Goal: Task Accomplishment & Management: Complete application form

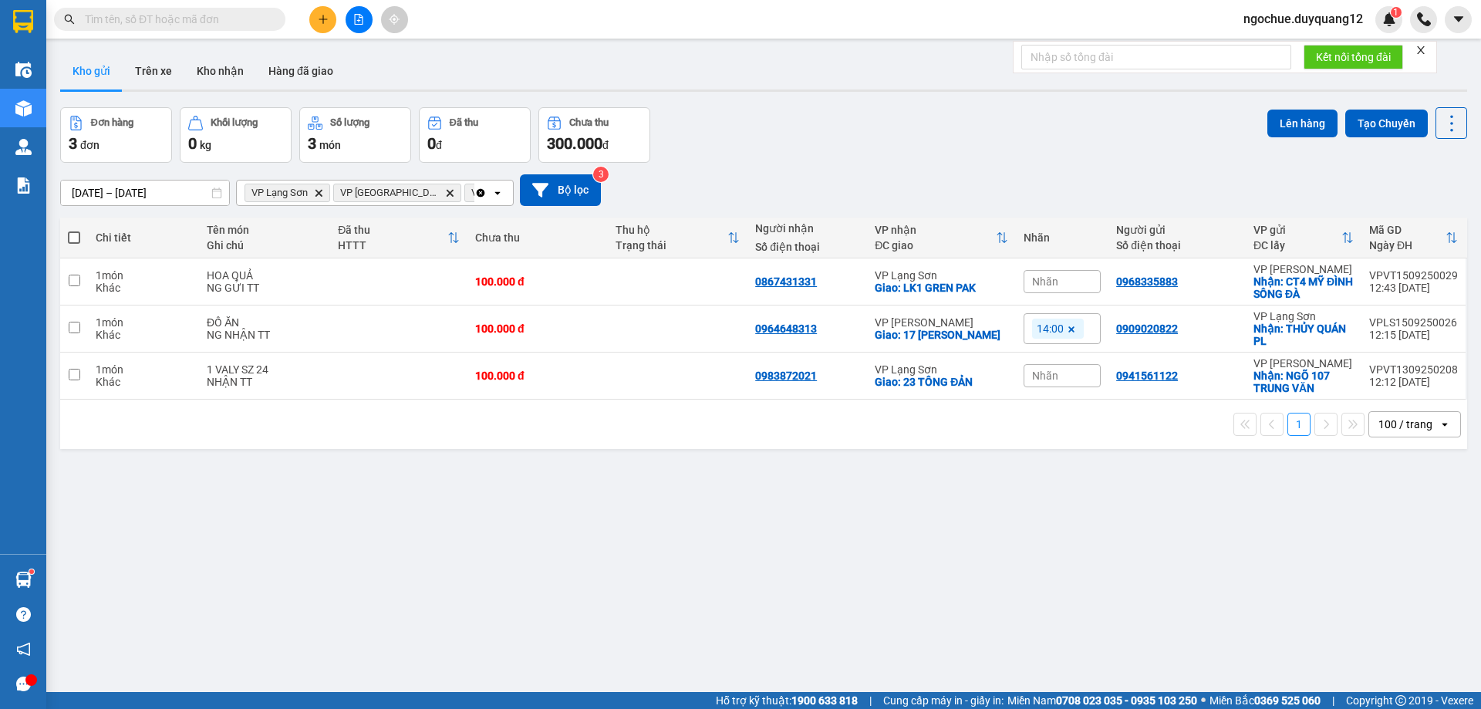
drag, startPoint x: 208, startPoint y: 5, endPoint x: 136, endPoint y: 19, distance: 73.1
paste input "0914745313"
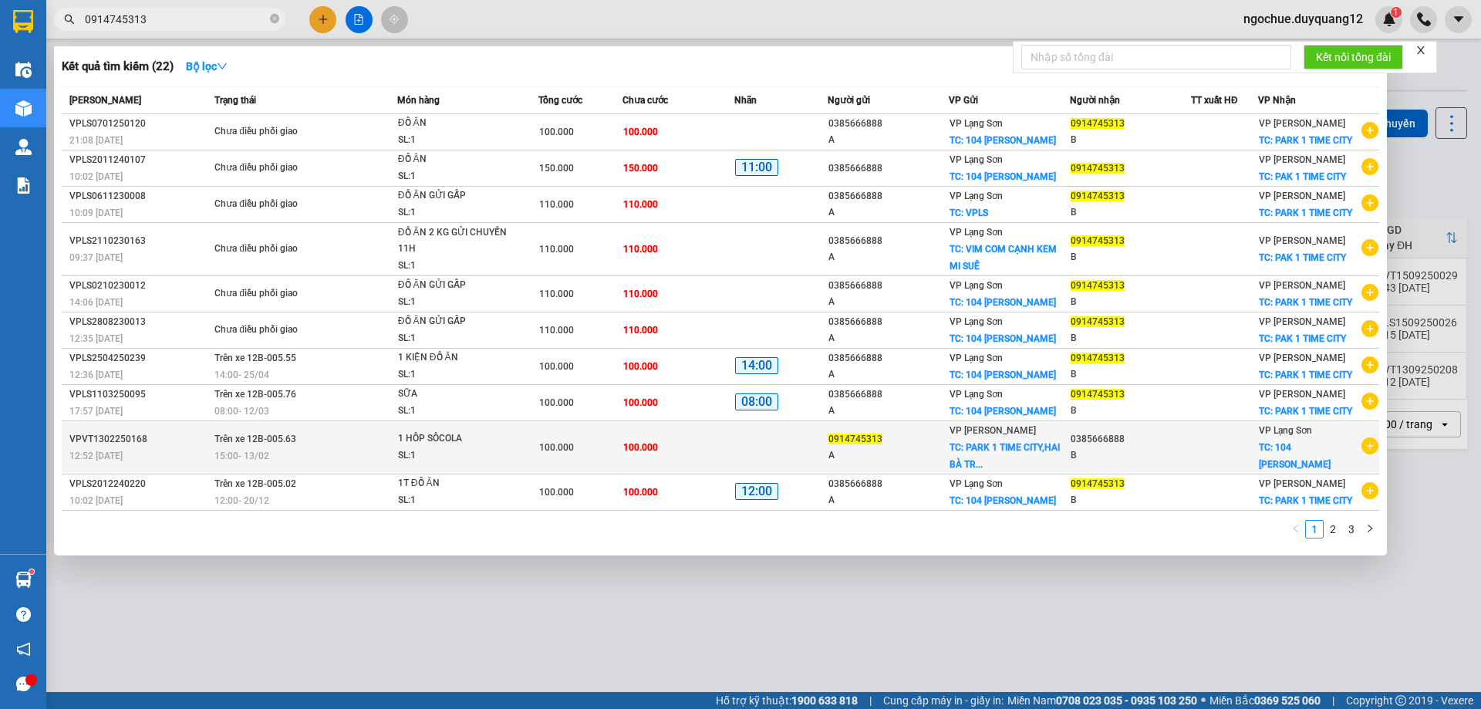
type input "0914745313"
click at [1367, 446] on icon "plus-circle" at bounding box center [1370, 445] width 17 height 17
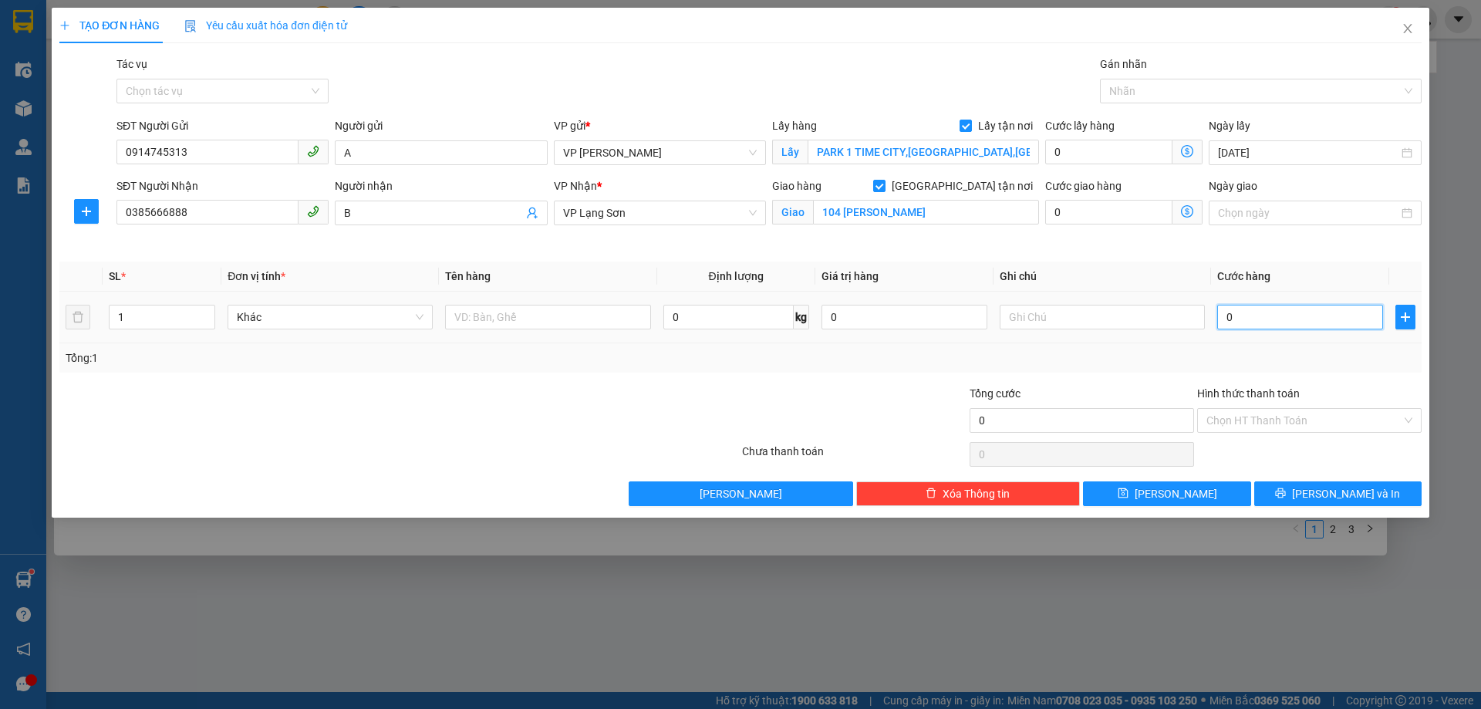
click at [1264, 316] on input "0" at bounding box center [1300, 317] width 166 height 25
type input "2"
type input "20"
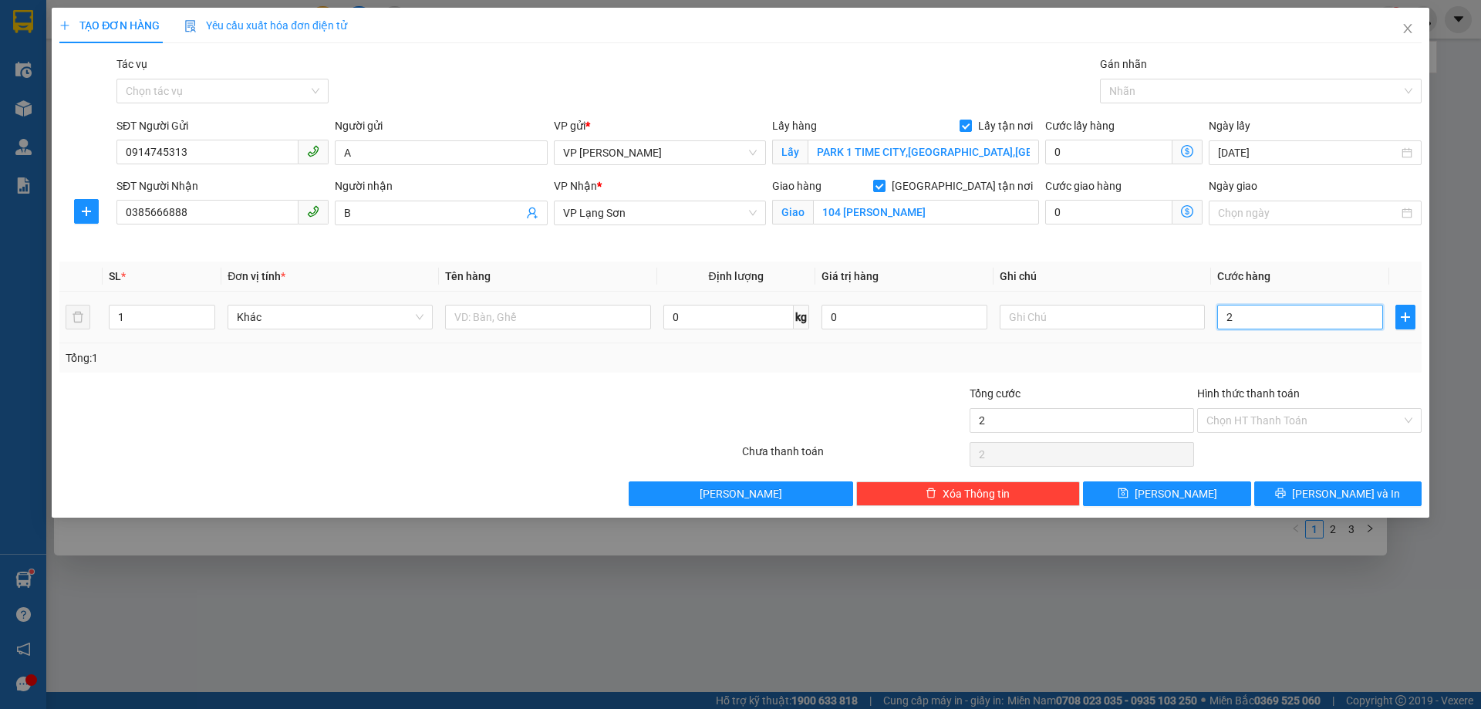
type input "20"
type input "200"
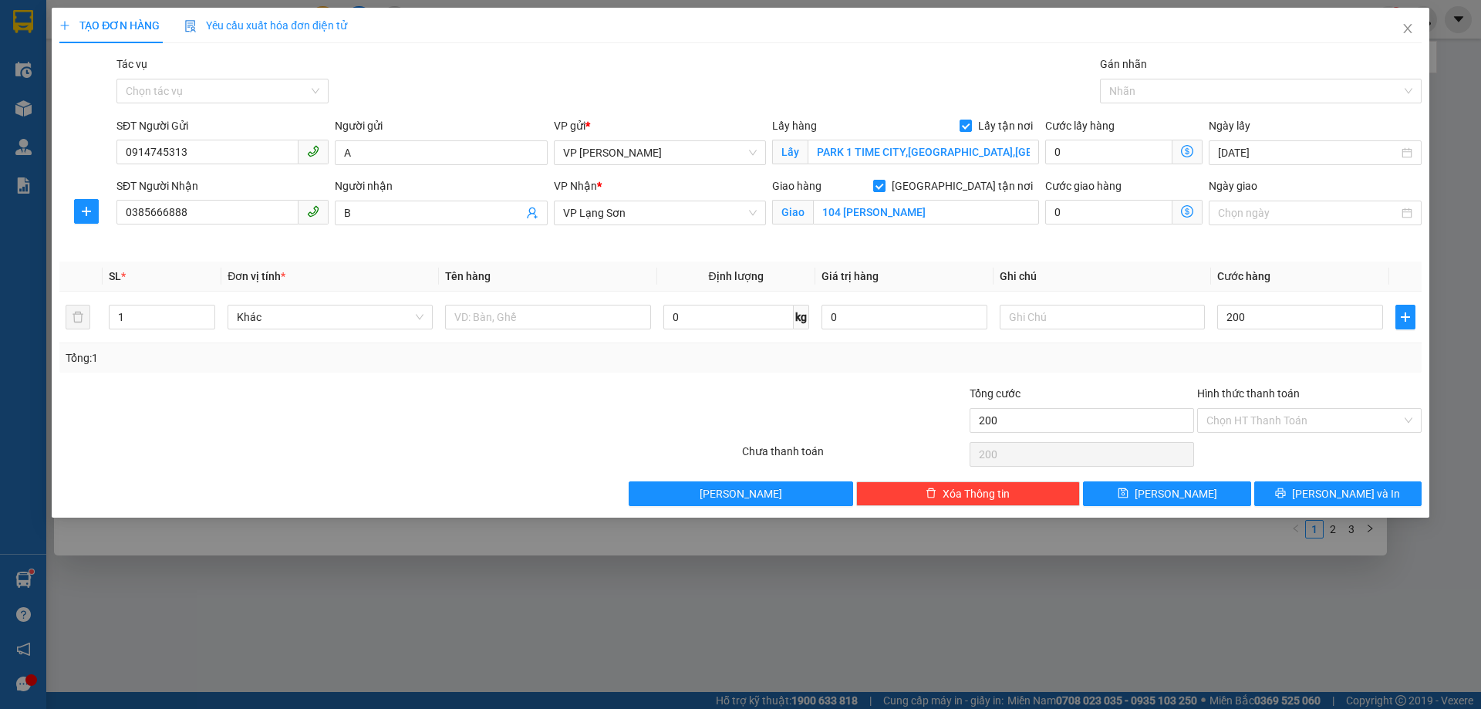
type input "200.000"
click at [952, 238] on div "Giao hàng [GEOGRAPHIC_DATA] tận nơi Giao 104 [PERSON_NAME]" at bounding box center [905, 213] width 273 height 73
drag, startPoint x: 920, startPoint y: 211, endPoint x: 893, endPoint y: 211, distance: 26.2
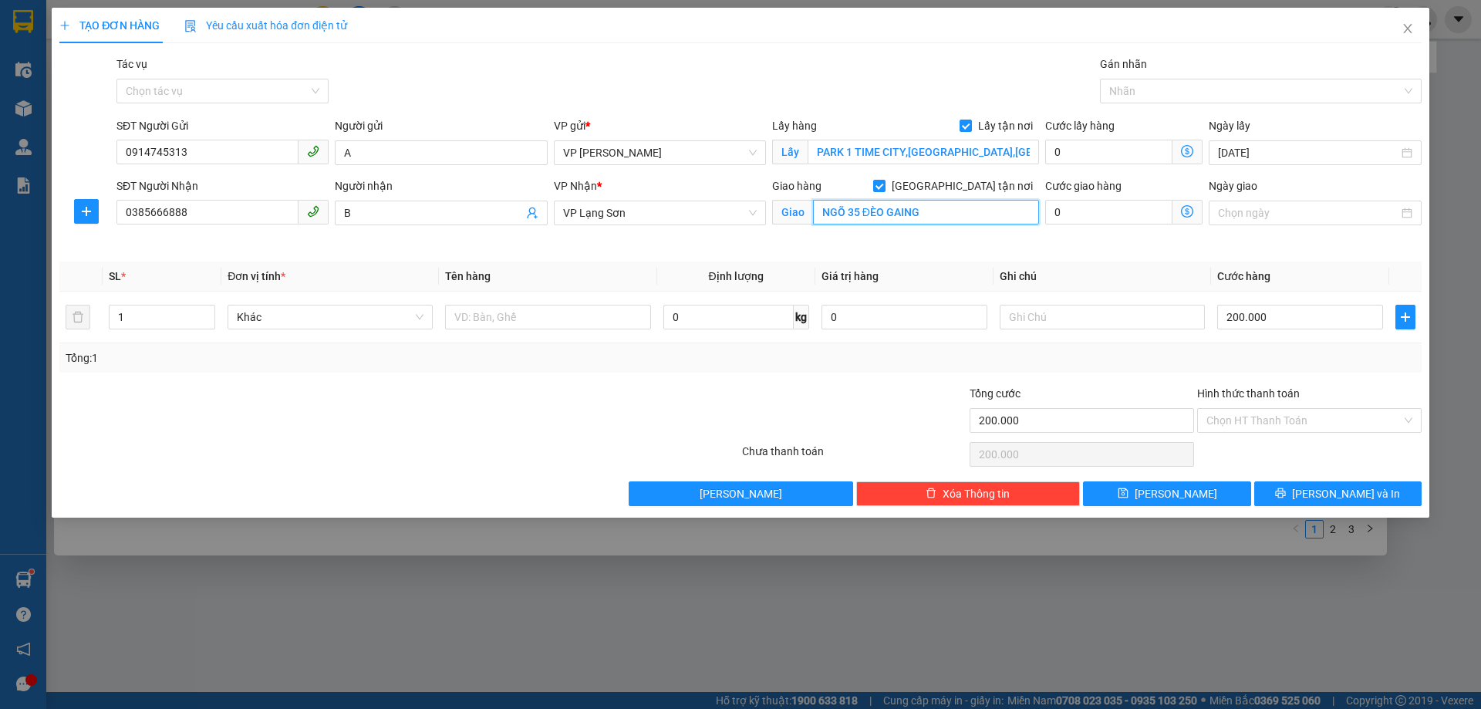
click at [898, 210] on input "NGÕ 35 ĐÈO GAING" at bounding box center [926, 212] width 226 height 25
type input "NGÕ 35 ĐÈO GIANG"
click at [1103, 282] on th "Ghi chú" at bounding box center [1103, 277] width 218 height 30
drag, startPoint x: 1090, startPoint y: 309, endPoint x: 961, endPoint y: 272, distance: 134.0
click at [1088, 309] on input "text" at bounding box center [1102, 317] width 205 height 25
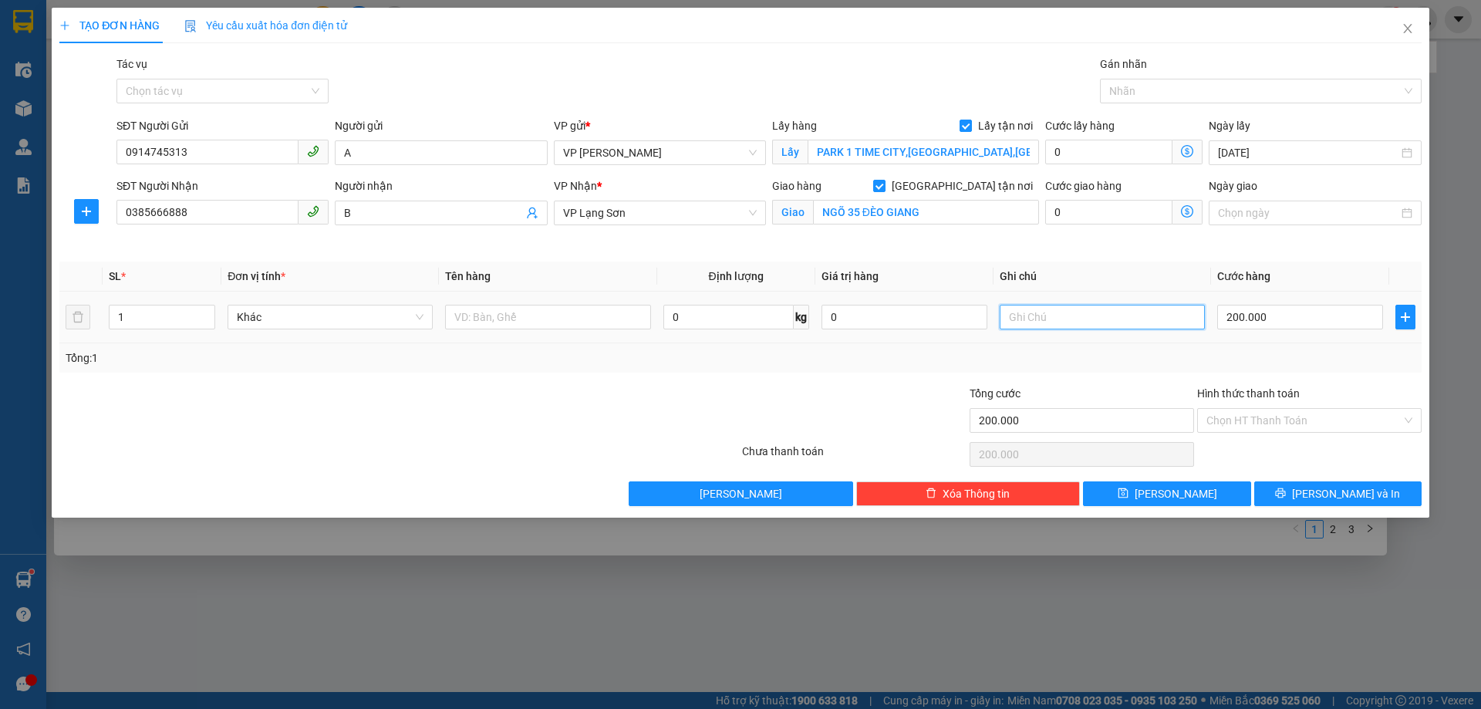
click at [1007, 319] on input "text" at bounding box center [1102, 317] width 205 height 25
drag, startPoint x: 522, startPoint y: 261, endPoint x: 353, endPoint y: 221, distance: 174.2
click at [511, 257] on div "Transit Pickup Surcharge Ids Transit Deliver Surcharge Ids Transit Deliver Surc…" at bounding box center [740, 281] width 1362 height 450
drag, startPoint x: 248, startPoint y: 214, endPoint x: 0, endPoint y: 206, distance: 247.8
click at [0, 206] on div "TẠO ĐƠN HÀNG Yêu cầu xuất hóa đơn điện tử Transit Pickup Surcharge Ids Transit …" at bounding box center [740, 354] width 1481 height 709
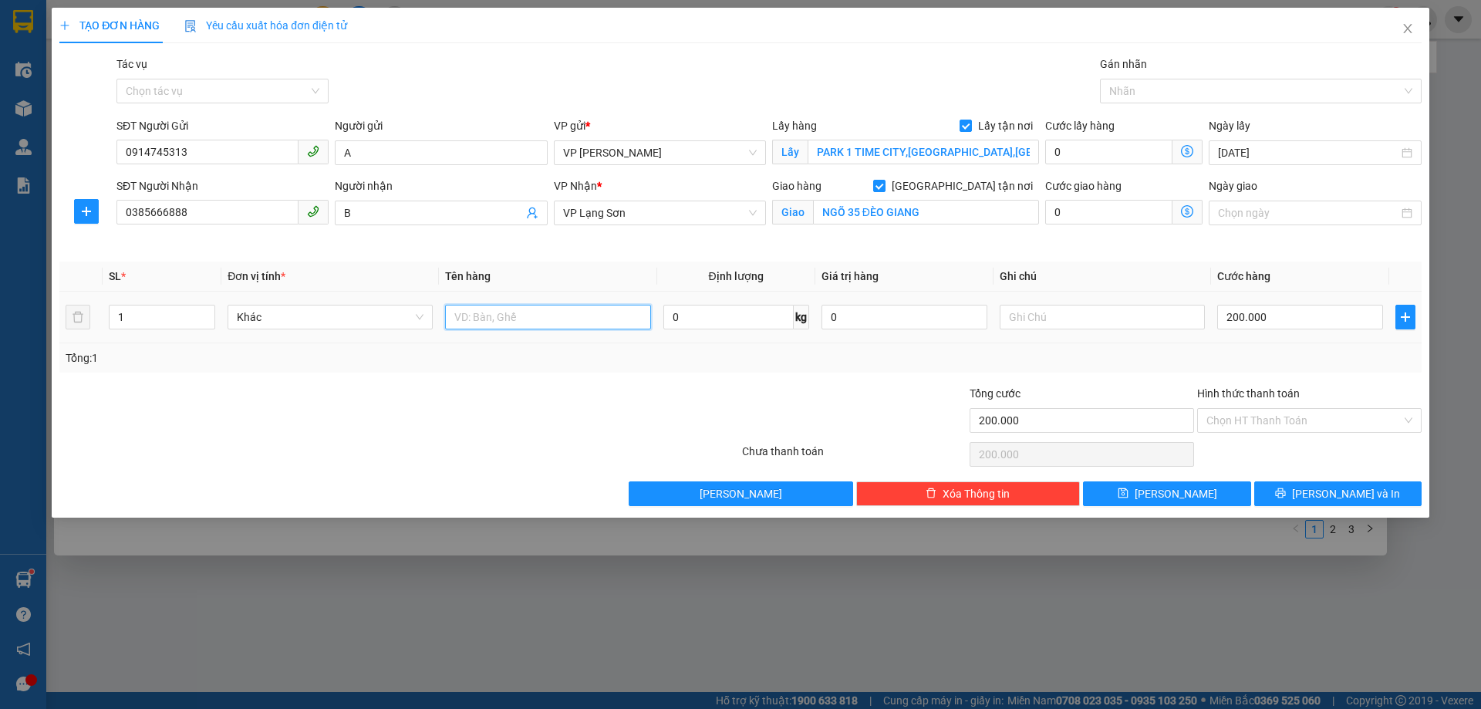
click at [521, 312] on input "text" at bounding box center [547, 317] width 205 height 25
type input "3"
drag, startPoint x: 206, startPoint y: 217, endPoint x: 0, endPoint y: 151, distance: 216.1
click at [0, 195] on div "TẠO ĐƠN HÀNG Yêu cầu xuất hóa đơn điện tử Transit Pickup Surcharge Ids Transit …" at bounding box center [740, 354] width 1481 height 709
type input "0858373588"
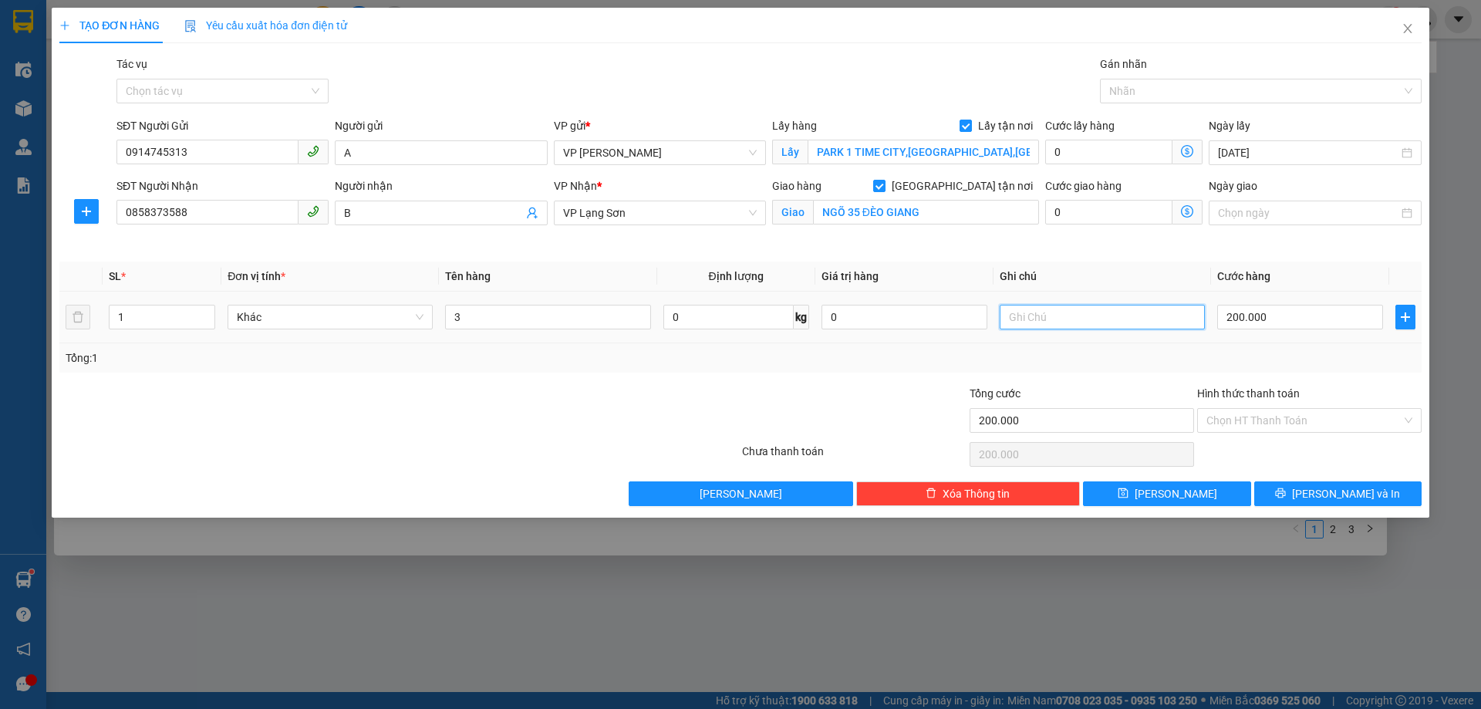
click at [1056, 322] on input "text" at bounding box center [1102, 317] width 205 height 25
type input "NG GỬI TT"
click at [477, 326] on input "3" at bounding box center [547, 317] width 205 height 25
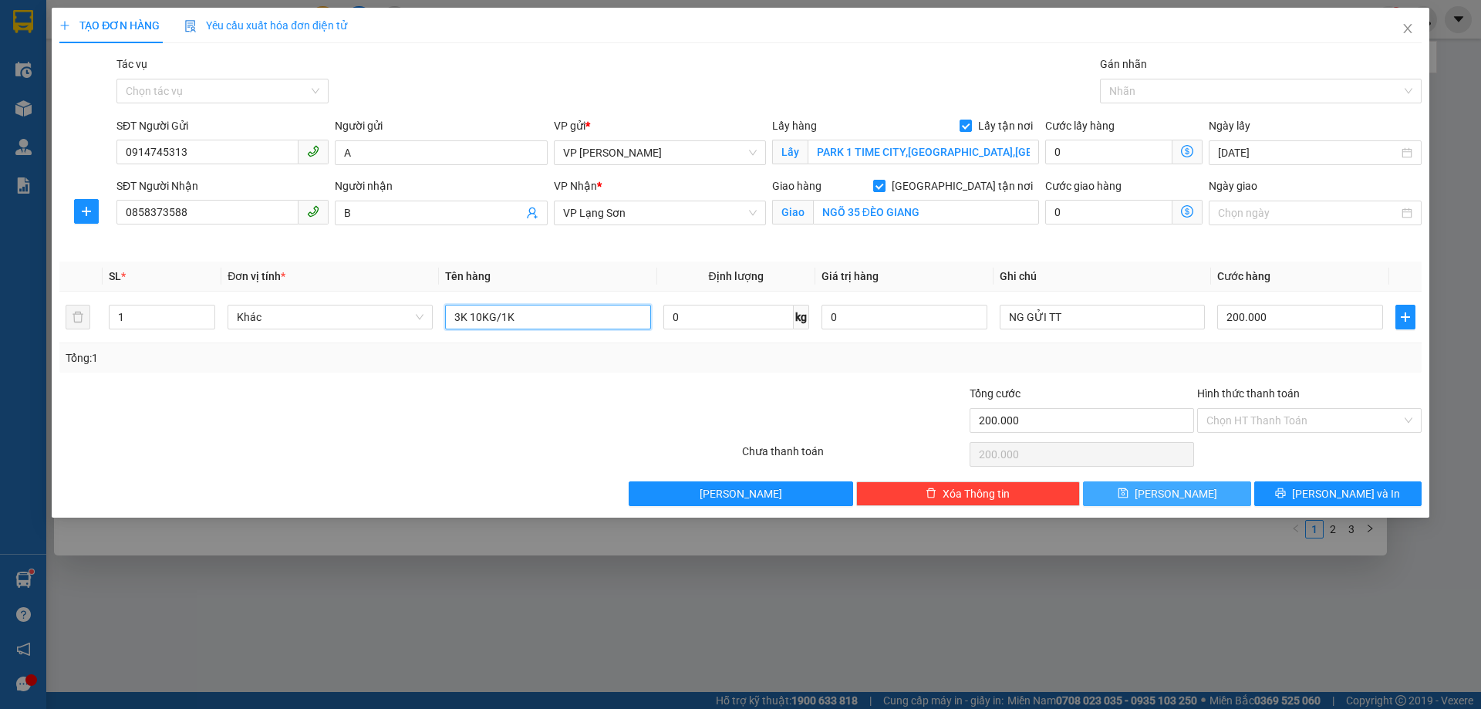
type input "3K 10KG/1K"
click at [1203, 504] on button "[PERSON_NAME]" at bounding box center [1166, 493] width 167 height 25
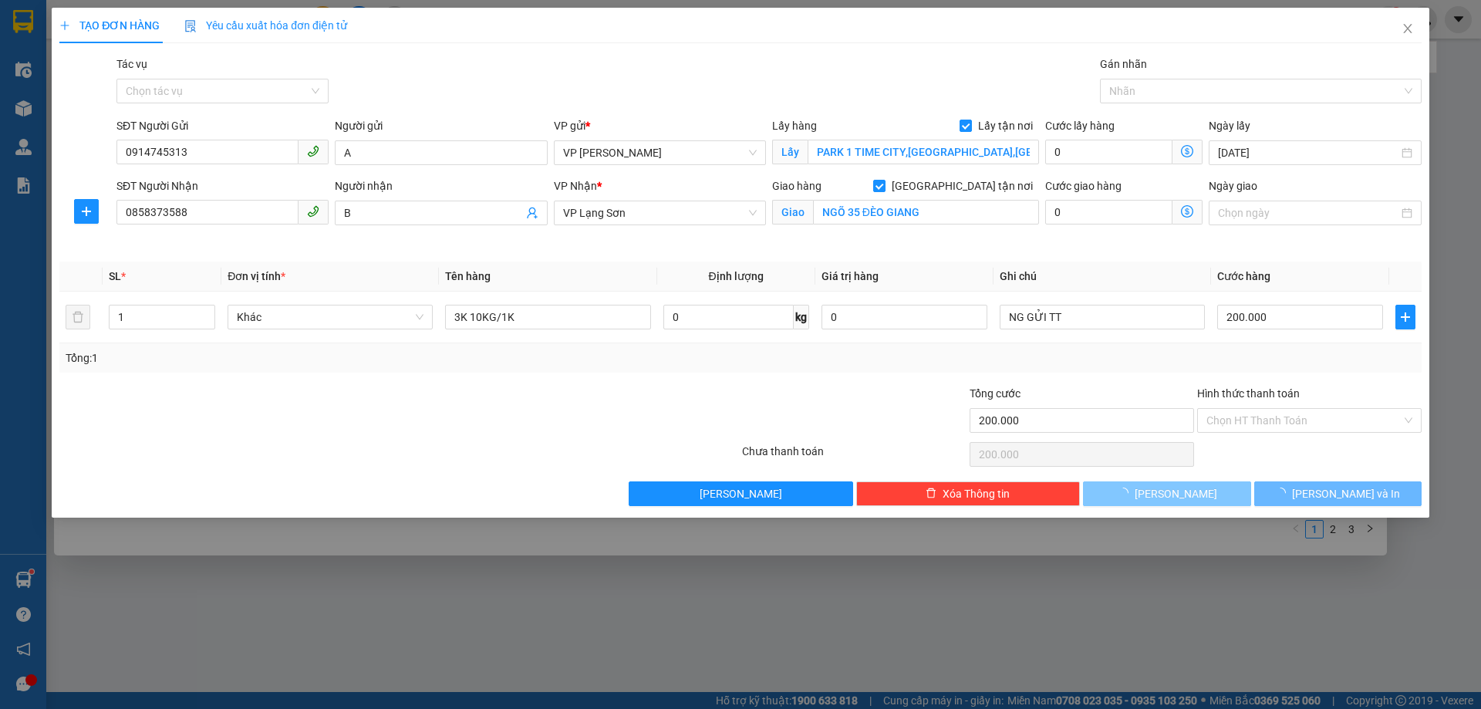
checkbox input "false"
type input "0"
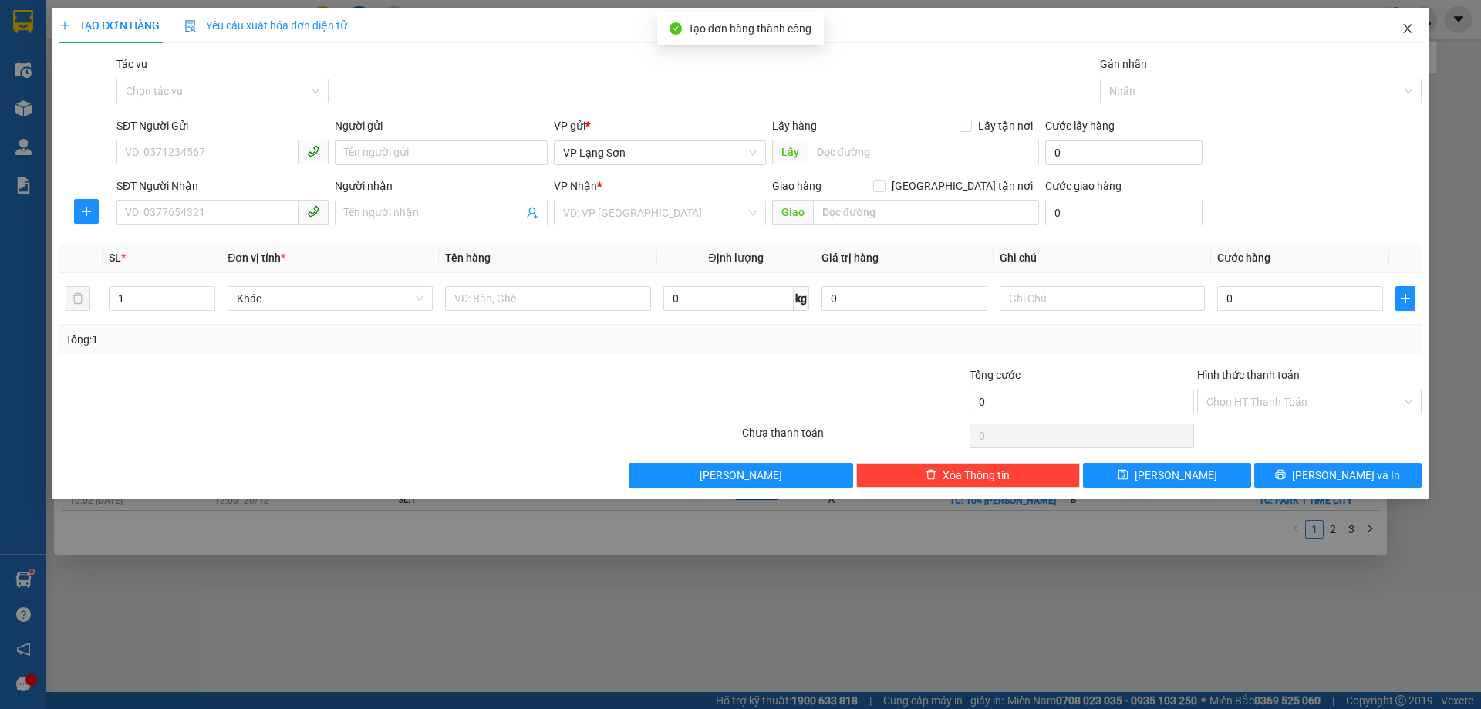
click at [1407, 29] on icon "close" at bounding box center [1407, 28] width 8 height 9
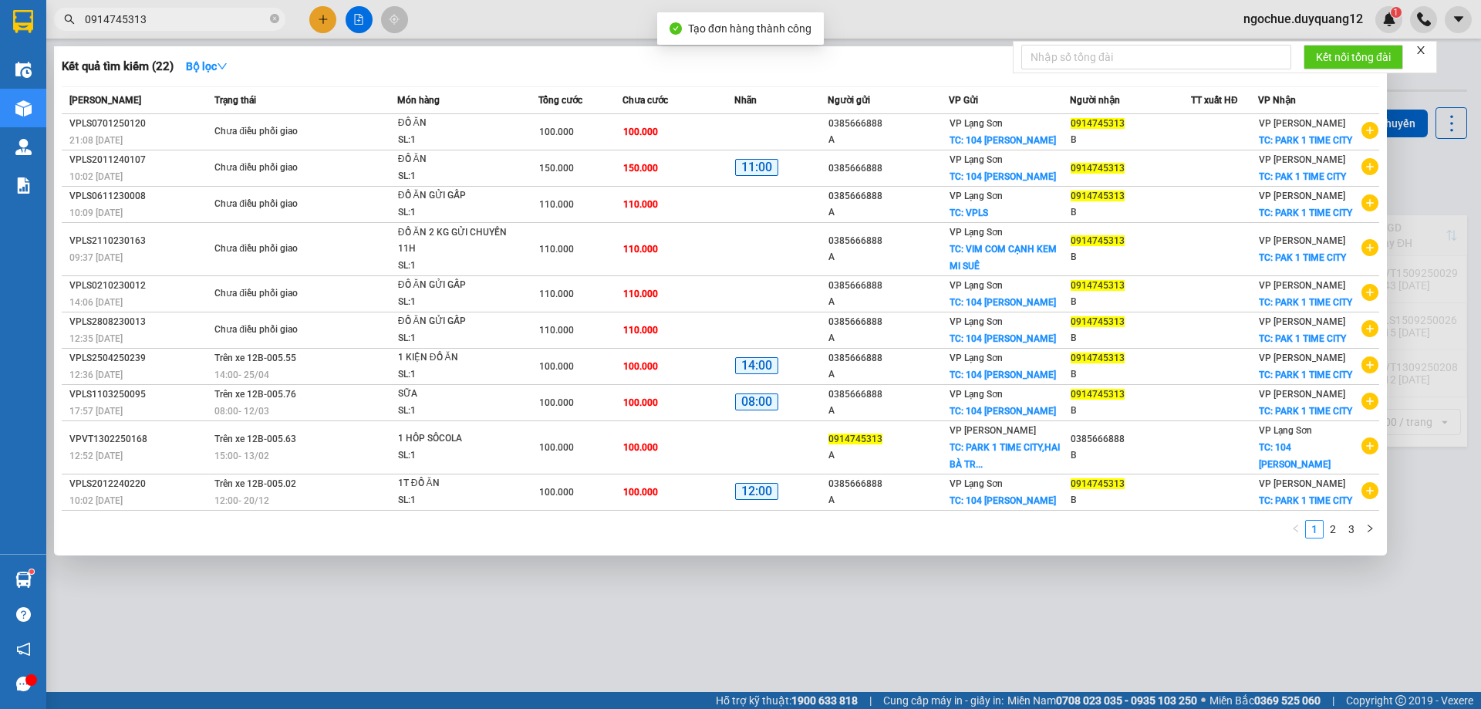
click at [594, 639] on div at bounding box center [740, 354] width 1481 height 709
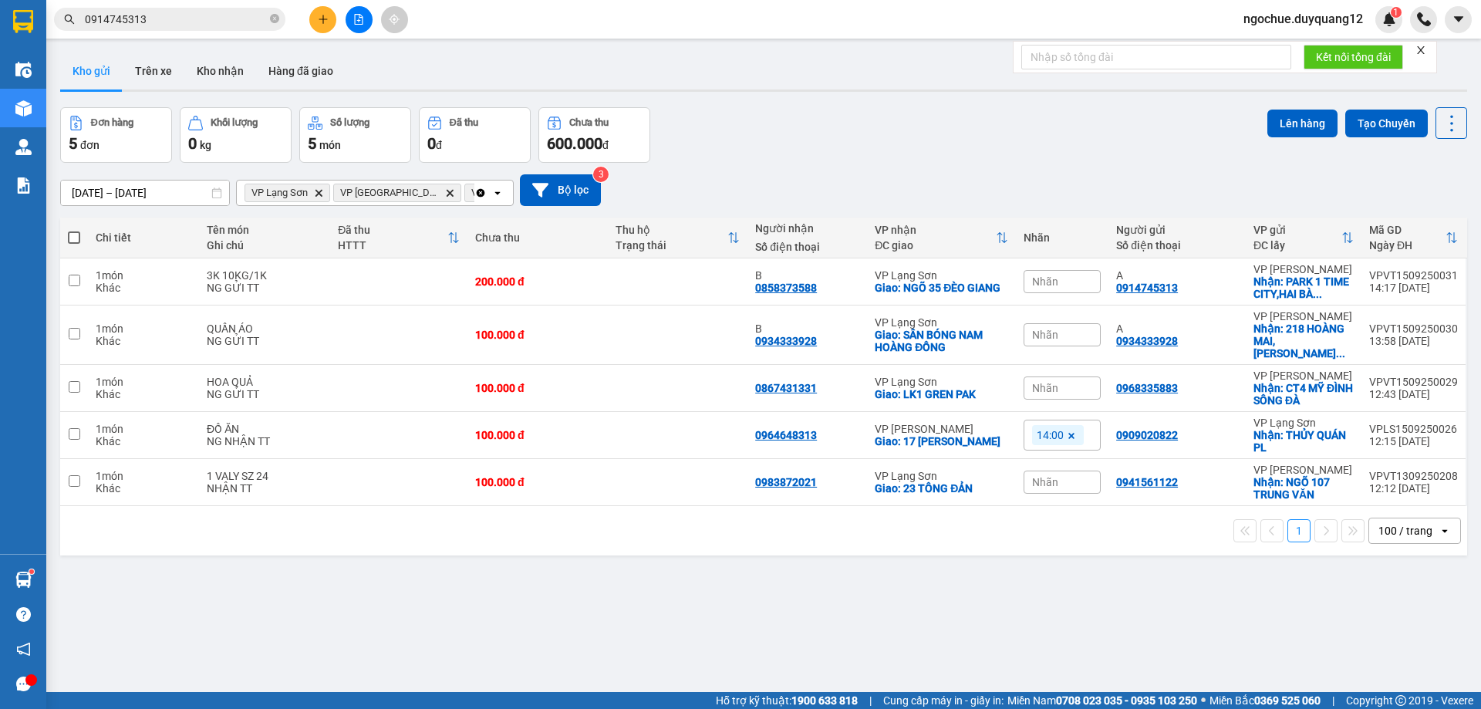
click at [1014, 565] on div "ver 1.8.143 Kho gửi Trên xe Kho nhận Hàng đã giao Đơn hàng 5 đơn Khối lượng 0 k…" at bounding box center [763, 400] width 1419 height 709
click at [275, 22] on icon "close-circle" at bounding box center [274, 18] width 9 height 9
click at [230, 16] on input "text" at bounding box center [176, 19] width 182 height 17
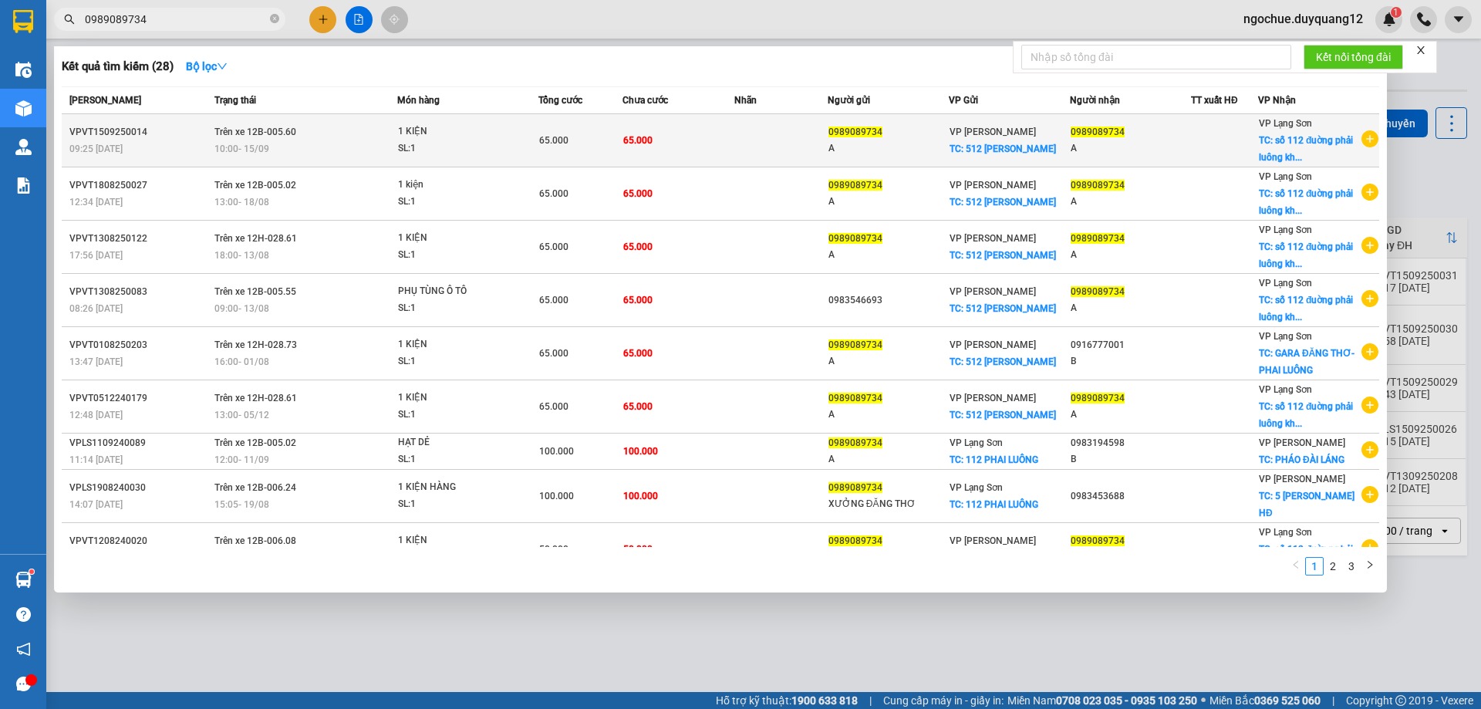
type input "0989089734"
click at [746, 147] on td at bounding box center [780, 140] width 93 height 53
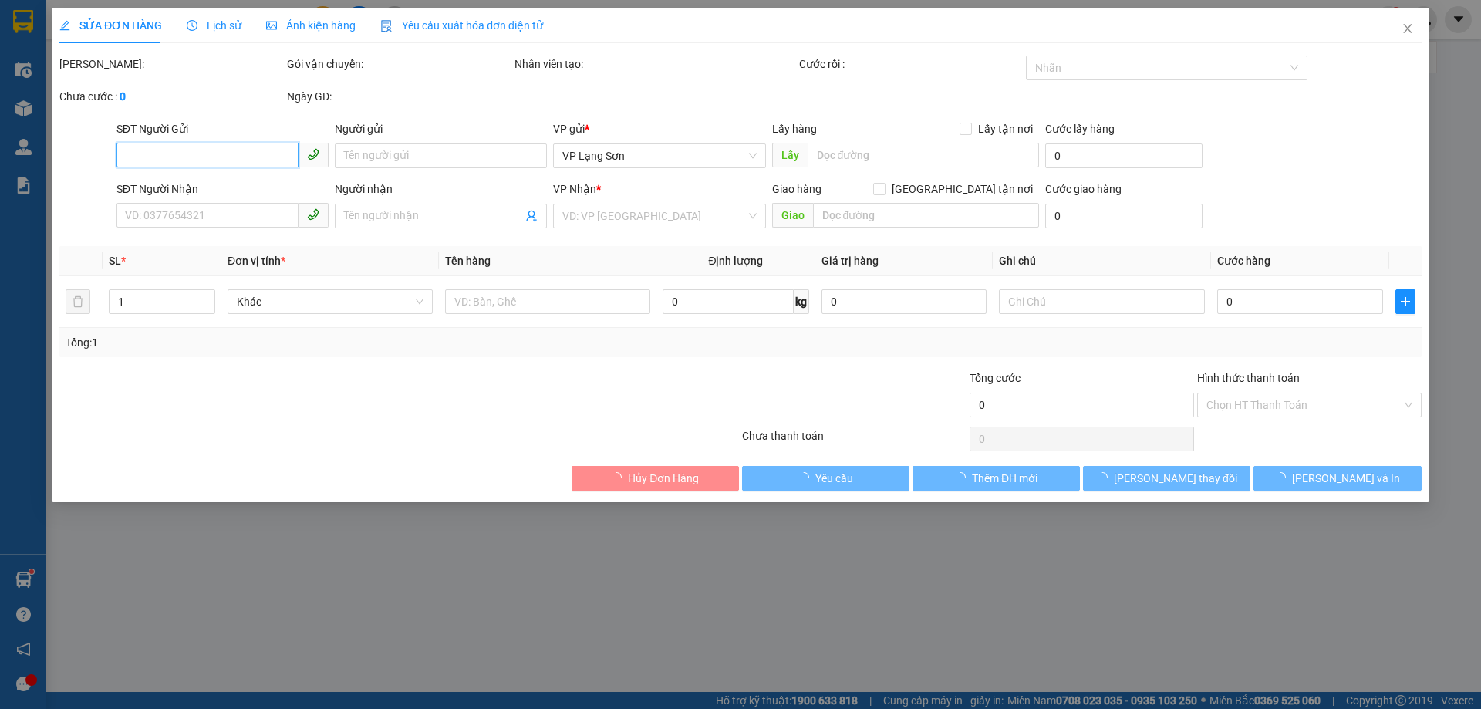
type input "0989089734"
type input "A"
checkbox input "true"
type input "512 MINH KHAI"
type input "0989089734"
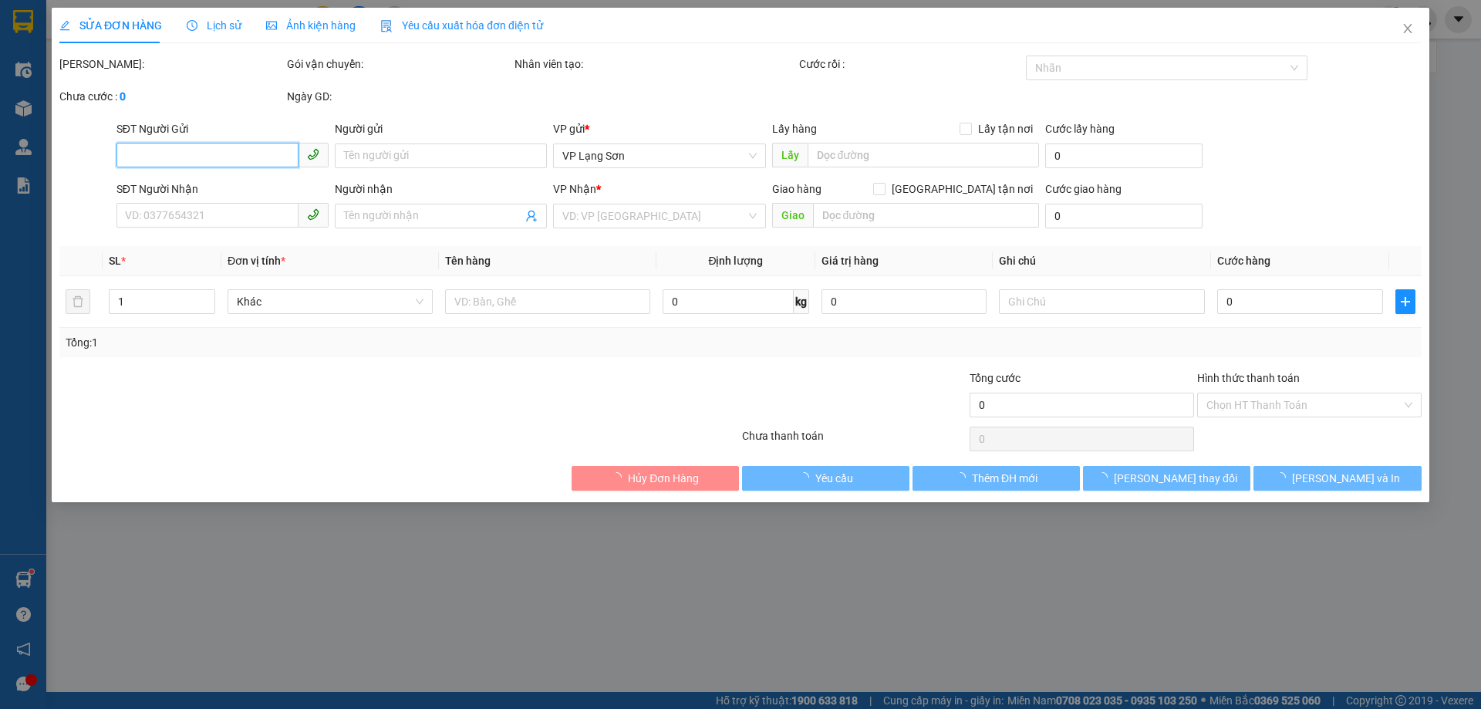
type input "A"
checkbox input "true"
type input "số 112 đuờng phải luông khối đại thắng"
type input "65.000"
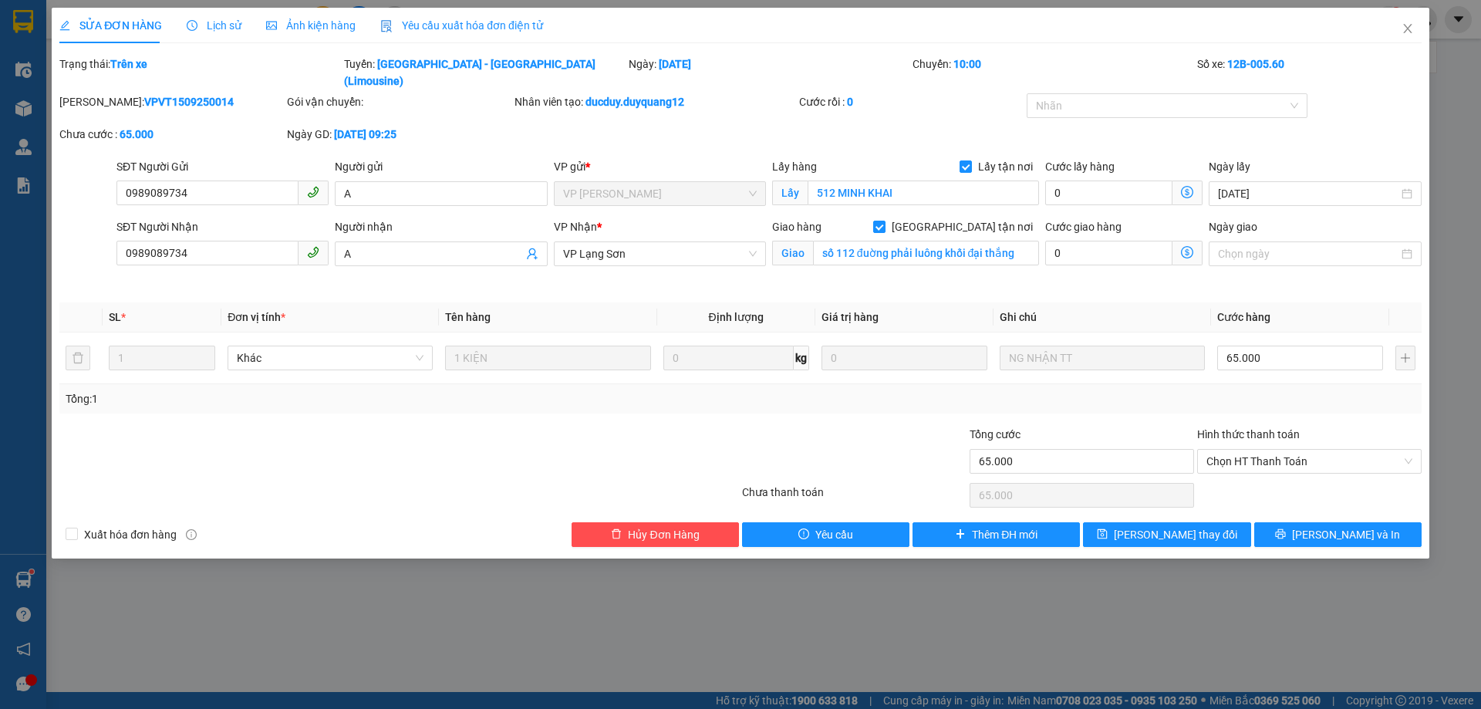
click at [1065, 278] on div "Total Paid Fee 0 Total UnPaid Fee 65.000 Cash Collection Total Fee Trạng thái: …" at bounding box center [740, 301] width 1362 height 491
click at [1175, 656] on div "SỬA ĐƠN HÀNG Lịch sử Ảnh kiện hàng Yêu cầu xuất hóa đơn điện tử Total Paid Fee …" at bounding box center [740, 354] width 1481 height 709
click at [582, 433] on div at bounding box center [627, 453] width 228 height 54
click at [812, 484] on div "Chưa thanh toán" at bounding box center [855, 497] width 228 height 27
click at [1406, 29] on icon "close" at bounding box center [1408, 28] width 12 height 12
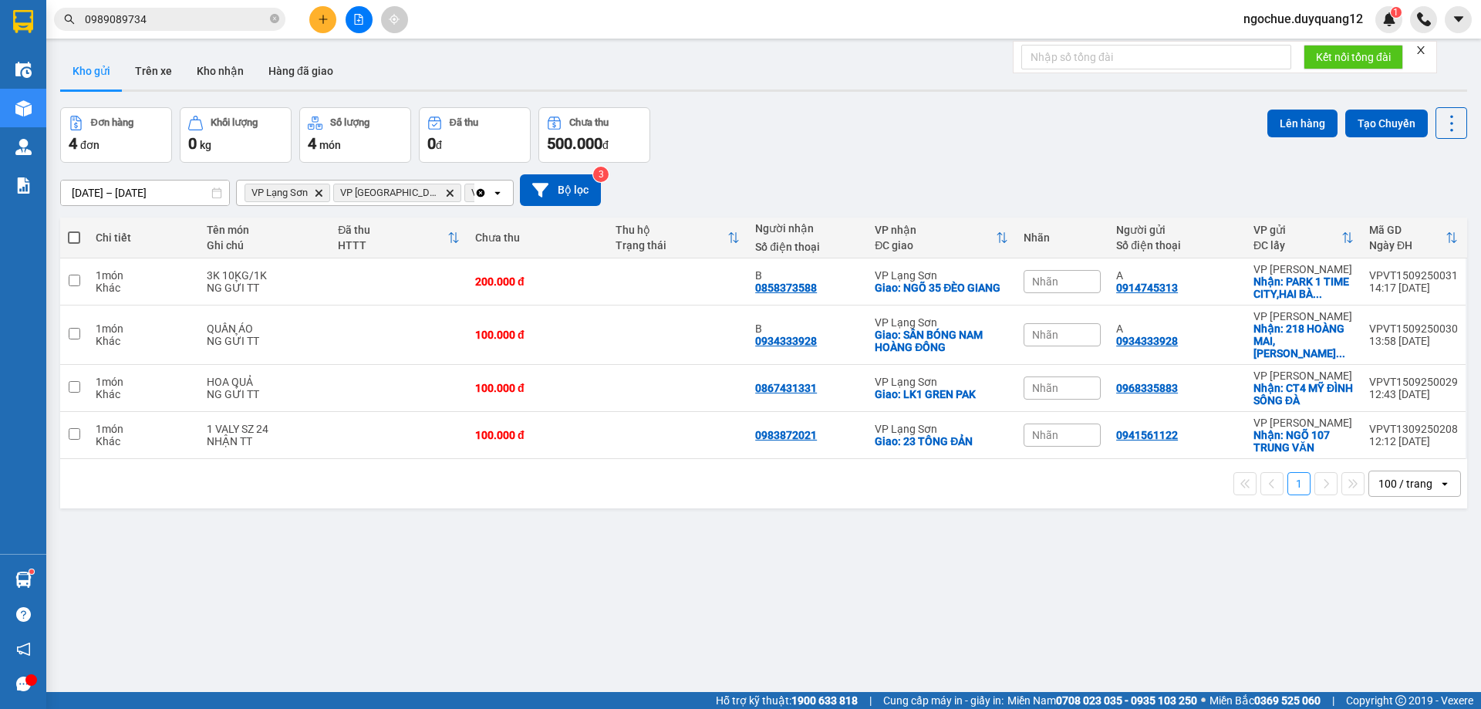
click at [1269, 22] on span "ngochue.duyquang12" at bounding box center [1303, 18] width 144 height 19
click at [1247, 52] on li "Đăng xuất" at bounding box center [1302, 47] width 147 height 25
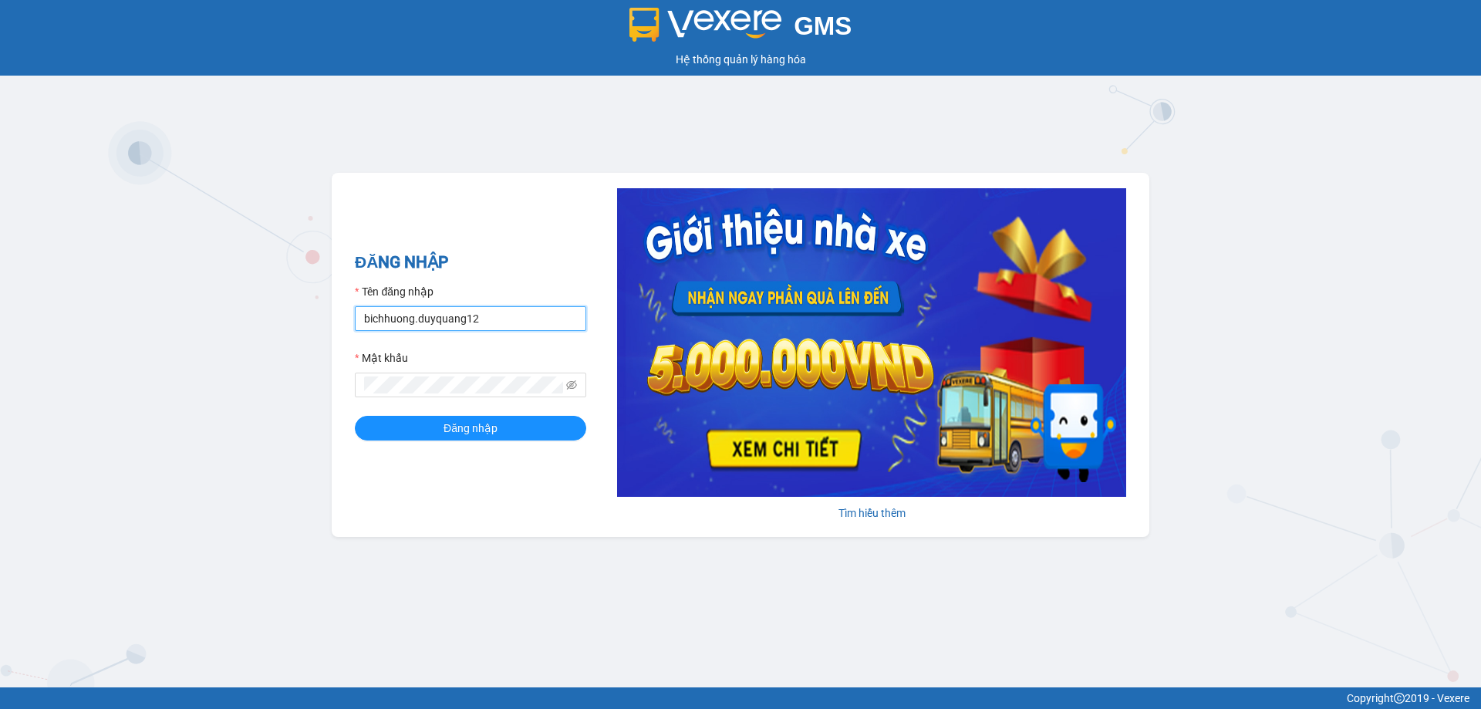
click at [478, 318] on input "bichhuong.duyquang12" at bounding box center [470, 318] width 231 height 25
type input "xuan.duyquang12"
click at [400, 430] on button "Đăng nhập" at bounding box center [470, 428] width 231 height 25
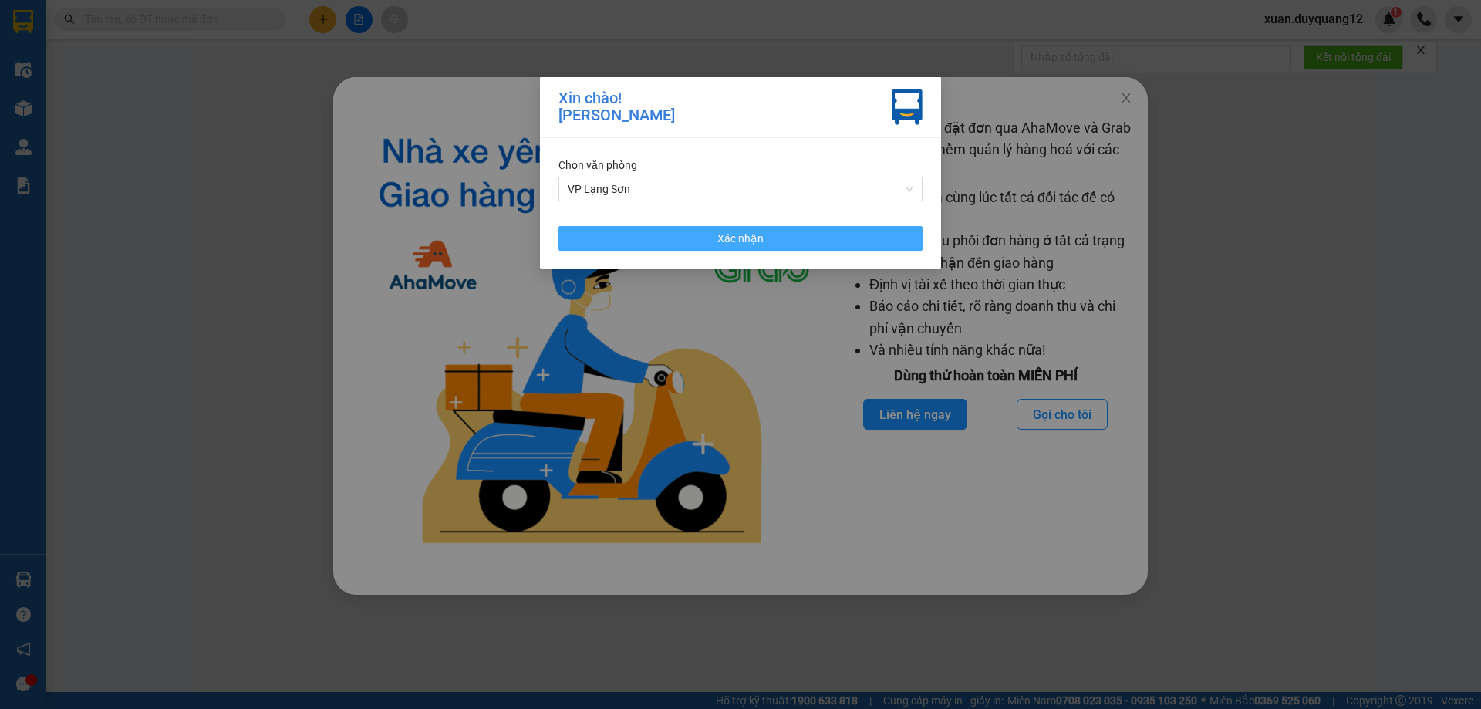
drag, startPoint x: 771, startPoint y: 240, endPoint x: 1169, endPoint y: 132, distance: 413.2
click at [771, 240] on button "Xác nhận" at bounding box center [740, 238] width 364 height 25
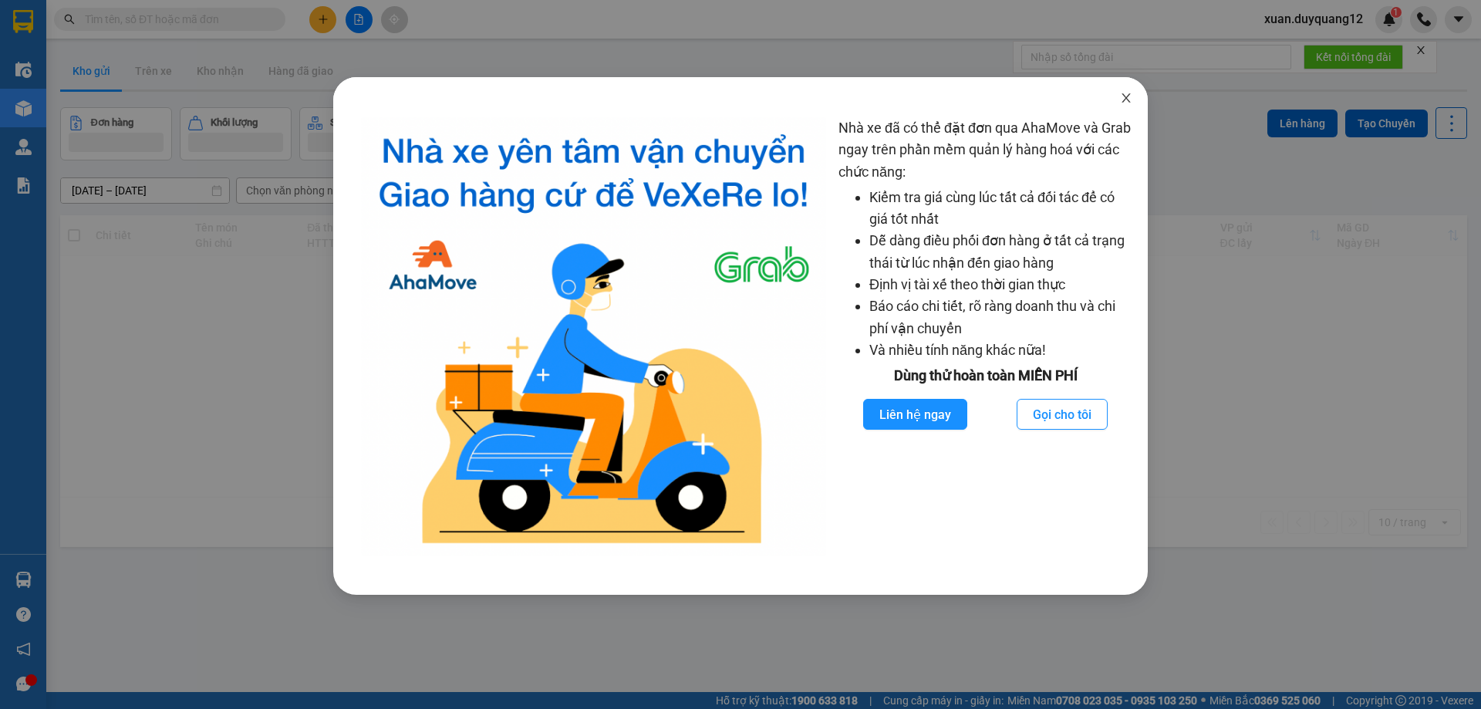
click at [1129, 96] on icon "close" at bounding box center [1126, 98] width 12 height 12
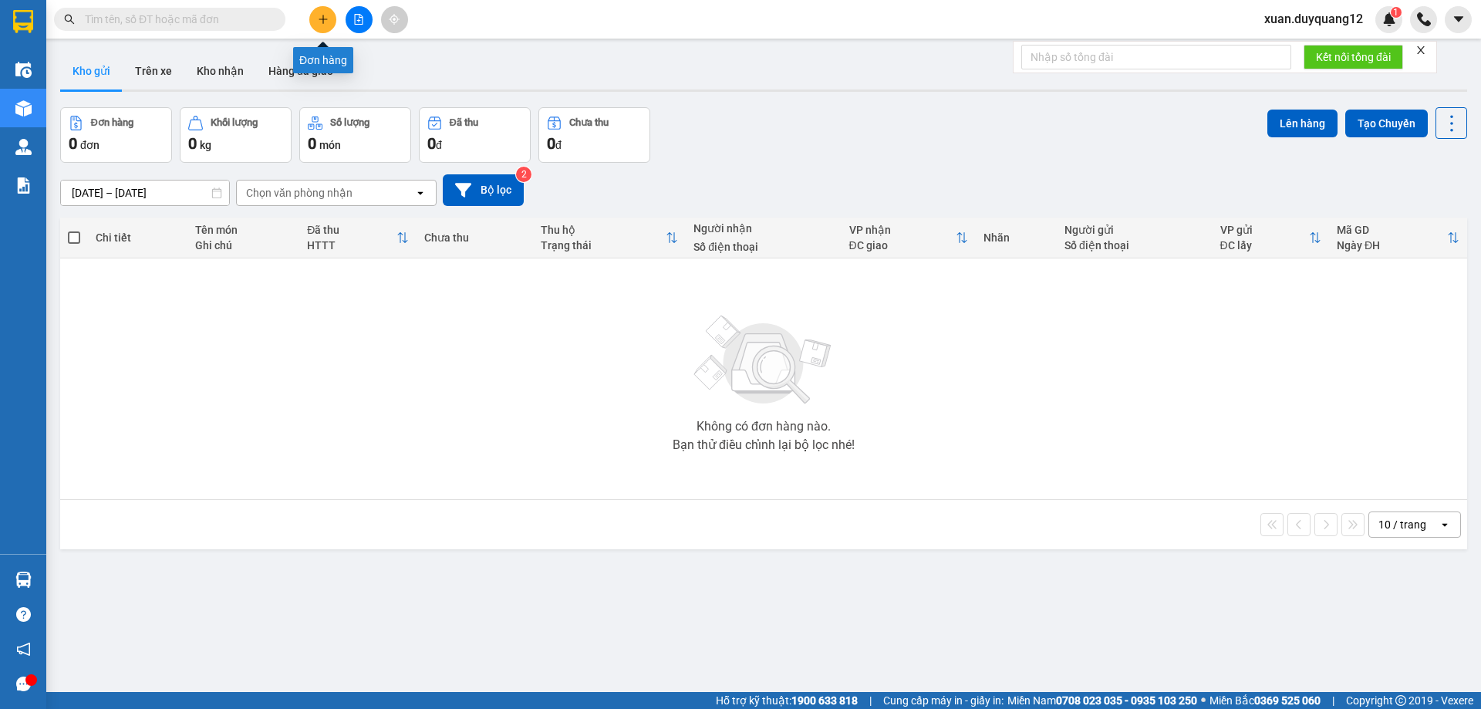
click at [323, 20] on icon "plus" at bounding box center [323, 19] width 11 height 11
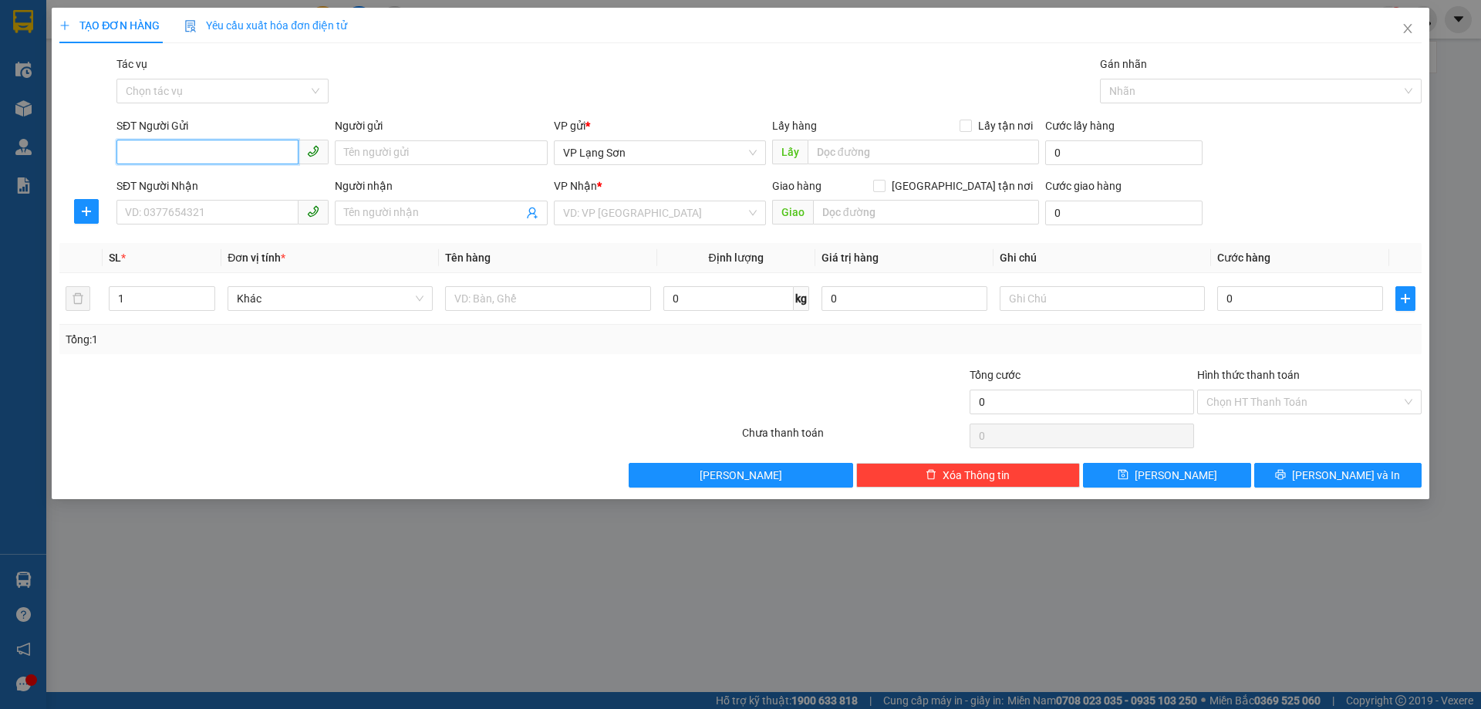
click at [228, 152] on input "SĐT Người Gửi" at bounding box center [207, 152] width 182 height 25
paste input "0915536006"
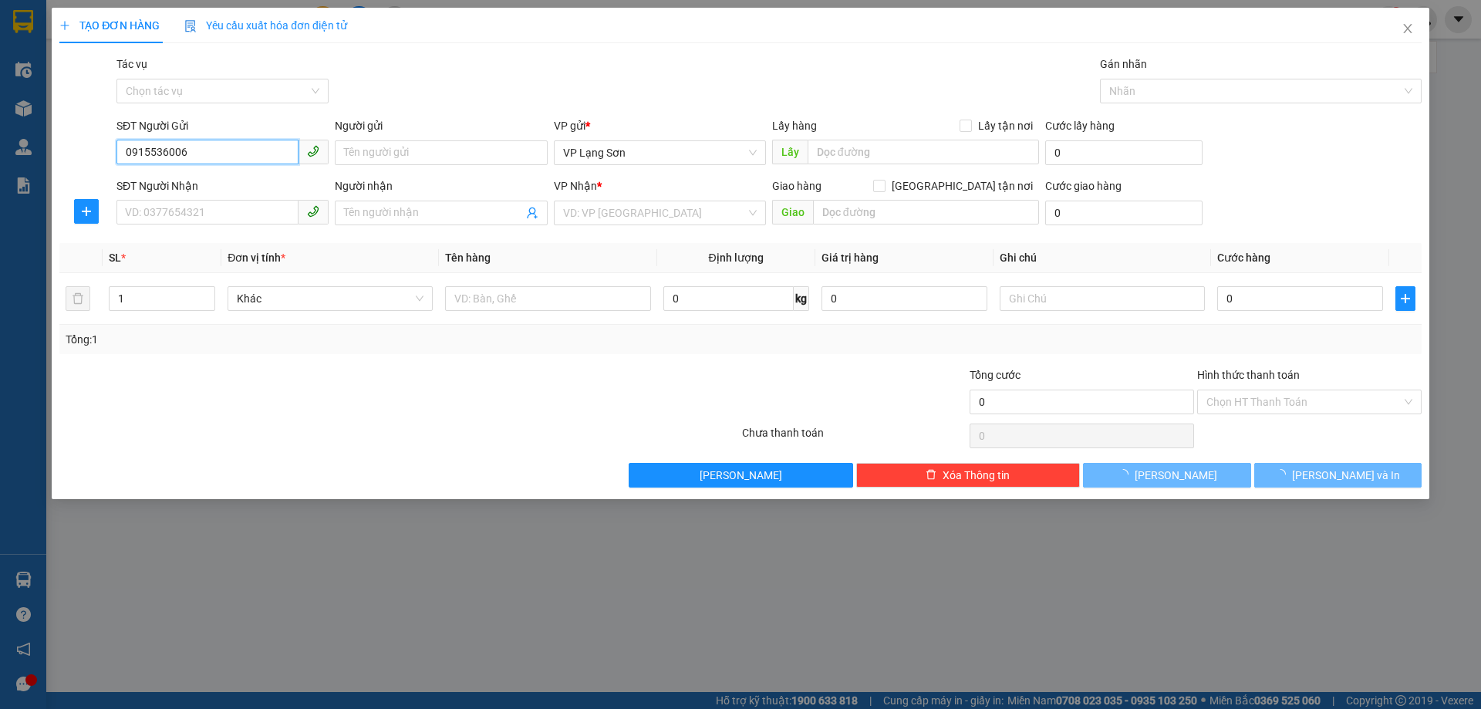
drag, startPoint x: 127, startPoint y: 160, endPoint x: 103, endPoint y: 160, distance: 23.9
click at [103, 160] on div "SĐT Người Gửi 0915536006 0915536006 Người gửi Tên người gửi VP gửi * VP Lạng Sơ…" at bounding box center [740, 144] width 1365 height 54
type input "0915536006"
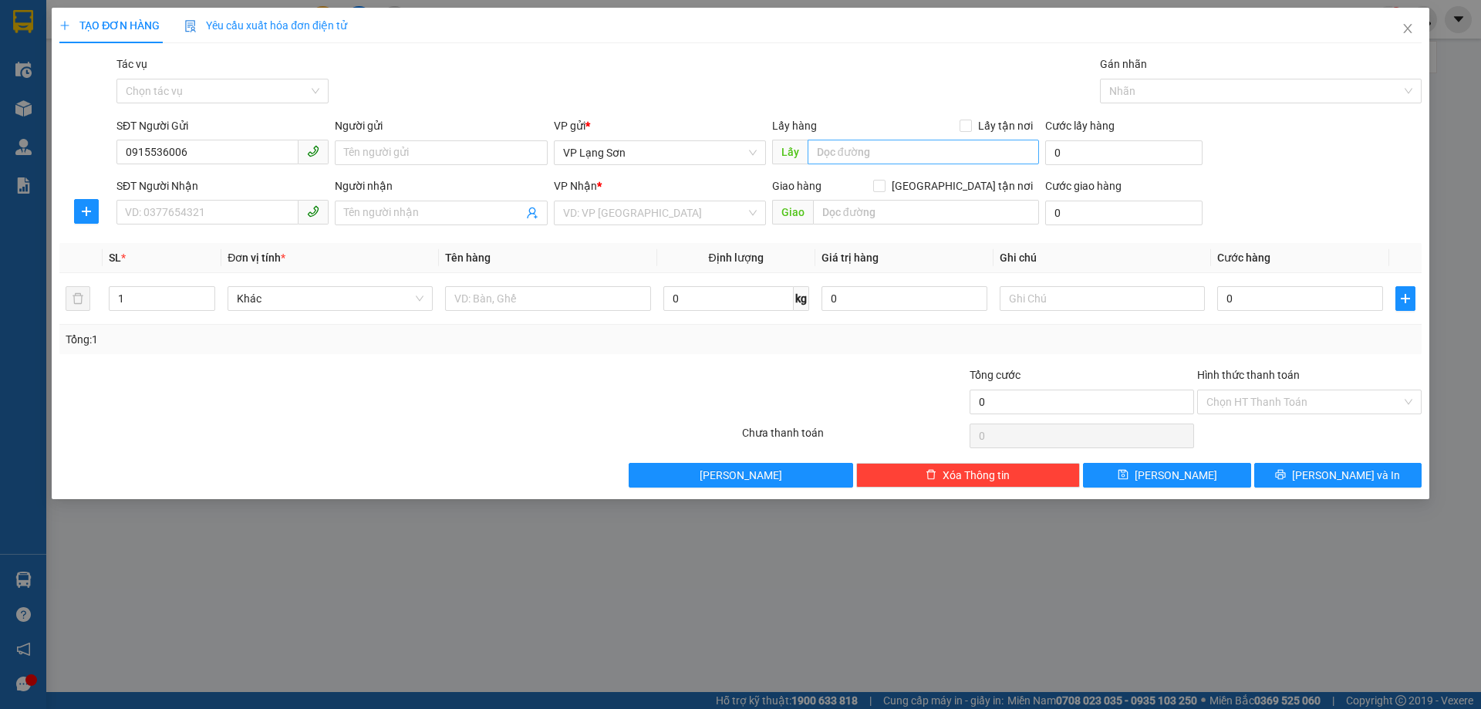
click at [984, 126] on span "Lấy tận nơi" at bounding box center [1005, 125] width 67 height 17
click at [970, 126] on input "Lấy tận nơi" at bounding box center [965, 125] width 11 height 11
checkbox input "true"
click at [976, 184] on span "[GEOGRAPHIC_DATA] tận nơi" at bounding box center [963, 185] width 154 height 17
click at [884, 184] on input "[GEOGRAPHIC_DATA] tận nơi" at bounding box center [878, 185] width 11 height 11
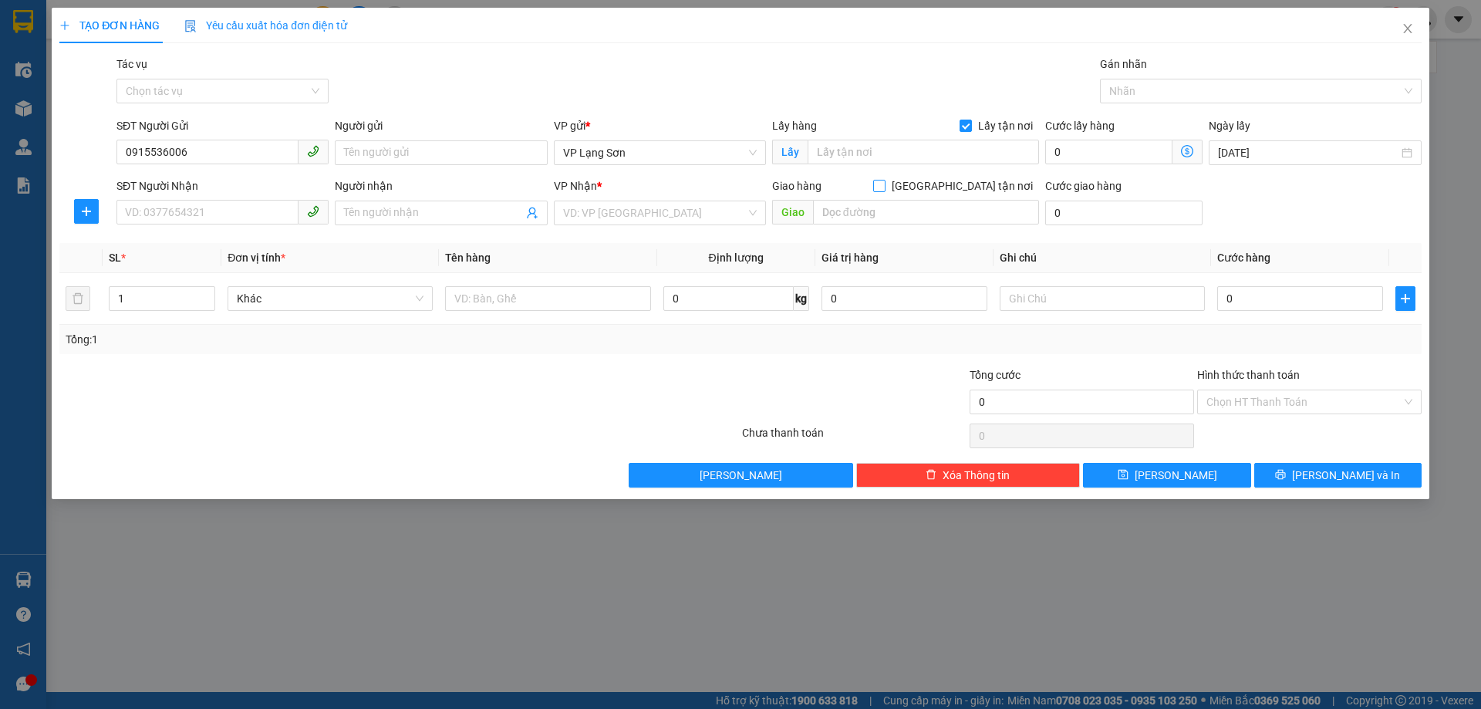
checkbox input "true"
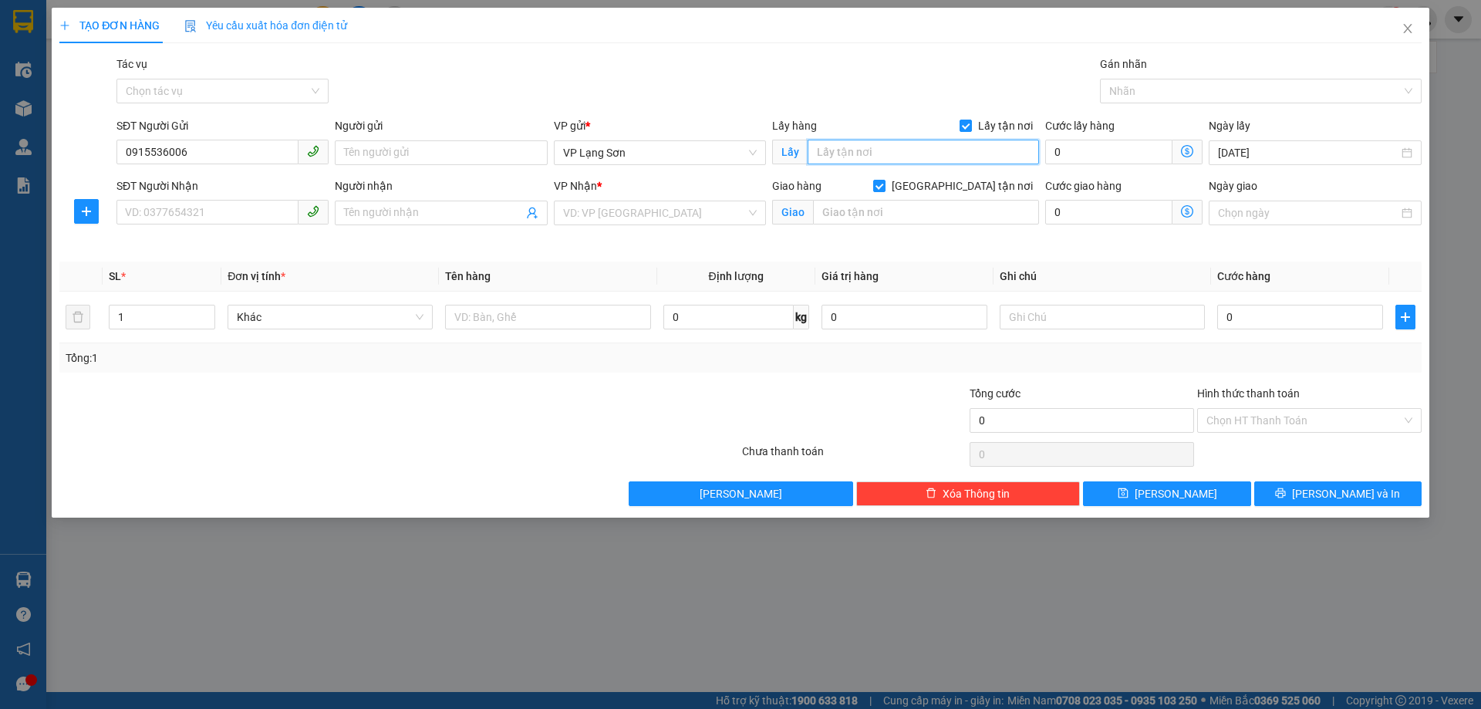
click at [933, 161] on input "text" at bounding box center [923, 152] width 231 height 25
click at [942, 139] on div "Lấy hàng Lấy tận nơi" at bounding box center [905, 128] width 267 height 23
click at [935, 152] on input "text" at bounding box center [923, 152] width 231 height 25
type input "31 văn vỉ"
click at [855, 208] on input "text" at bounding box center [926, 212] width 226 height 25
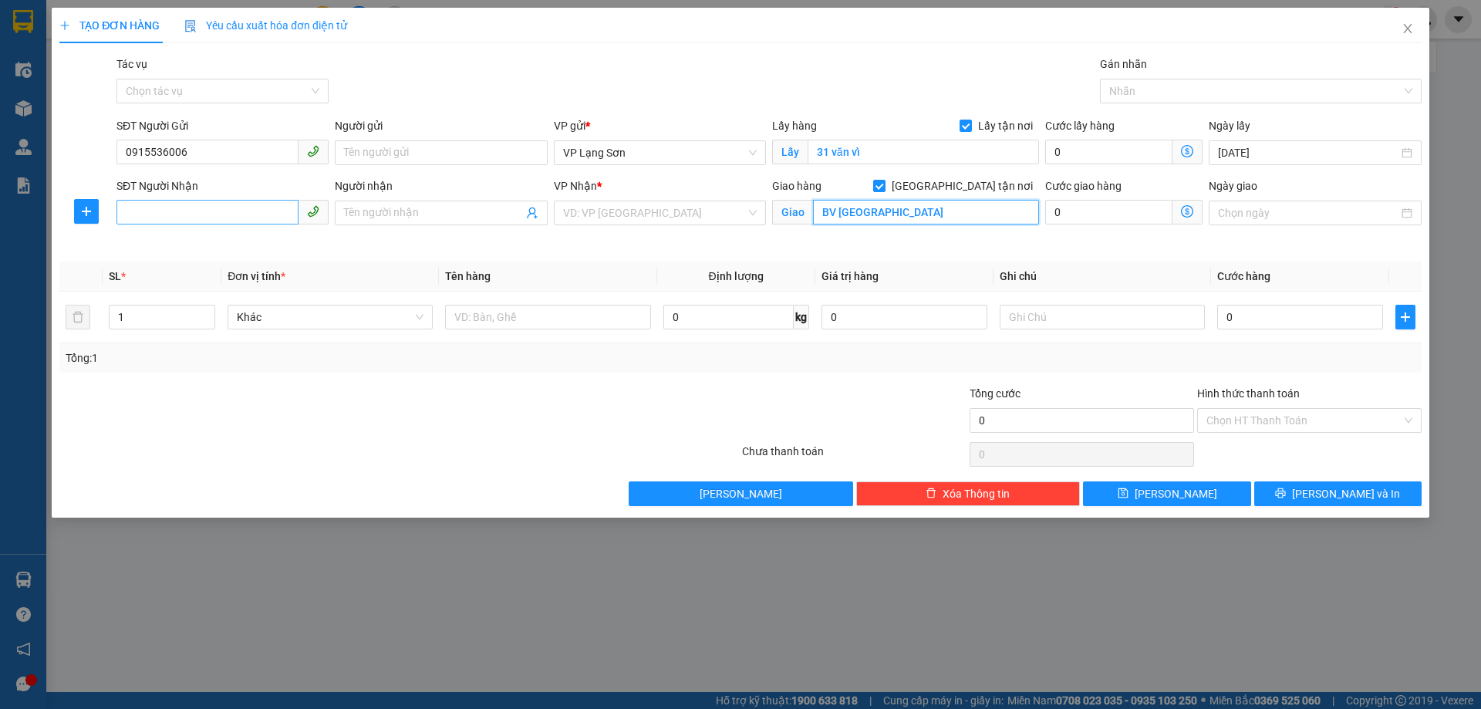
type input "BV VIỆT ĐỨC"
click at [219, 216] on input "SĐT Người Nhận" at bounding box center [207, 212] width 182 height 25
click at [646, 214] on input "search" at bounding box center [654, 212] width 183 height 23
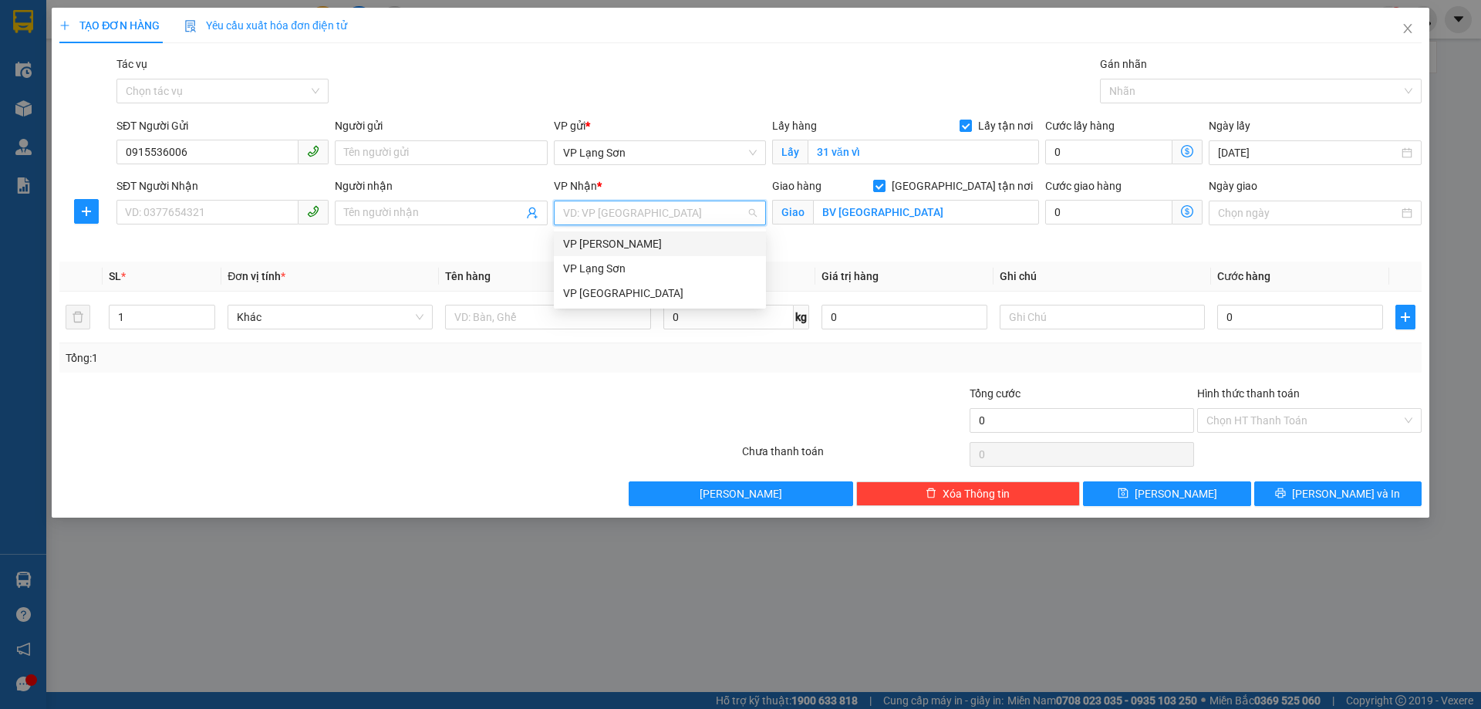
click at [638, 237] on div "VP [PERSON_NAME]" at bounding box center [660, 243] width 194 height 17
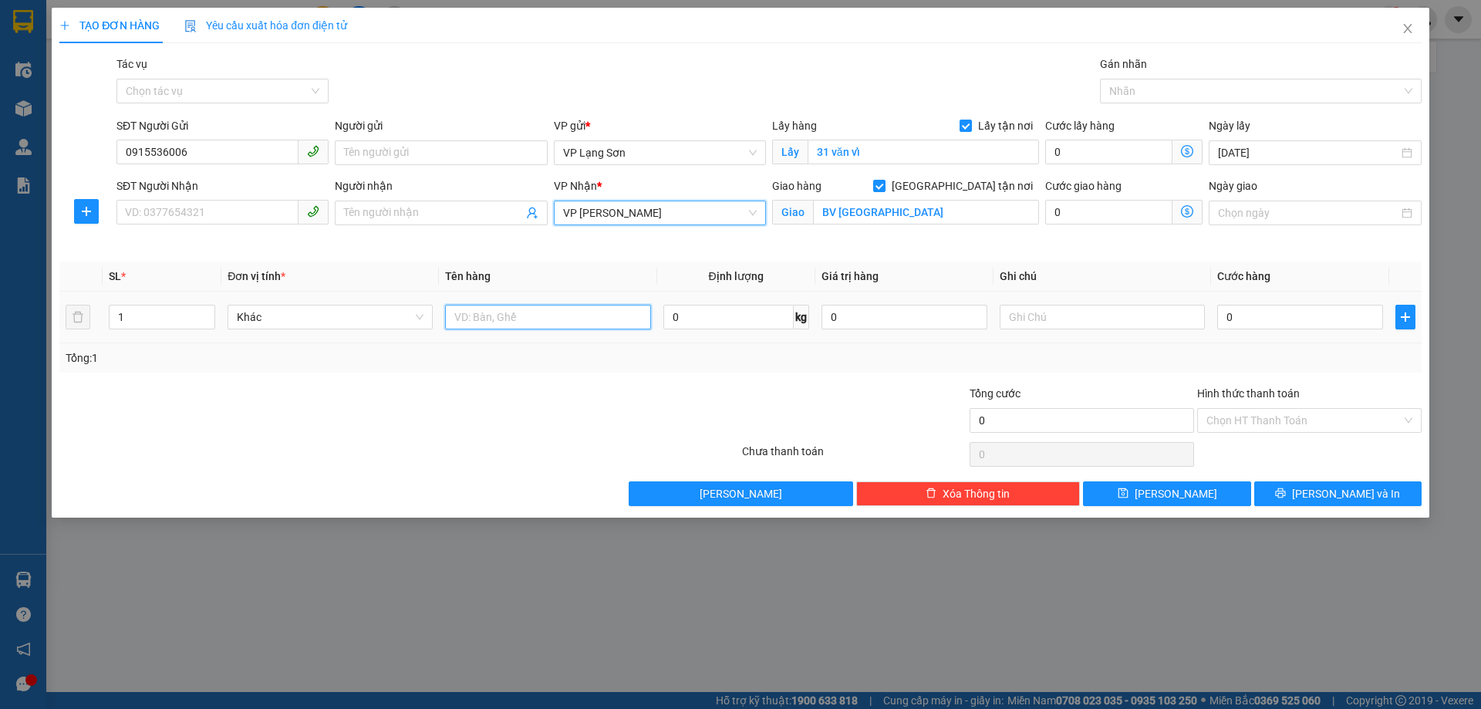
click at [531, 310] on input "text" at bounding box center [547, 317] width 205 height 25
type input "GIẤY TỜ"
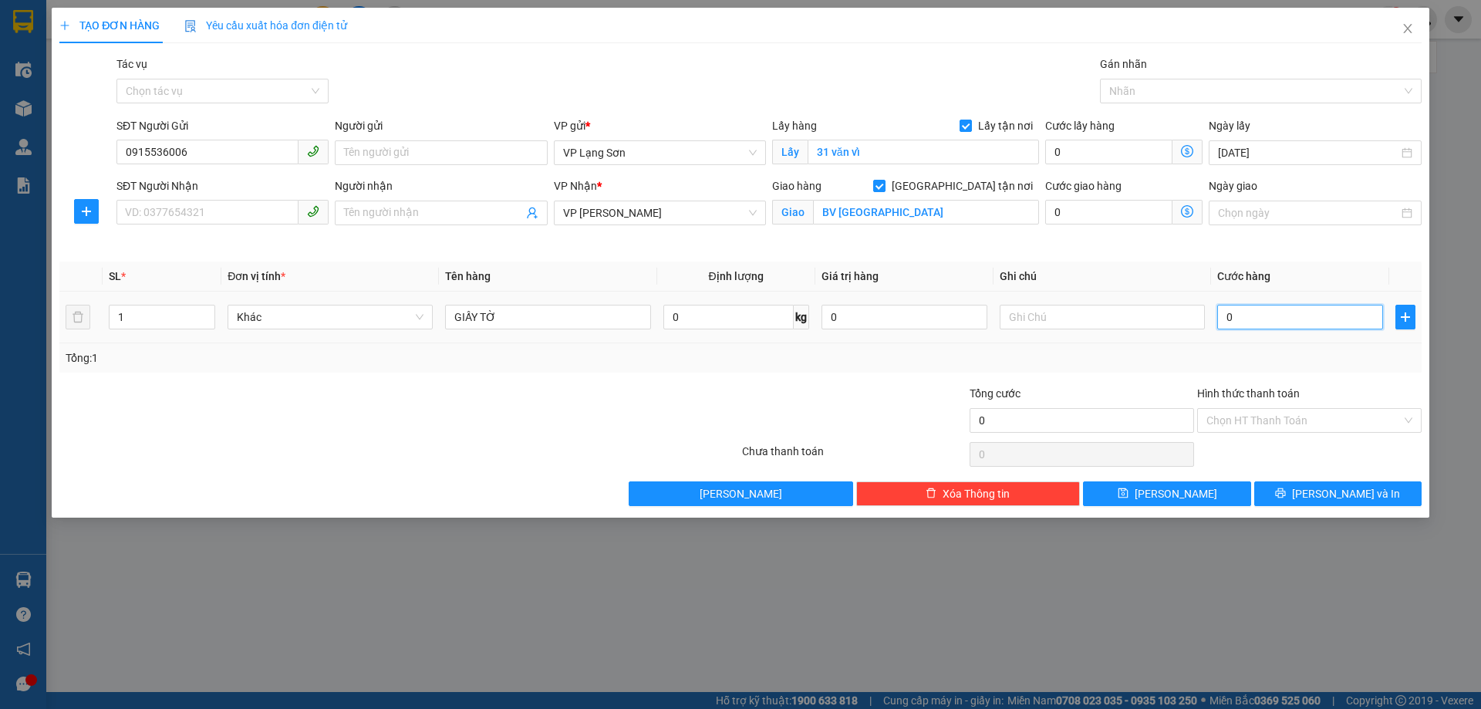
click at [1285, 323] on input "0" at bounding box center [1300, 317] width 166 height 25
type input "1"
type input "10"
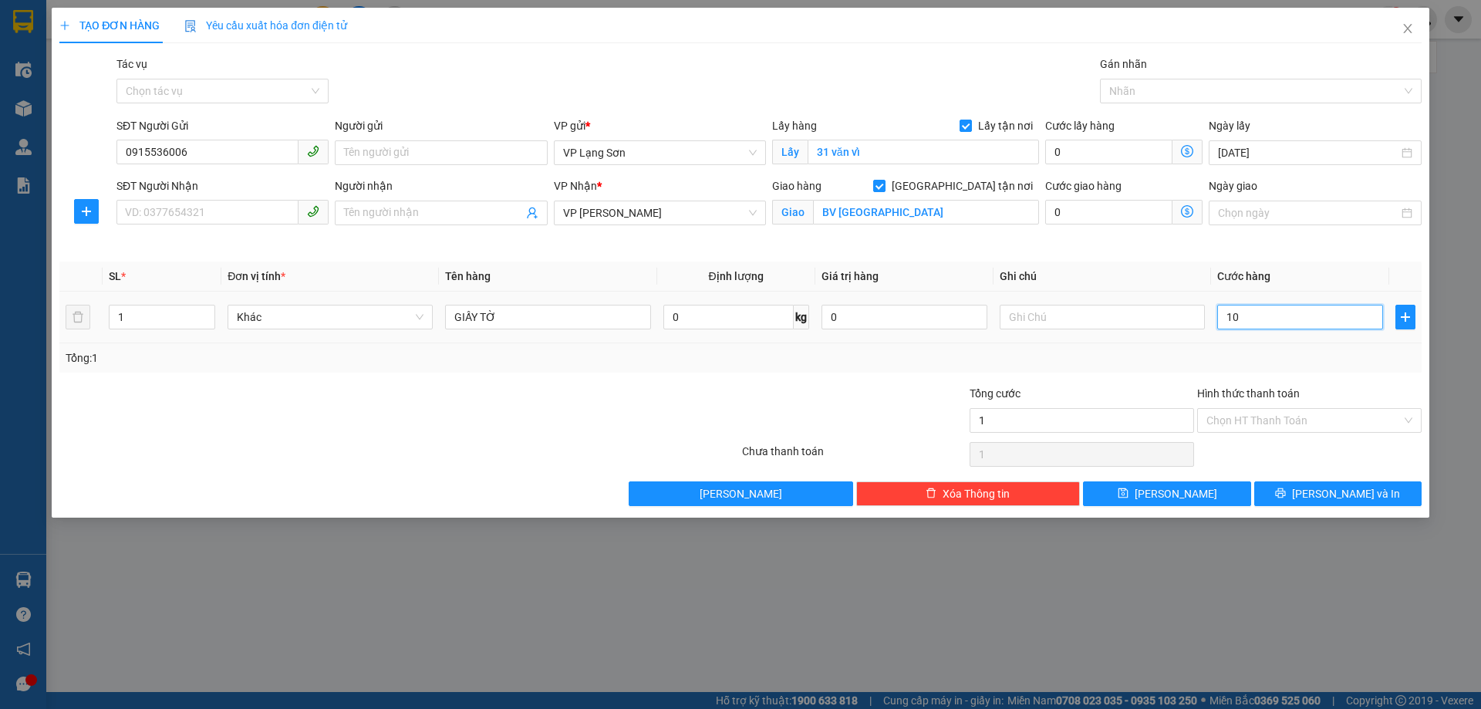
type input "10"
type input "100"
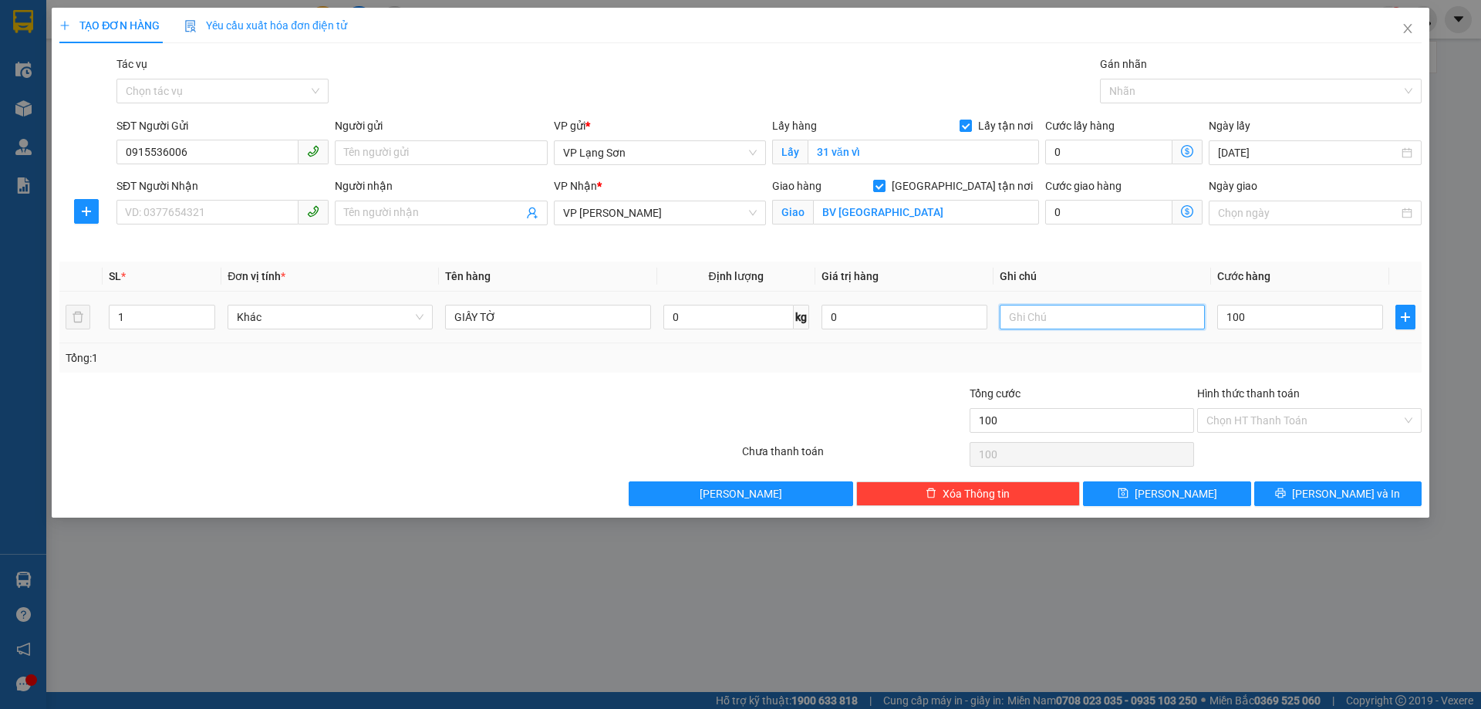
type input "100.000"
click at [1065, 319] on input "text" at bounding box center [1102, 317] width 205 height 25
type input "NG GỬI TT"
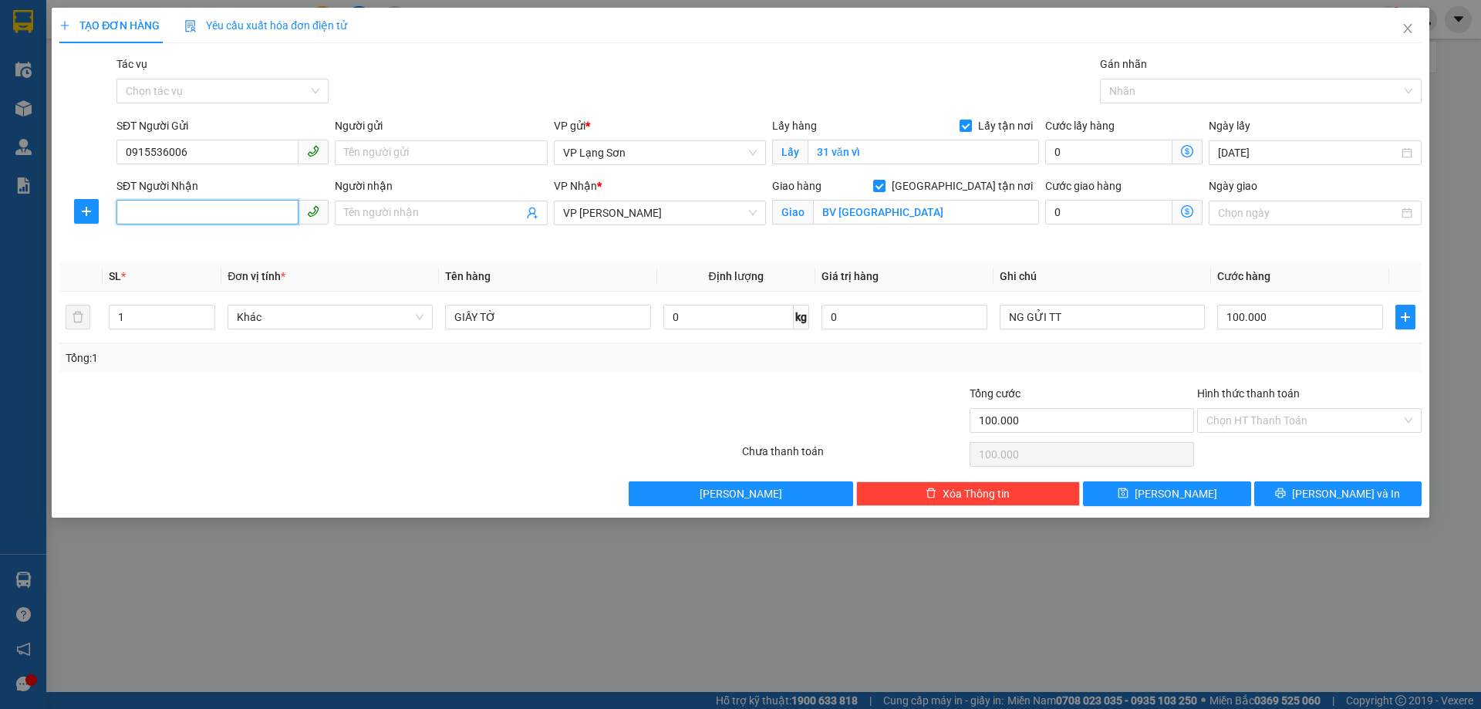
click at [237, 221] on input "SĐT Người Nhận" at bounding box center [207, 212] width 182 height 25
type input "0914603568"
click at [1129, 492] on icon "save" at bounding box center [1123, 493] width 11 height 11
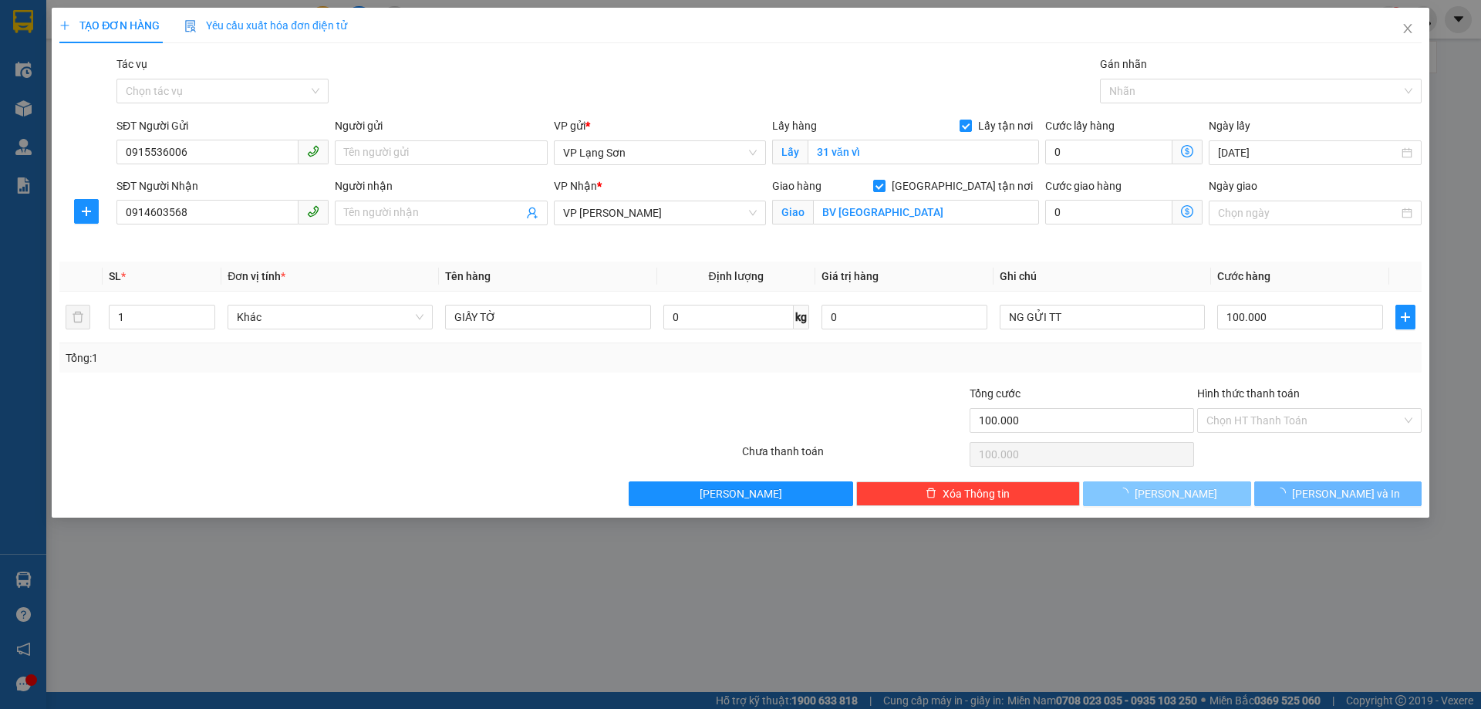
checkbox input "false"
type input "0"
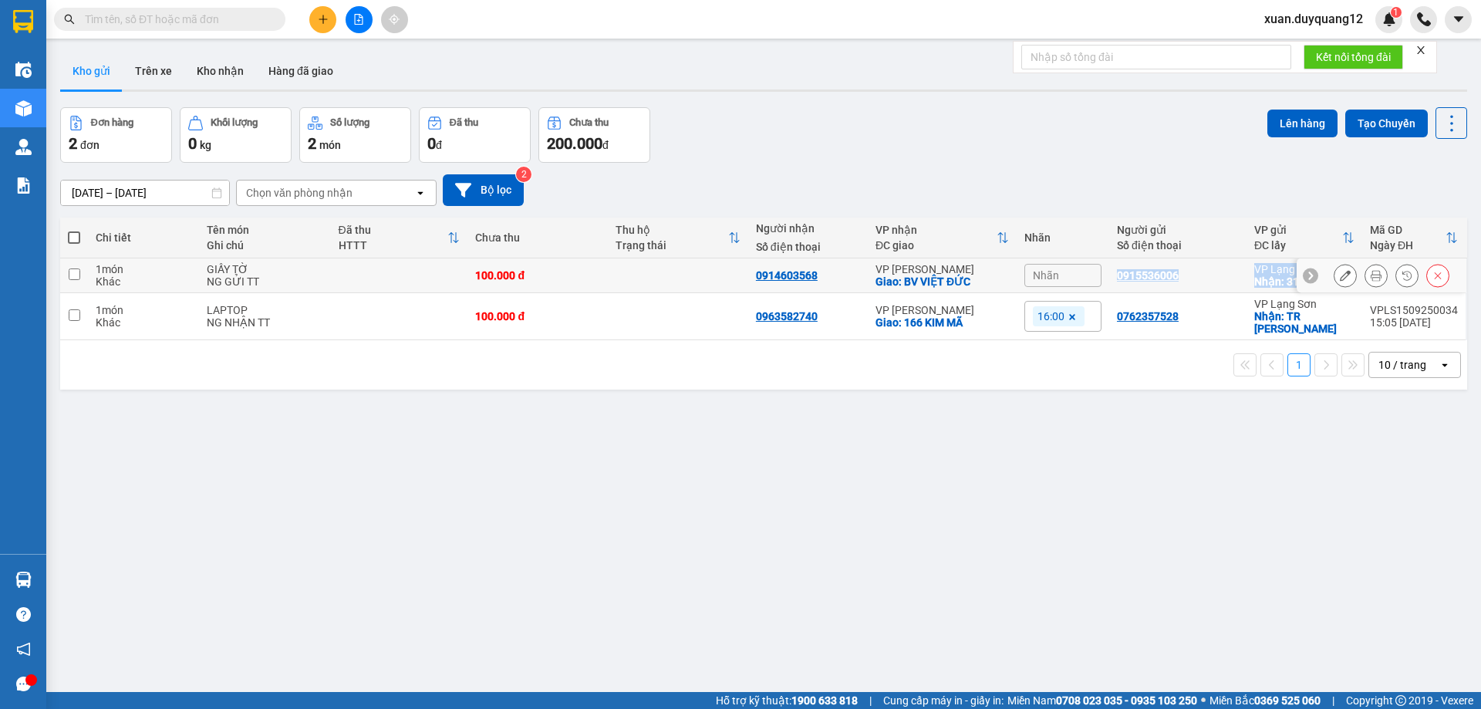
drag, startPoint x: 1341, startPoint y: 288, endPoint x: 1129, endPoint y: 279, distance: 212.3
click at [1105, 283] on tr "1 món Khác GIẤY TỜ NG GỬI TT 100.000 đ 0914603568 VP Minh Khai Giao: BV VIỆT ĐỨ…" at bounding box center [763, 275] width 1407 height 35
checkbox input "true"
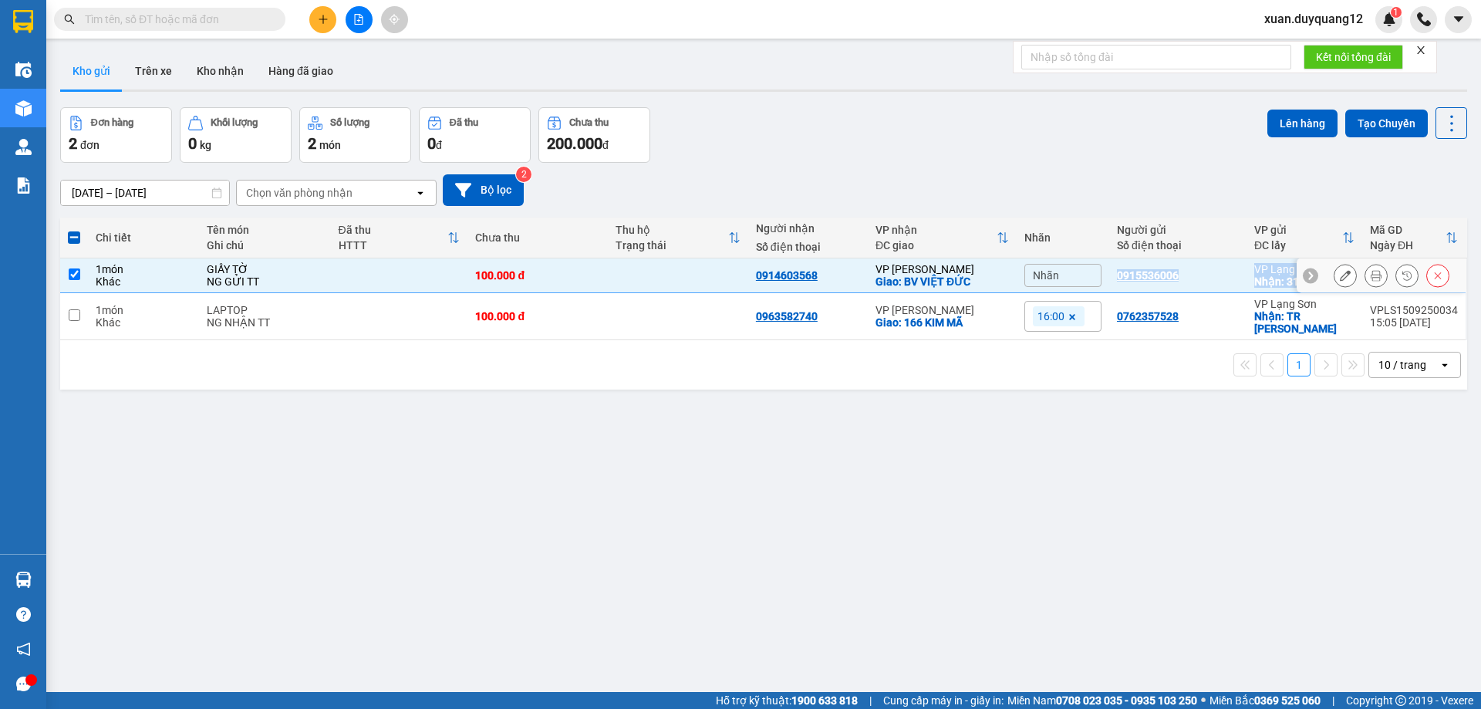
copy tr "0915536006 VP Lạng Sơn Nhận: 31 văn vỉ VPLS1509250036 15:17 15/09"
click at [154, 13] on input "text" at bounding box center [176, 19] width 182 height 17
paste input "0968335883"
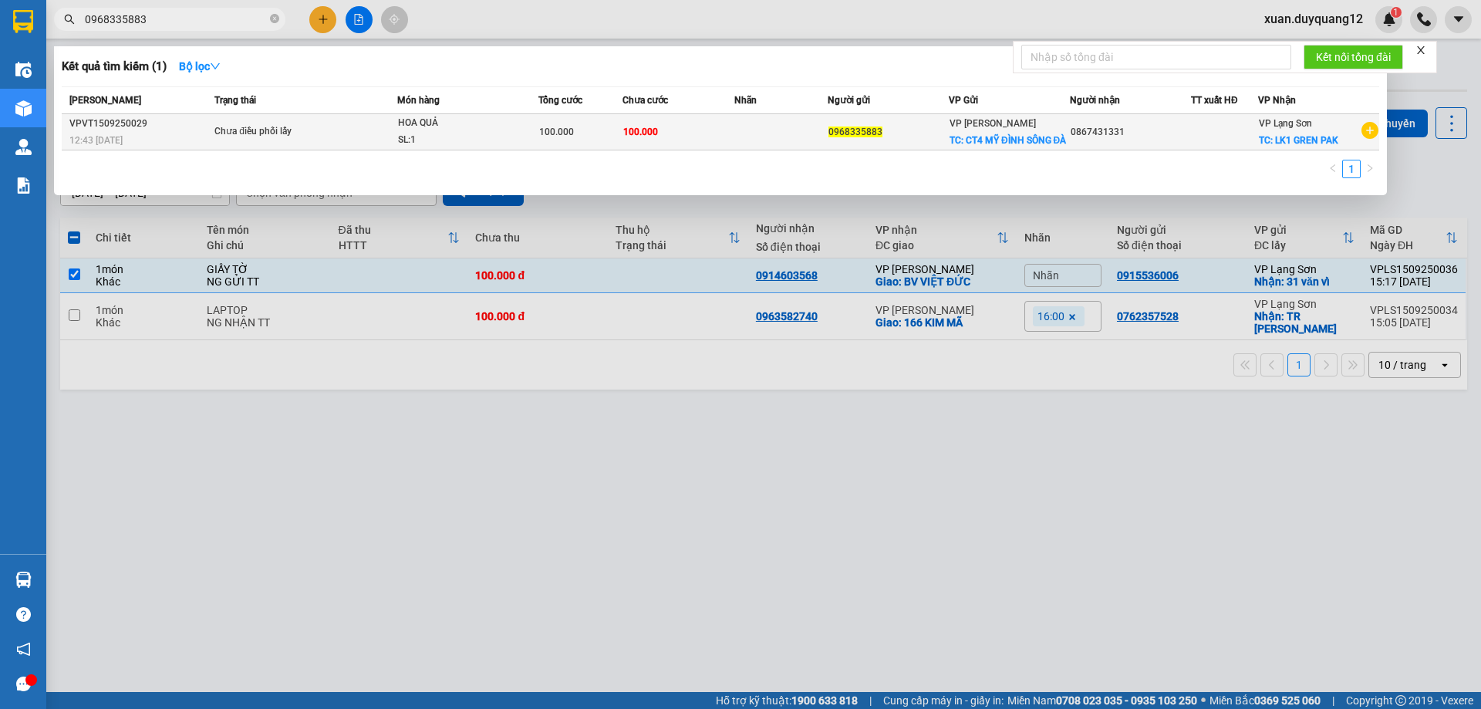
type input "0968335883"
click at [191, 137] on div "12:43 - 15/09" at bounding box center [139, 140] width 140 height 17
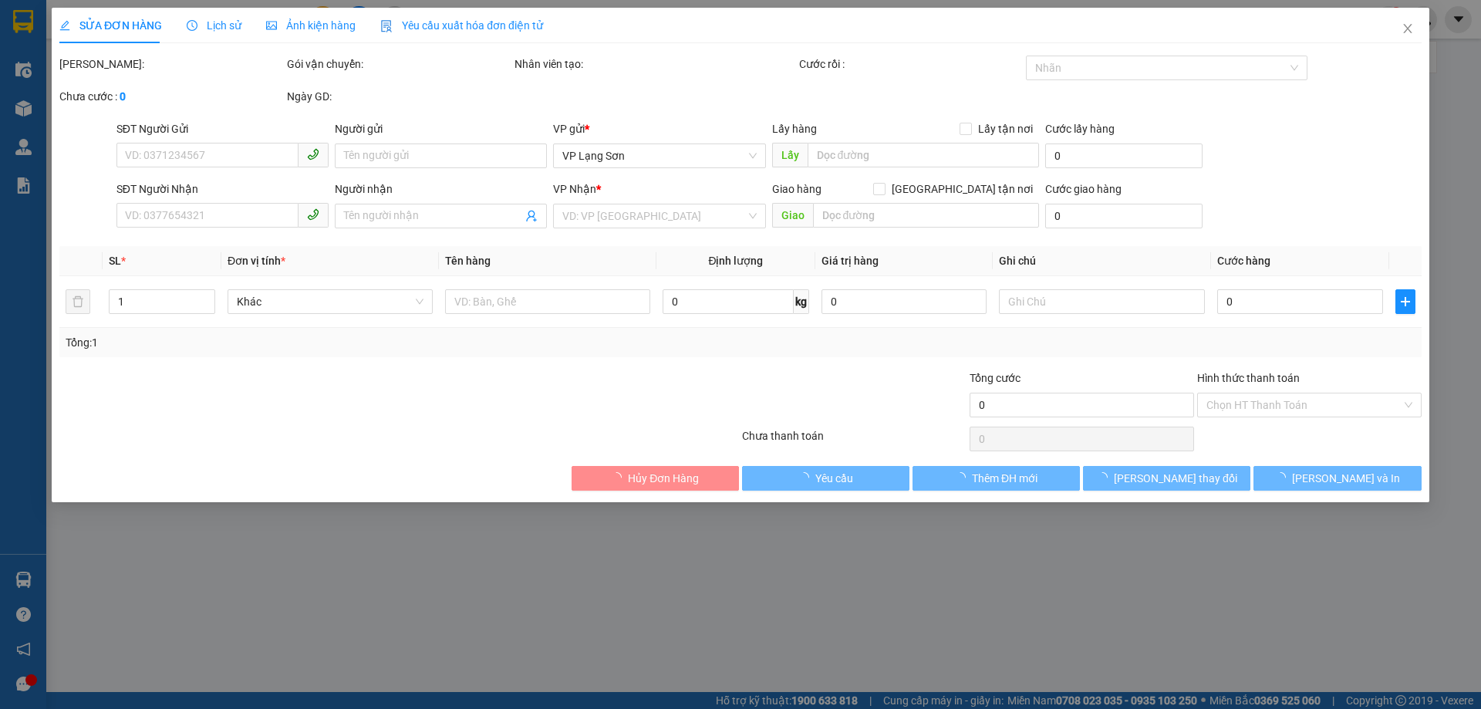
type input "0968335883"
checkbox input "true"
type input "CT4 MỸ ĐÌNH SÔNG ĐÀ"
type input "0867431331"
checkbox input "true"
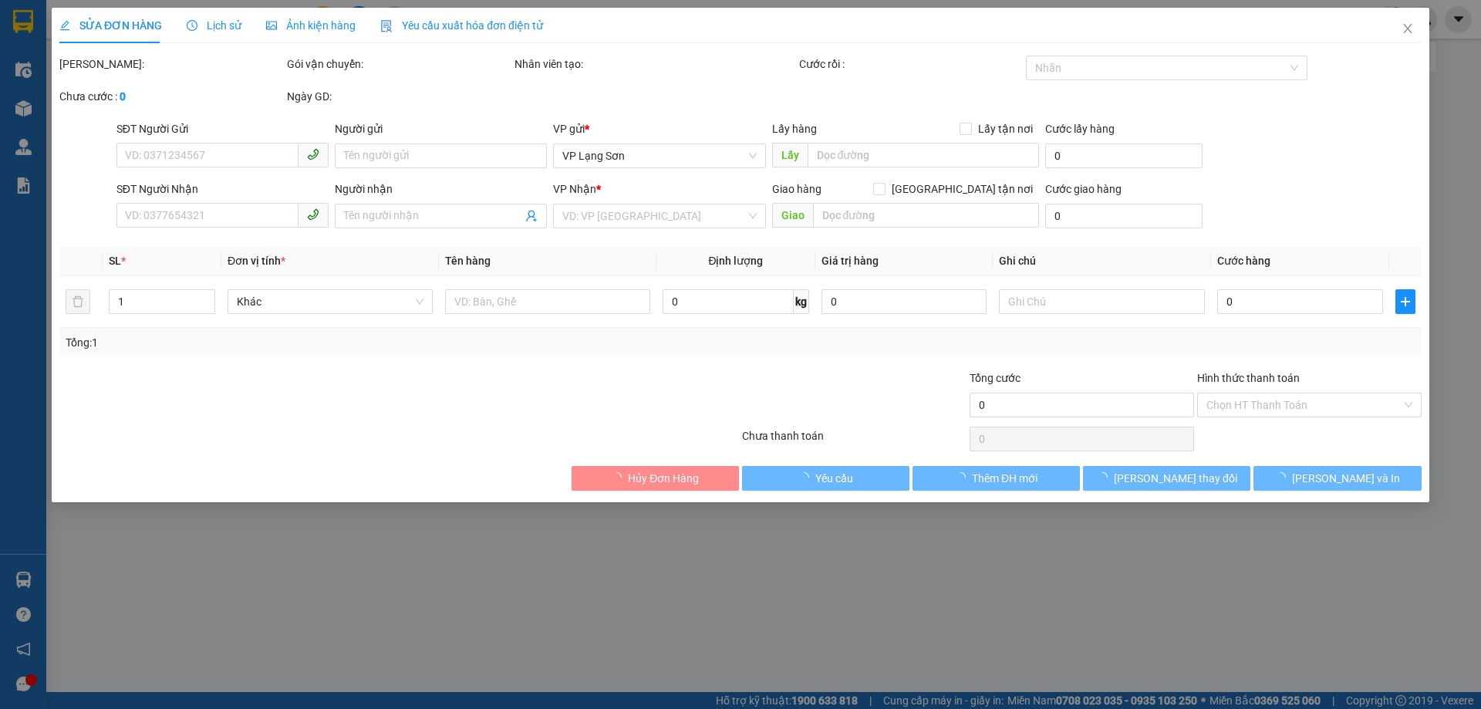
type input "LK1 GREN PAK"
type input "100.000"
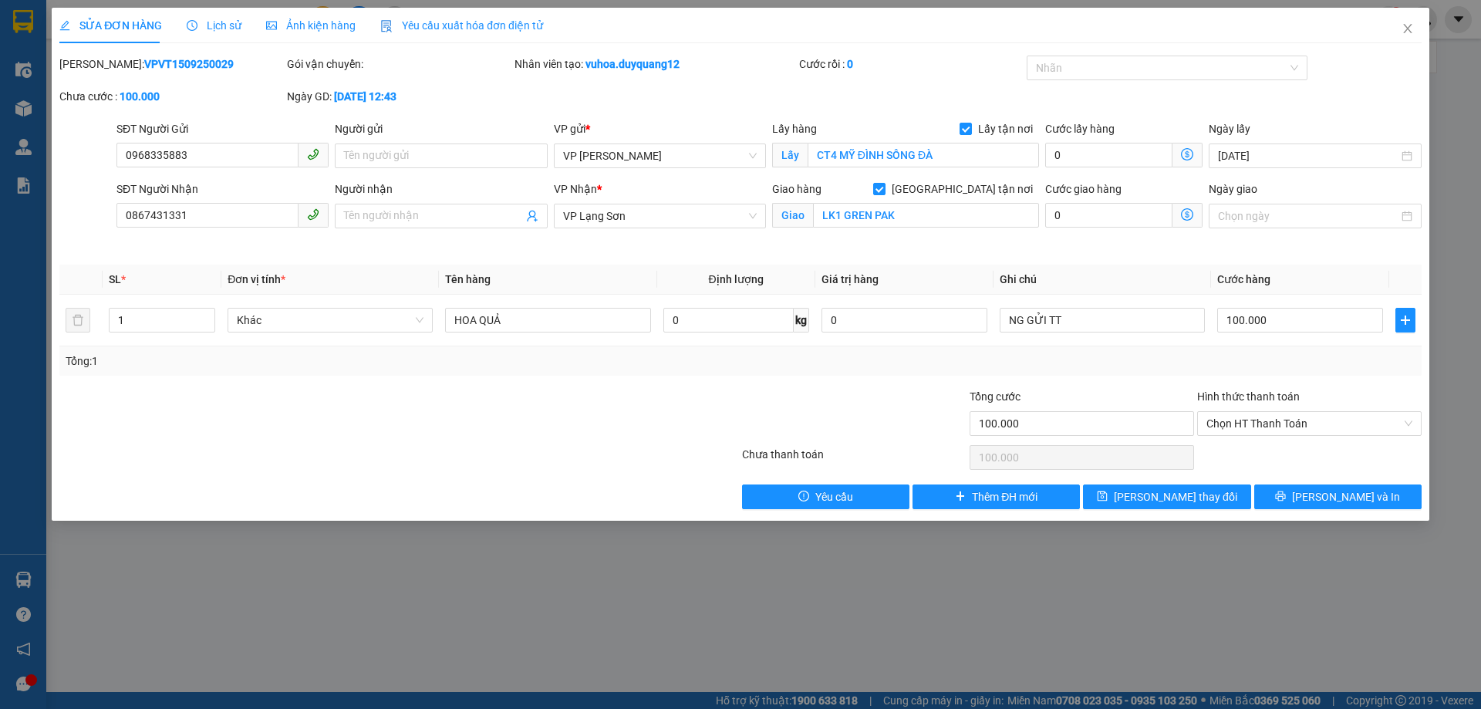
click at [204, 29] on span "Lịch sử" at bounding box center [214, 25] width 55 height 12
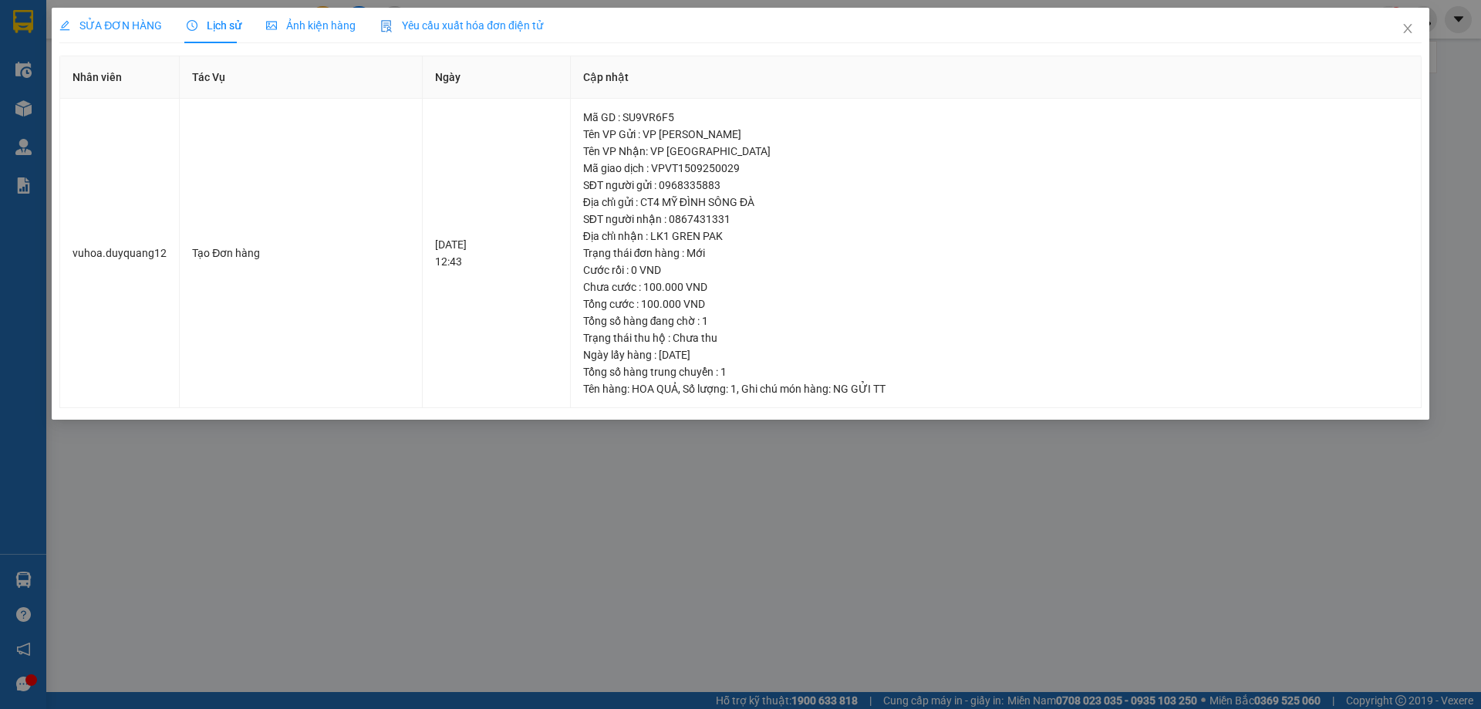
click at [108, 26] on span "SỬA ĐƠN HÀNG" at bounding box center [110, 25] width 103 height 12
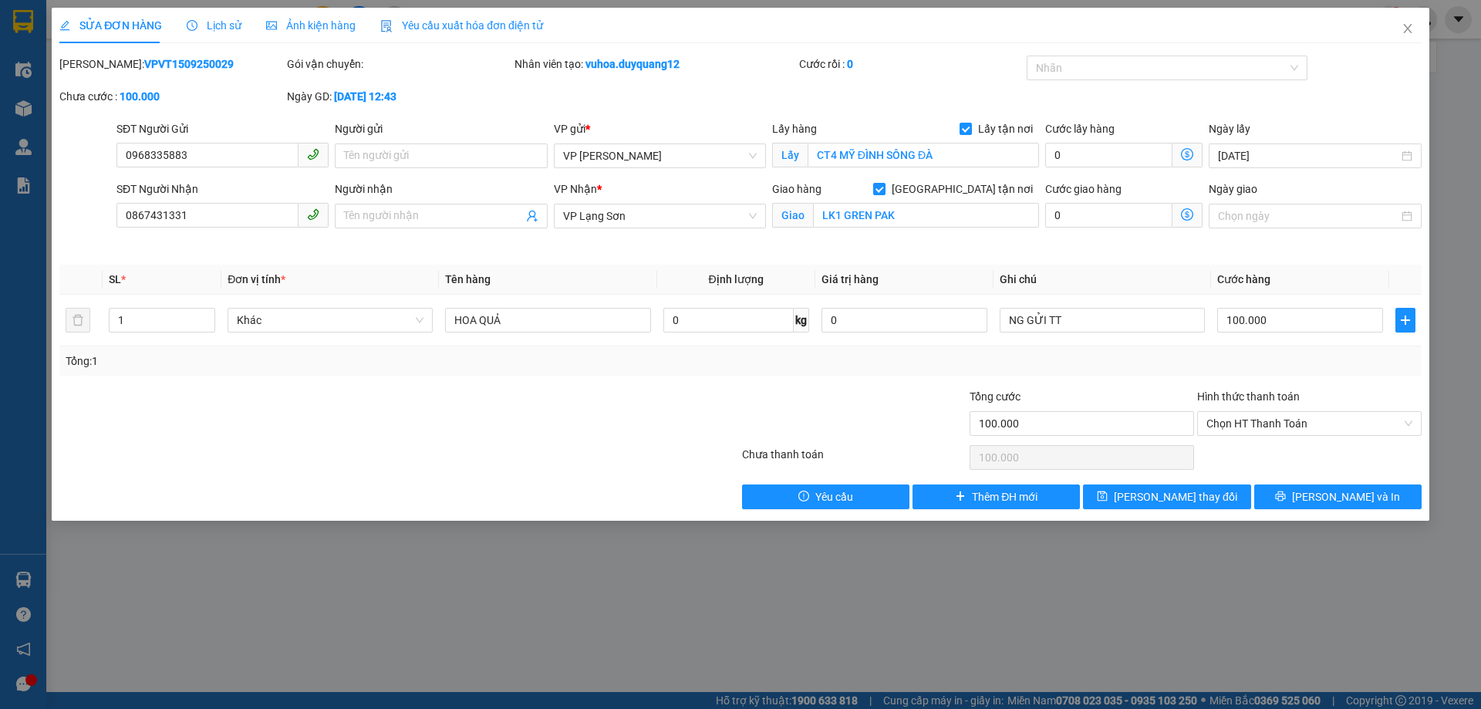
drag, startPoint x: 216, startPoint y: 27, endPoint x: 263, endPoint y: 8, distance: 50.9
click at [215, 27] on span "Lịch sử" at bounding box center [214, 25] width 55 height 12
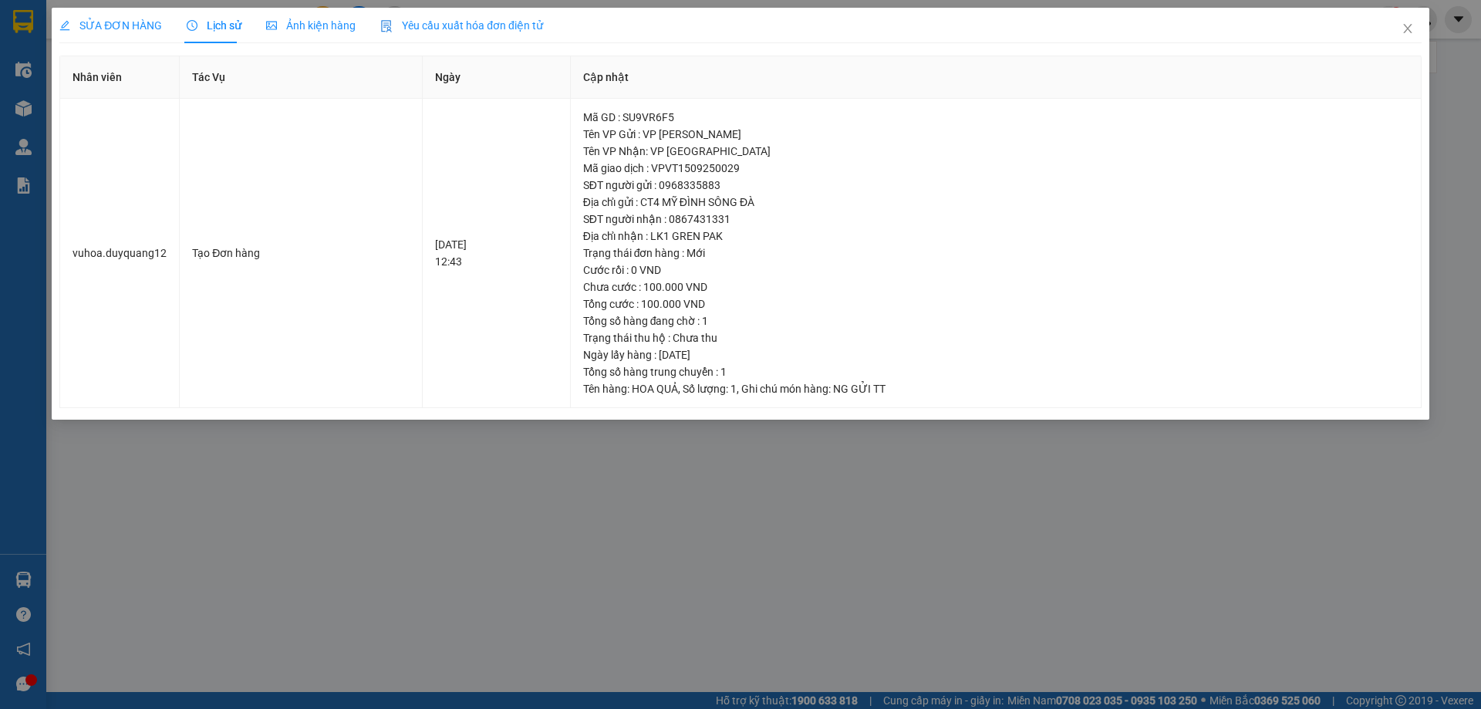
click at [130, 36] on div "SỬA ĐƠN HÀNG" at bounding box center [110, 25] width 103 height 35
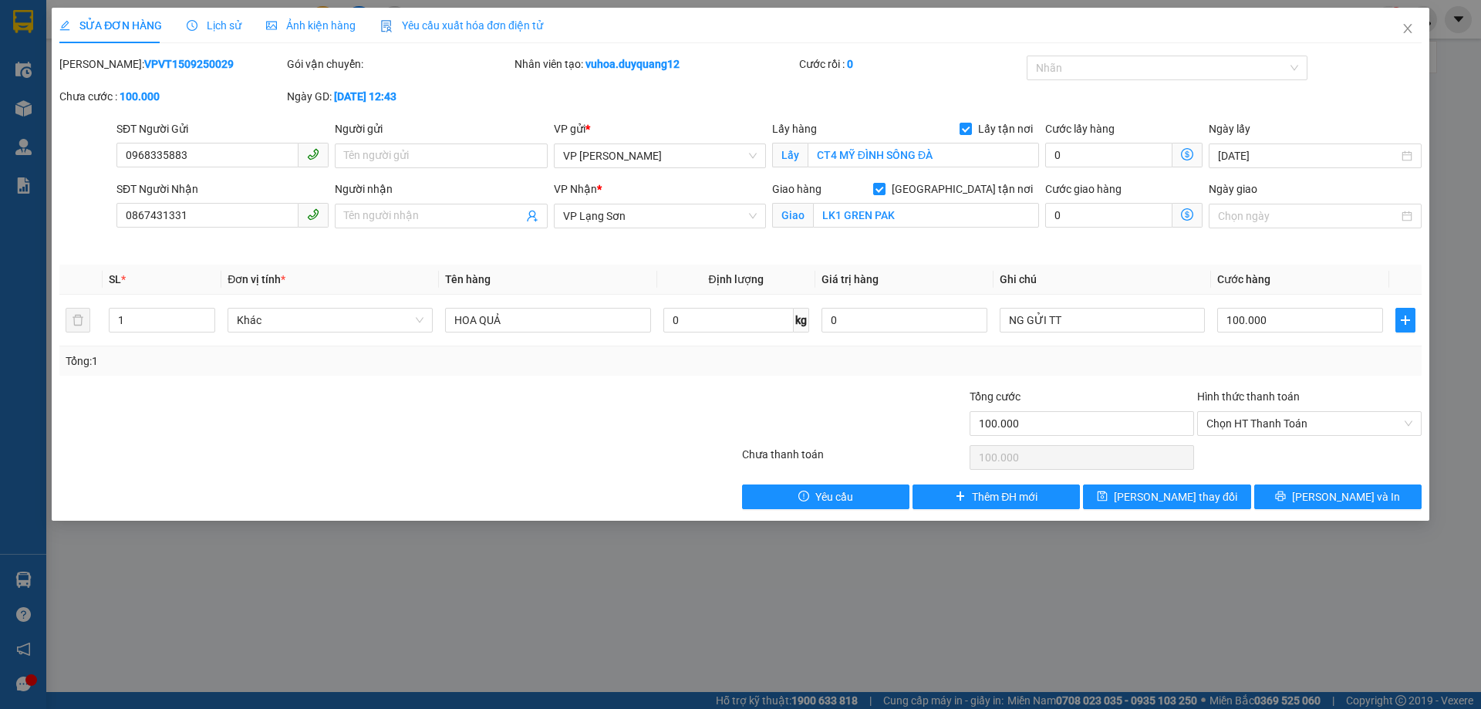
click at [714, 399] on div at bounding box center [627, 415] width 228 height 54
click at [650, 262] on div "Total Paid Fee 0 Total UnPaid Fee 100.000 Cash Collection Total Fee Mã ĐH: VPVT…" at bounding box center [740, 283] width 1362 height 454
click at [1405, 30] on icon "close" at bounding box center [1408, 28] width 12 height 12
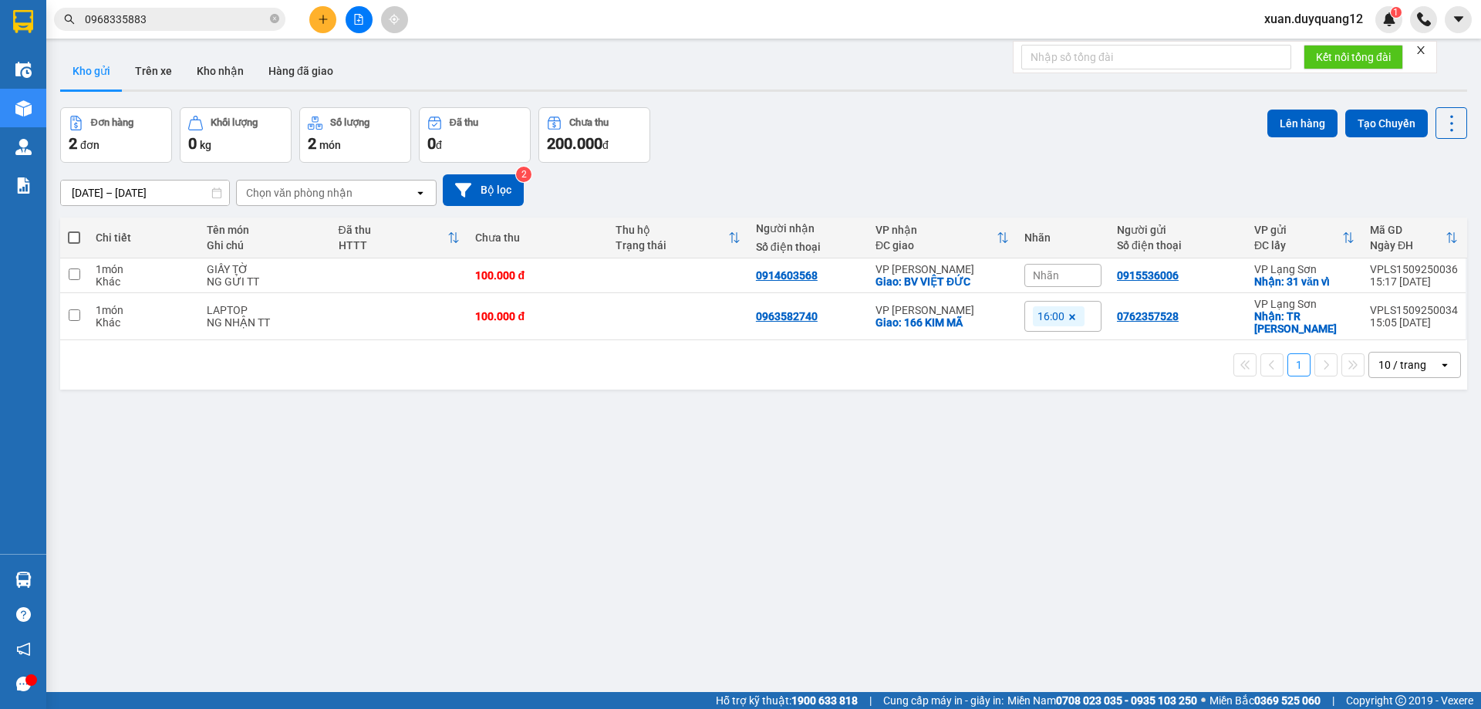
click at [203, 22] on input "0968335883" at bounding box center [176, 19] width 182 height 17
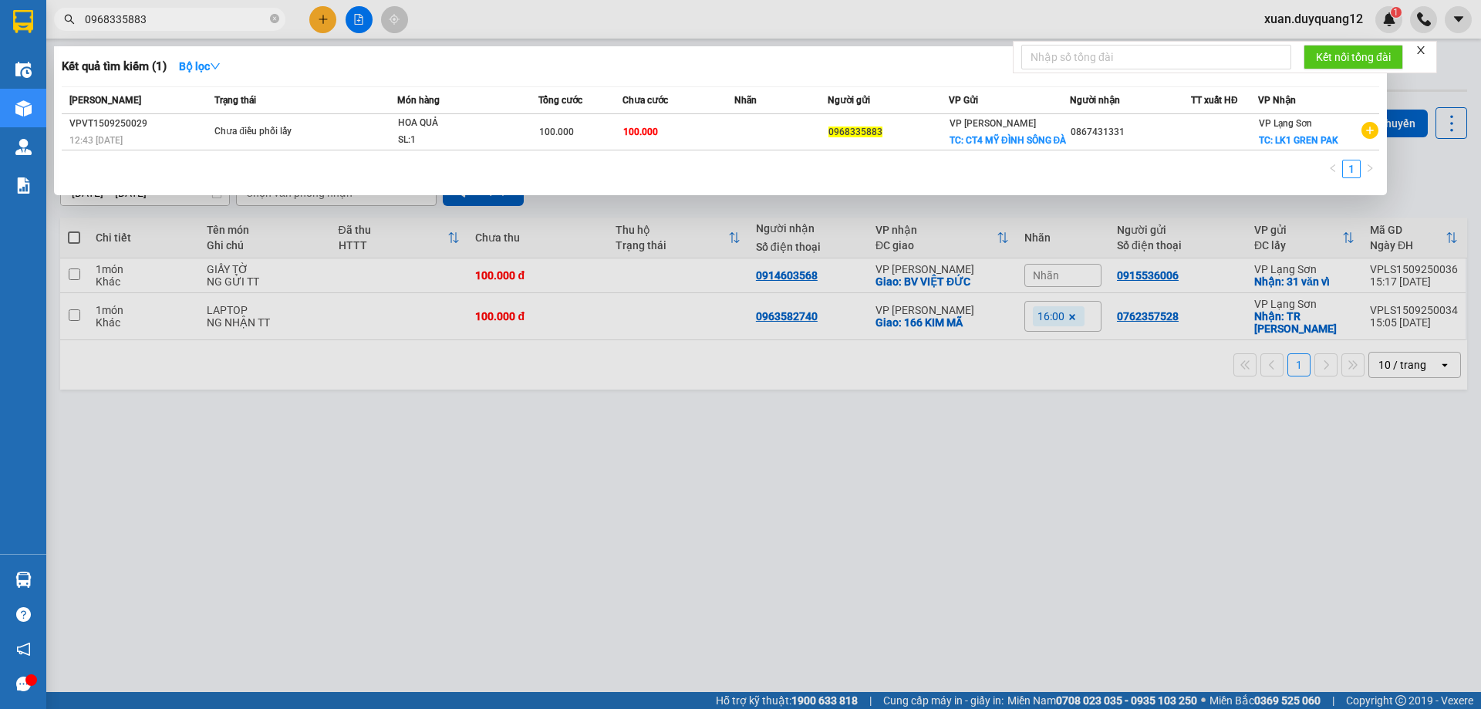
click at [203, 22] on input "0968335883" at bounding box center [176, 19] width 182 height 17
paste input "356661225"
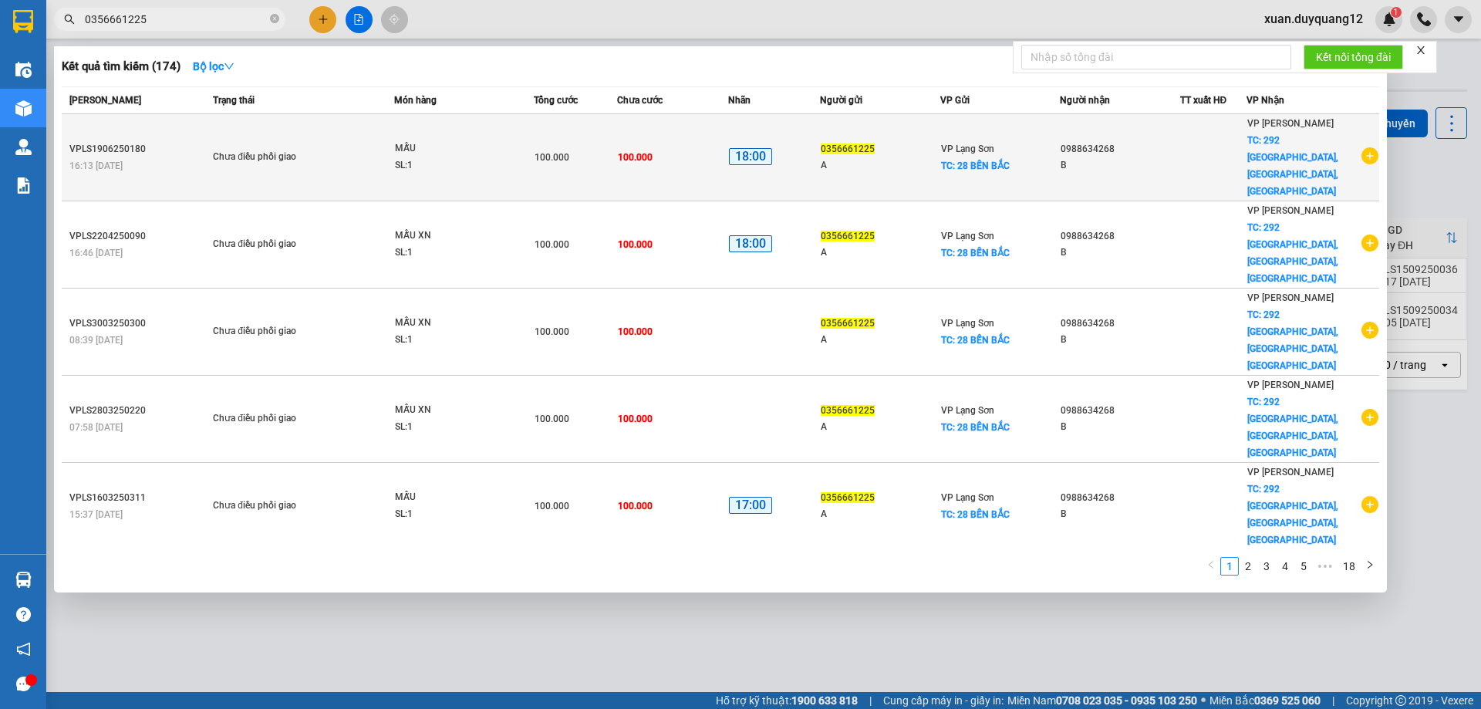
type input "0356661225"
click at [1362, 147] on icon "plus-circle" at bounding box center [1370, 155] width 17 height 17
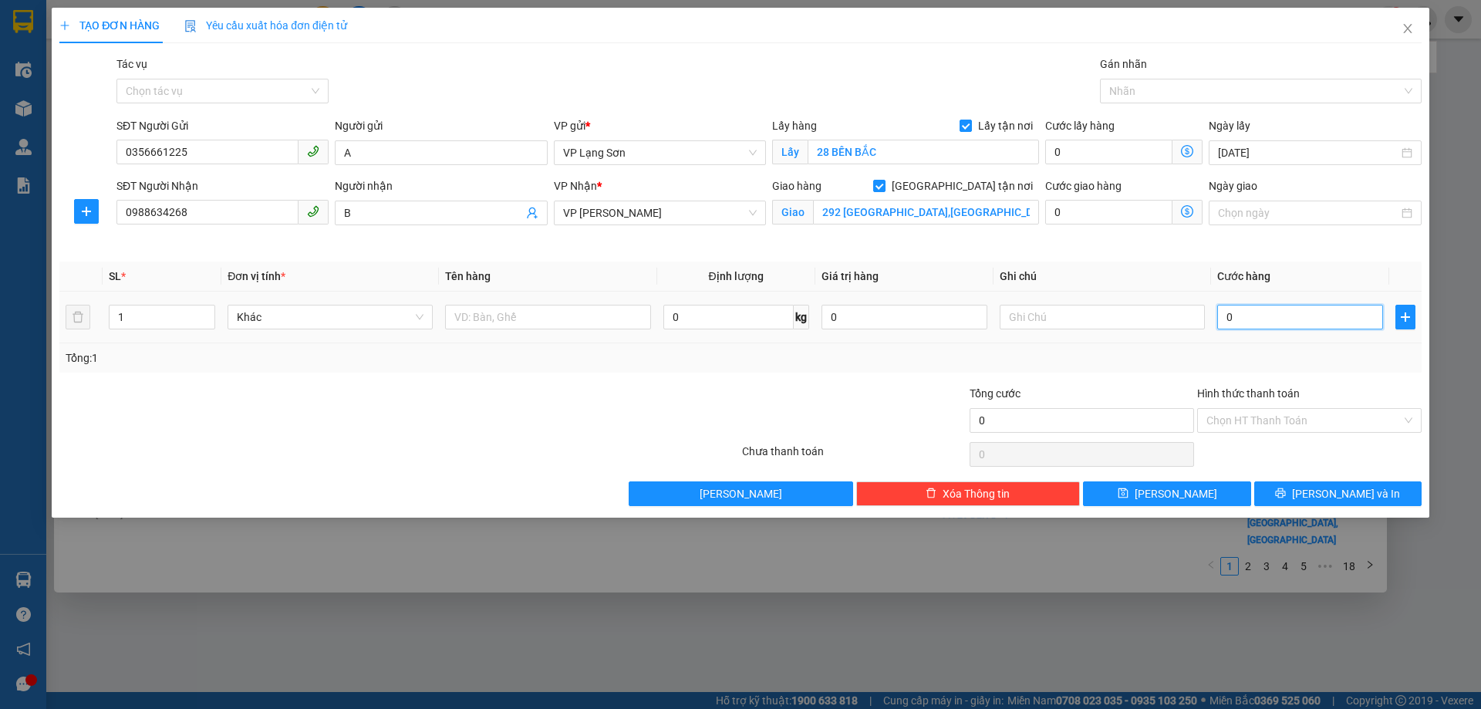
click at [1301, 319] on input "0" at bounding box center [1300, 317] width 166 height 25
click at [1210, 322] on td at bounding box center [1103, 318] width 218 height 52
click at [1222, 315] on input "0" at bounding box center [1300, 317] width 166 height 25
type input "1"
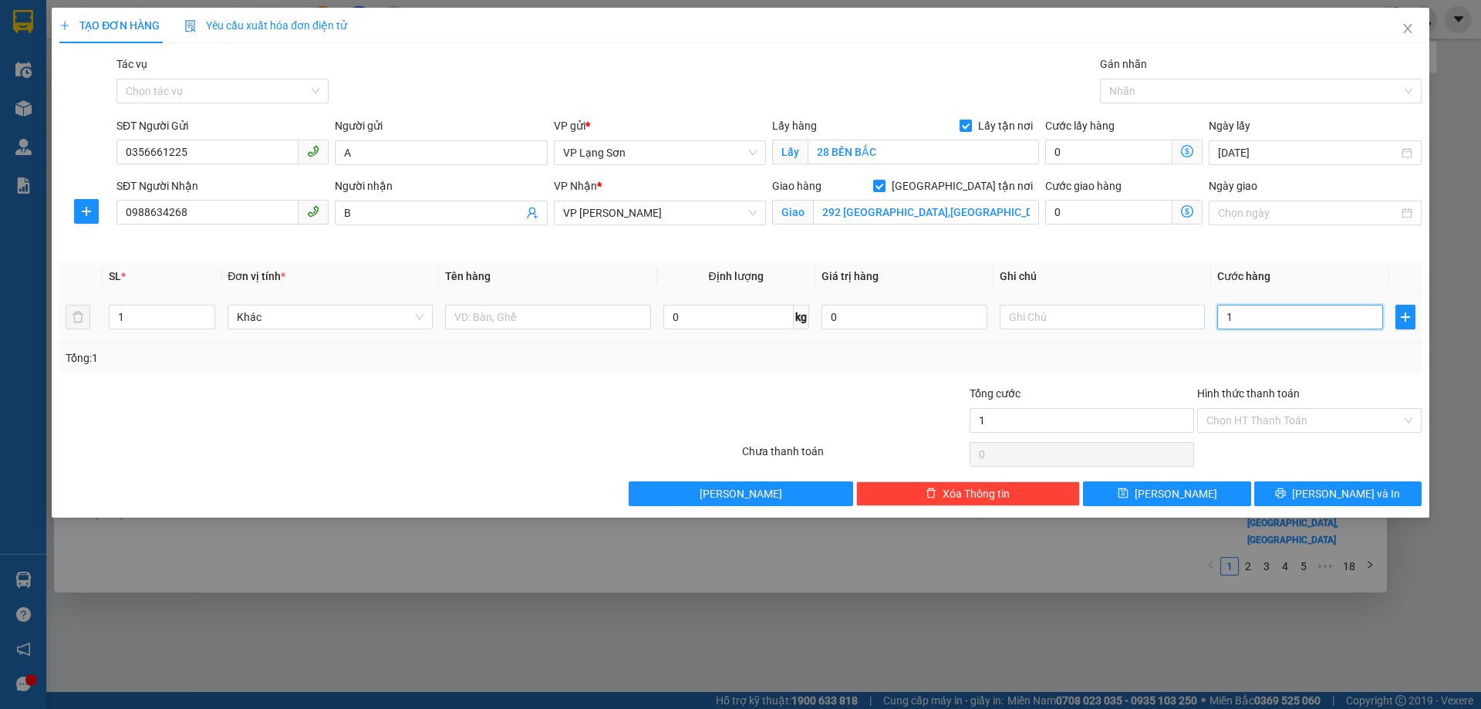
type input "1"
type input "10"
type input "100"
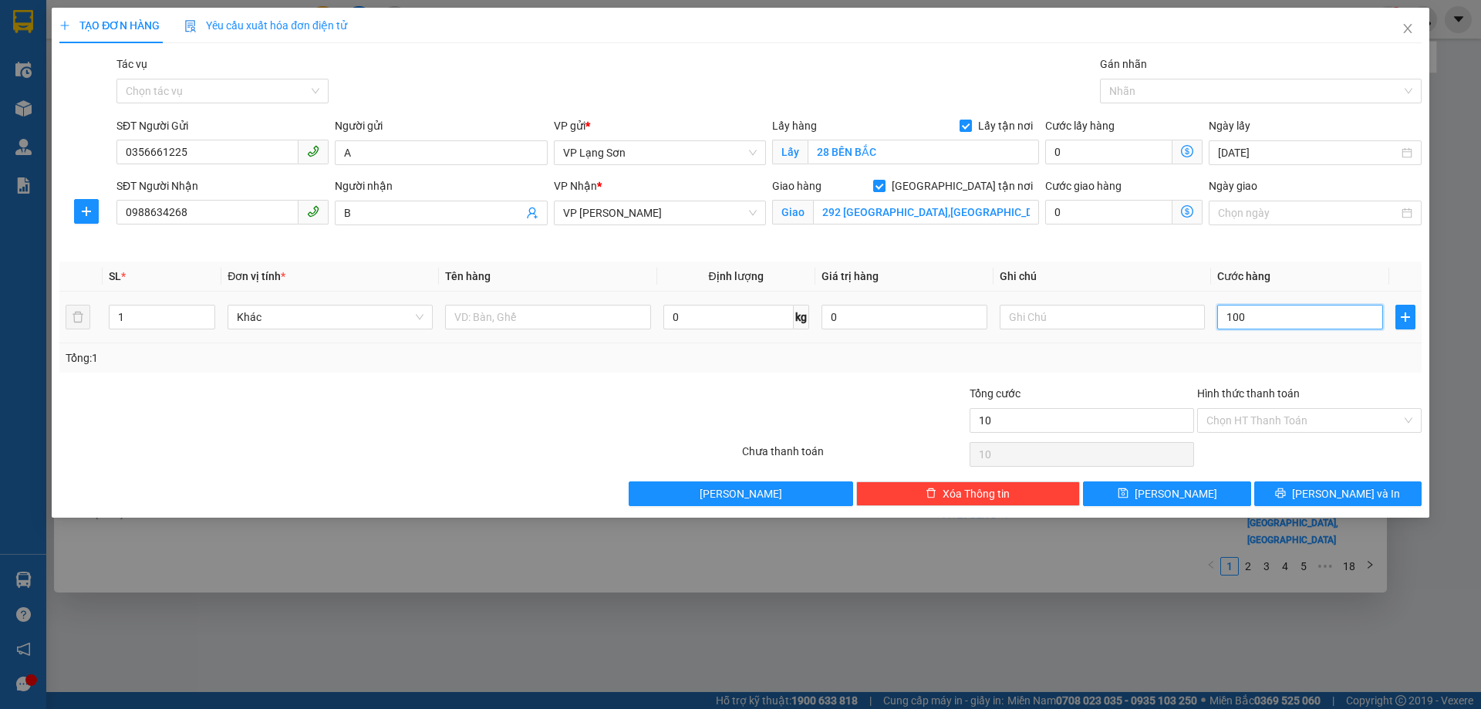
type input "100"
type input "100.000"
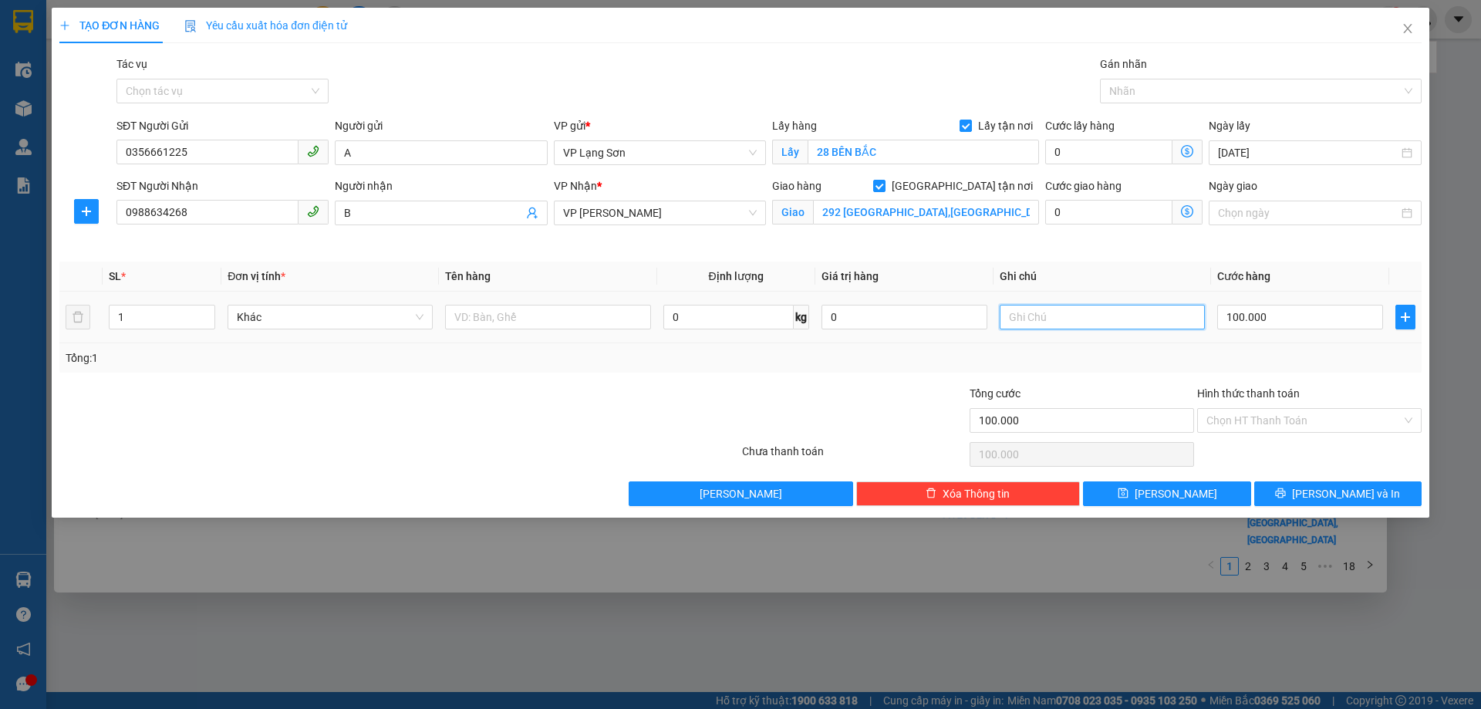
click at [1107, 323] on input "text" at bounding box center [1102, 317] width 205 height 25
type input "NG NHẬN TT"
click at [526, 322] on input "text" at bounding box center [547, 317] width 205 height 25
type input "1"
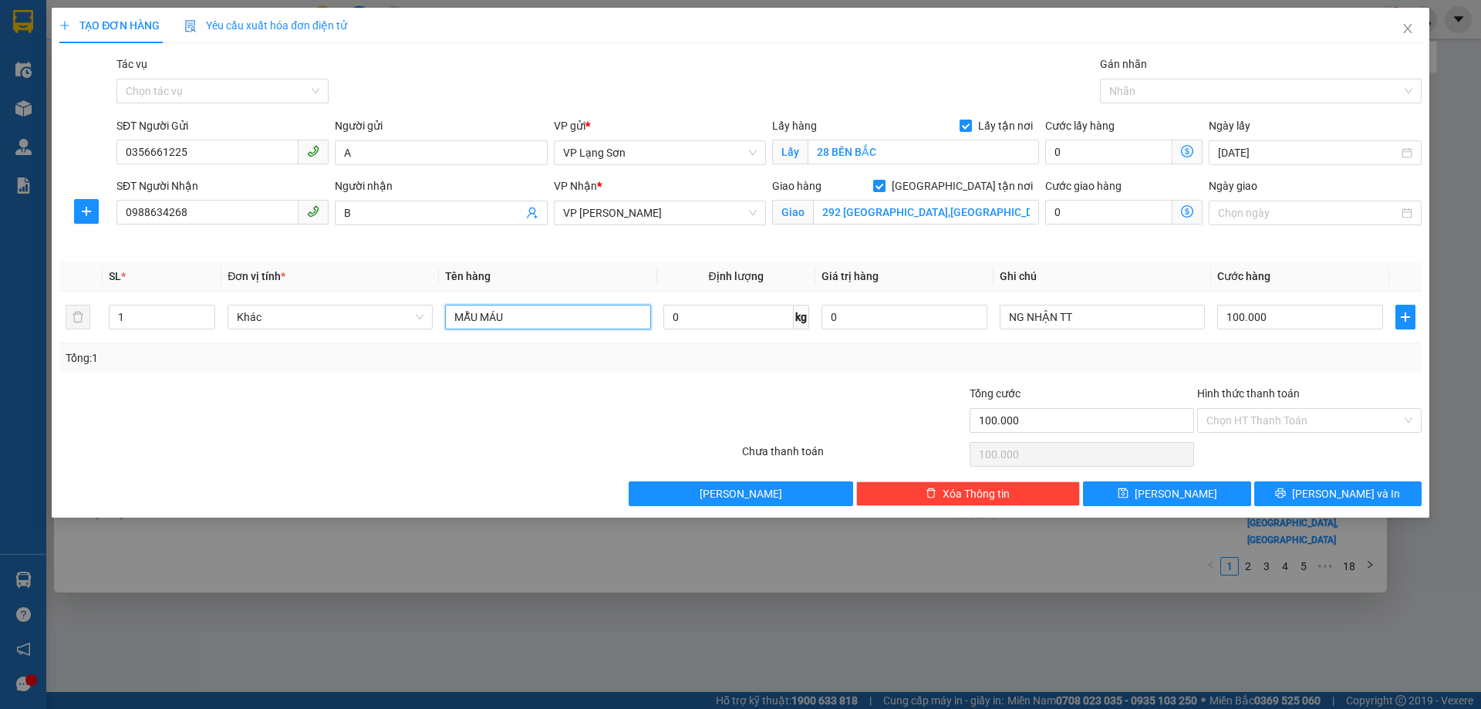
type input "MẪU MÁU"
drag, startPoint x: 609, startPoint y: 448, endPoint x: 623, endPoint y: 441, distance: 15.5
click at [609, 447] on div at bounding box center [399, 454] width 683 height 31
click at [1186, 488] on button "[PERSON_NAME]" at bounding box center [1166, 493] width 167 height 25
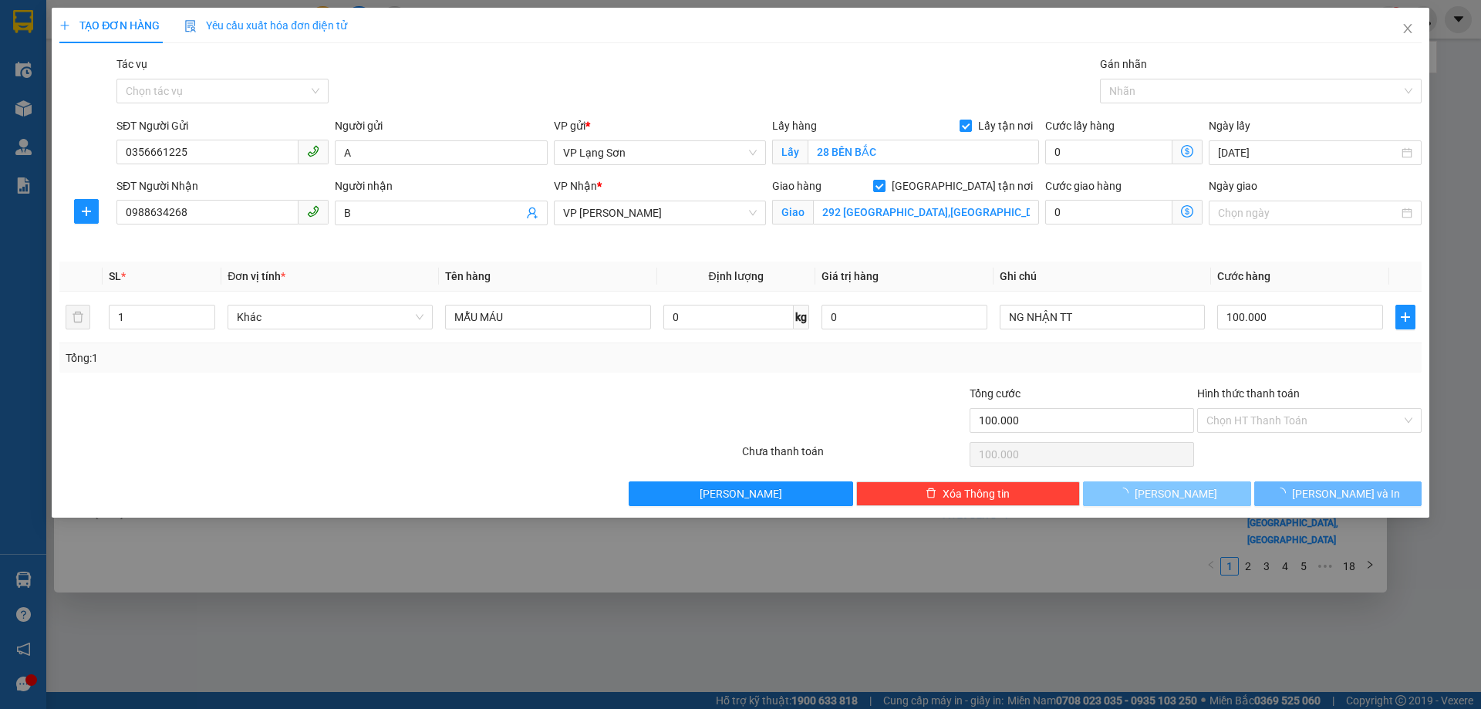
checkbox input "false"
type input "0"
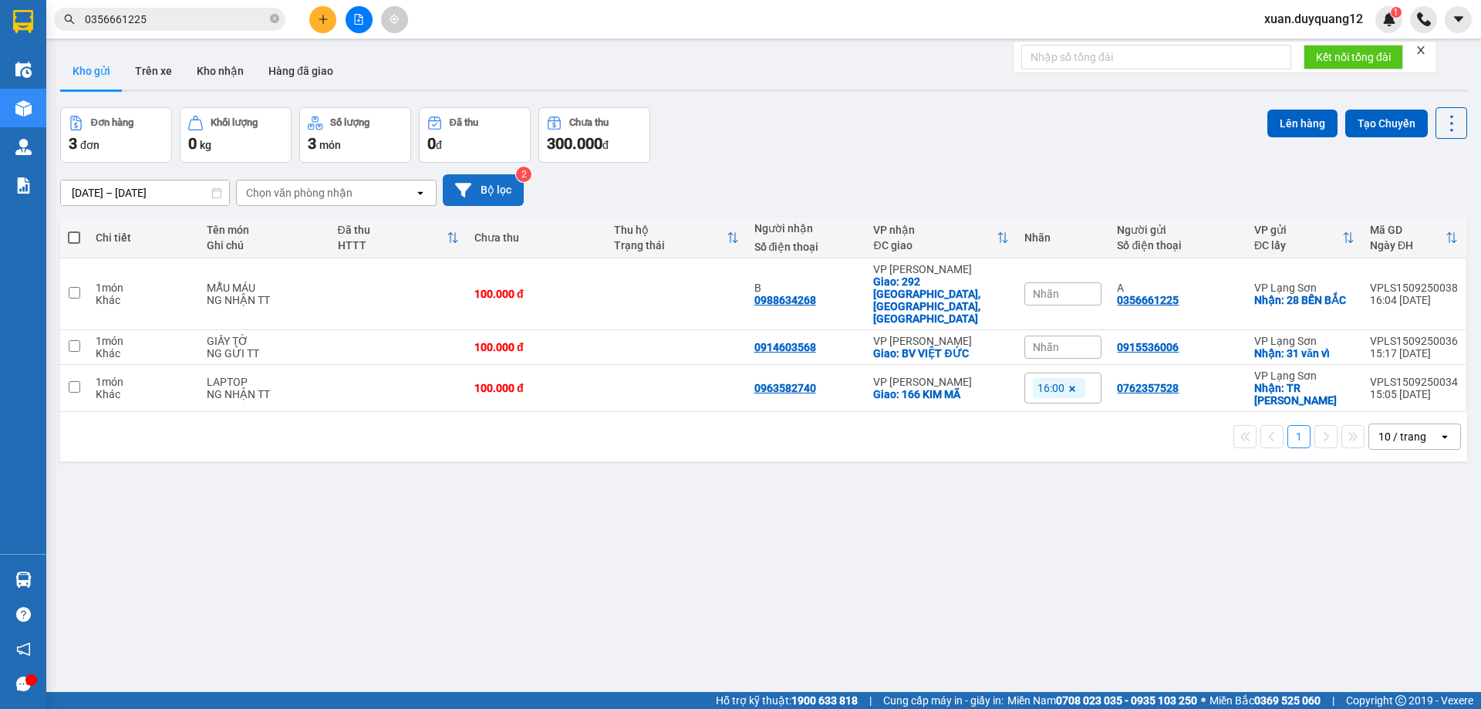
click at [469, 188] on icon at bounding box center [463, 190] width 16 height 16
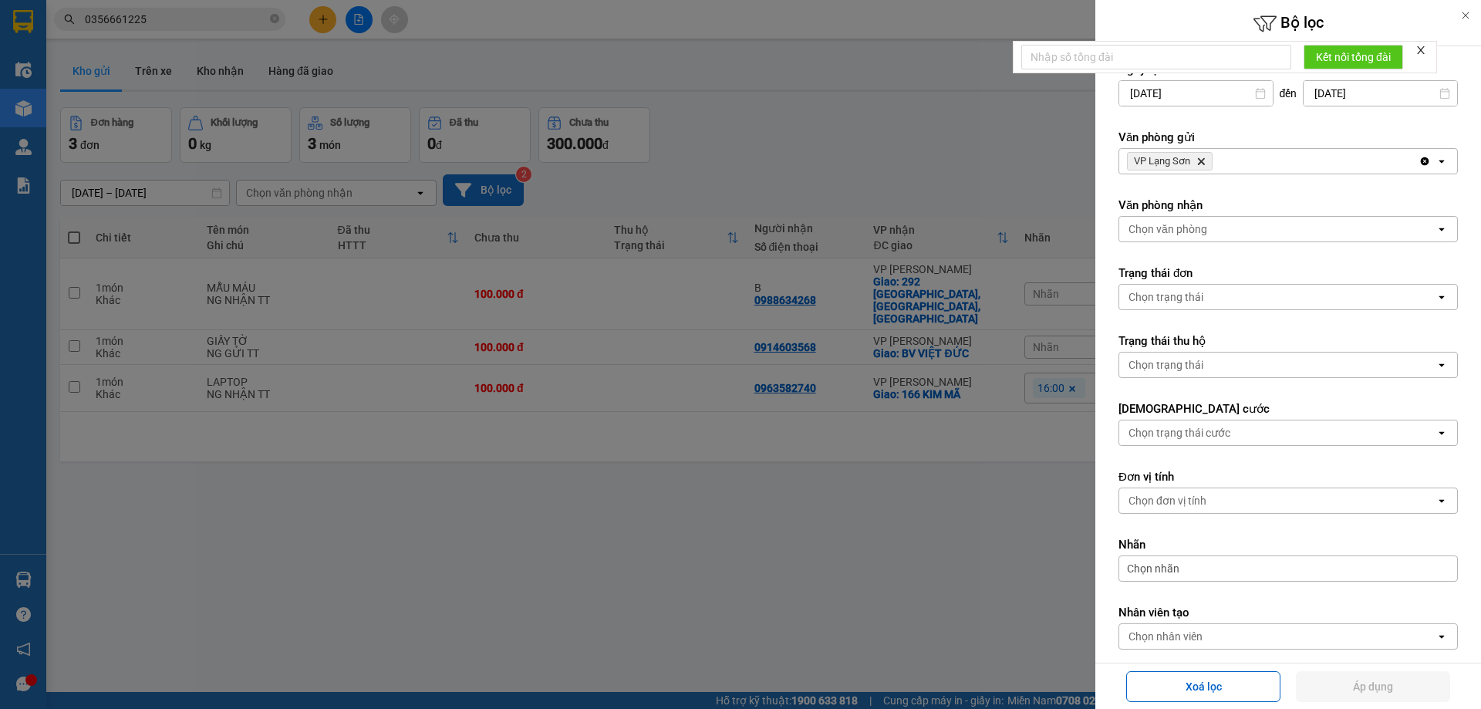
click at [1206, 160] on span "VP Lạng Sơn Delete" at bounding box center [1170, 161] width 86 height 19
click at [1203, 160] on icon "Delete" at bounding box center [1200, 161] width 9 height 9
click at [1203, 160] on div "Chọn văn phòng" at bounding box center [1168, 161] width 79 height 15
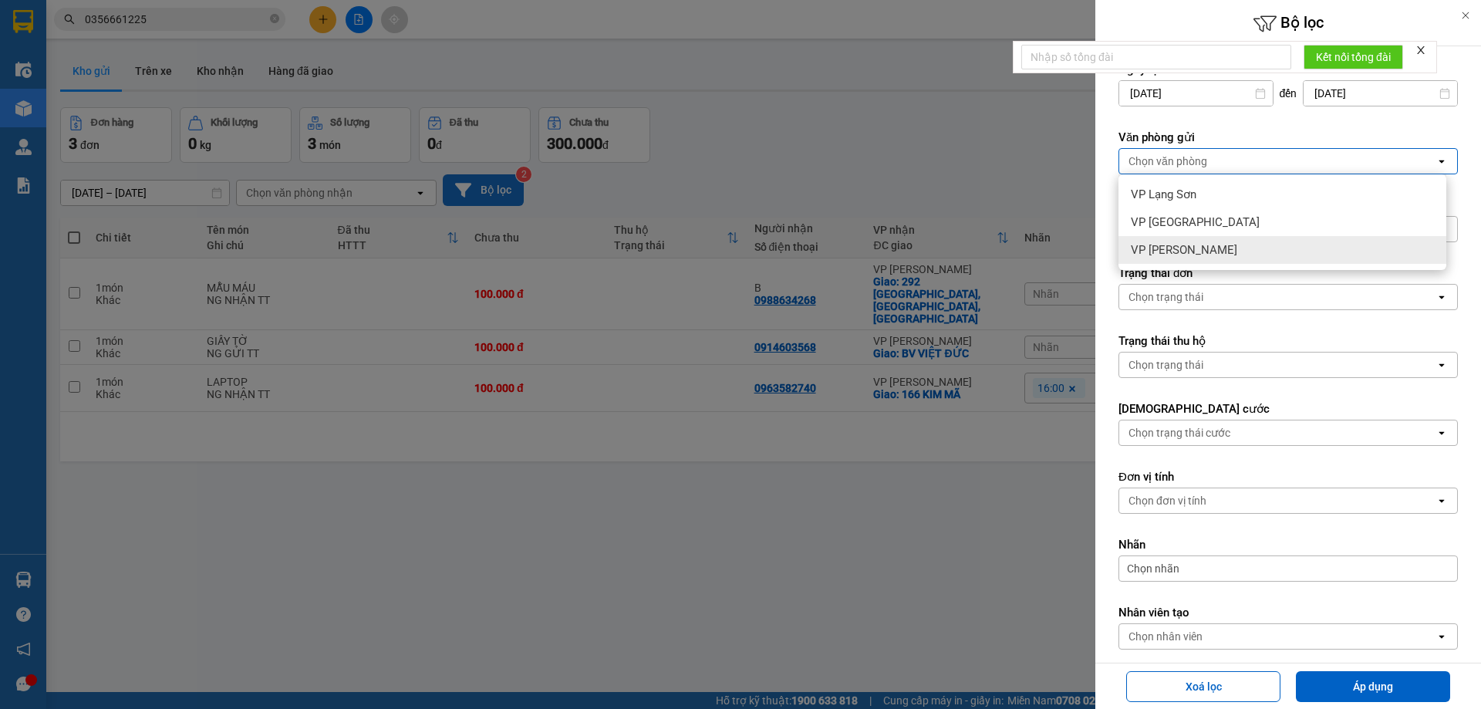
drag, startPoint x: 1189, startPoint y: 252, endPoint x: 1213, endPoint y: 244, distance: 25.4
click at [1192, 251] on span "VP [PERSON_NAME]" at bounding box center [1184, 249] width 106 height 15
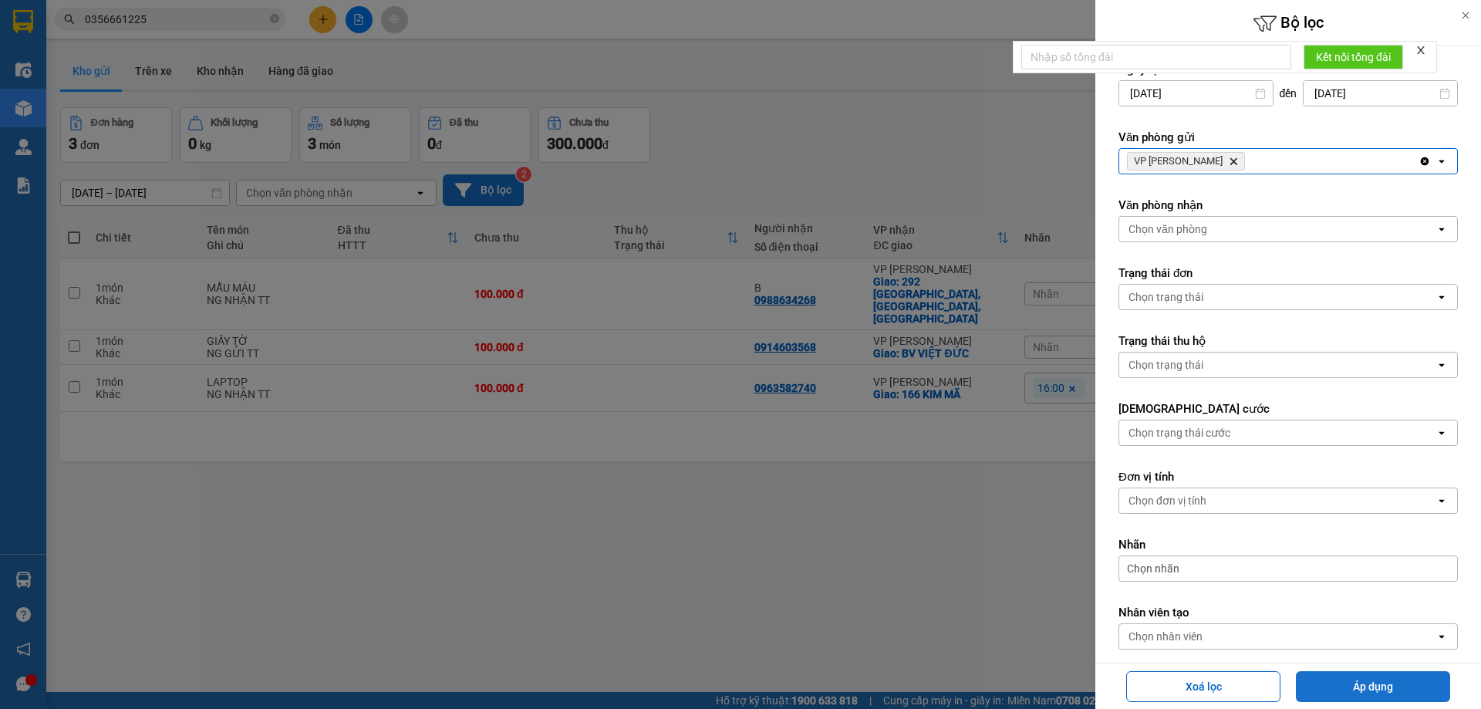
click at [1356, 696] on button "Áp dụng" at bounding box center [1373, 686] width 154 height 31
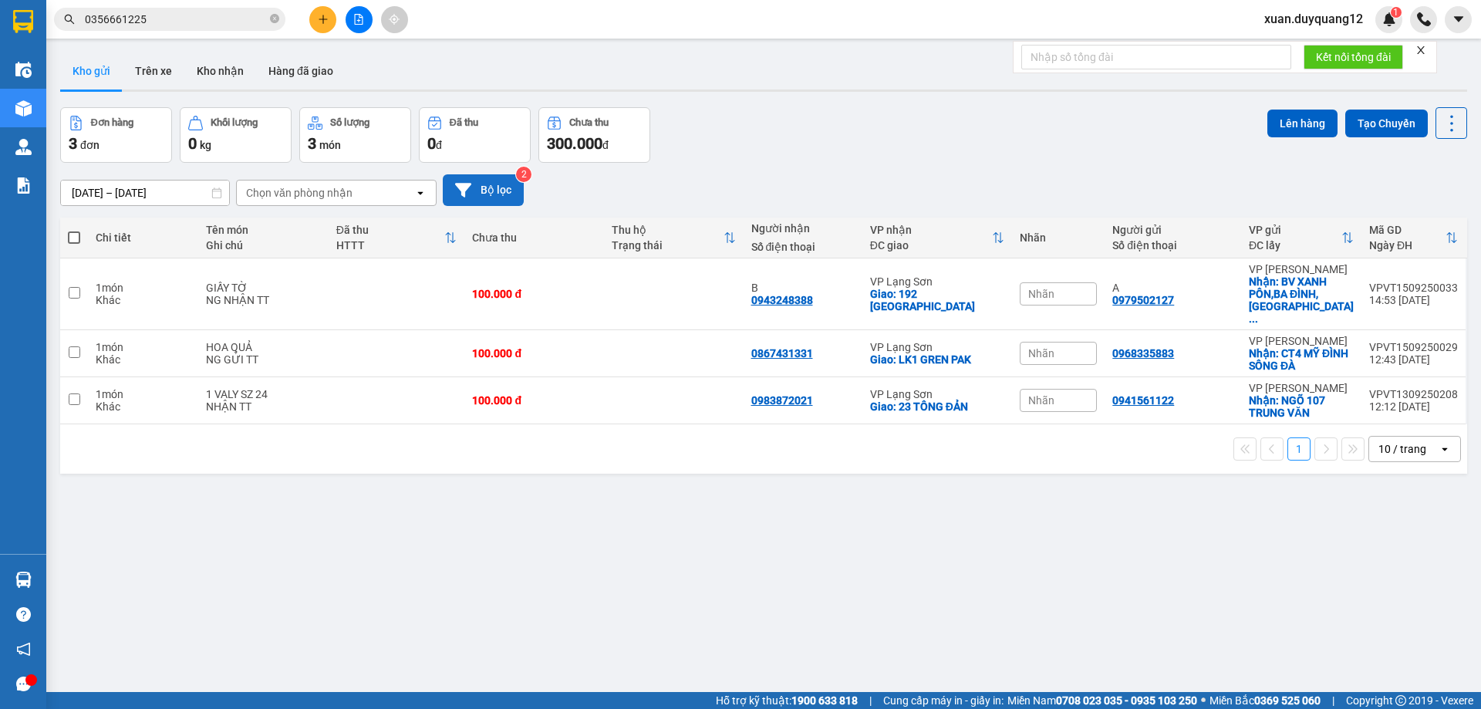
click at [490, 198] on button "Bộ lọc" at bounding box center [483, 190] width 81 height 32
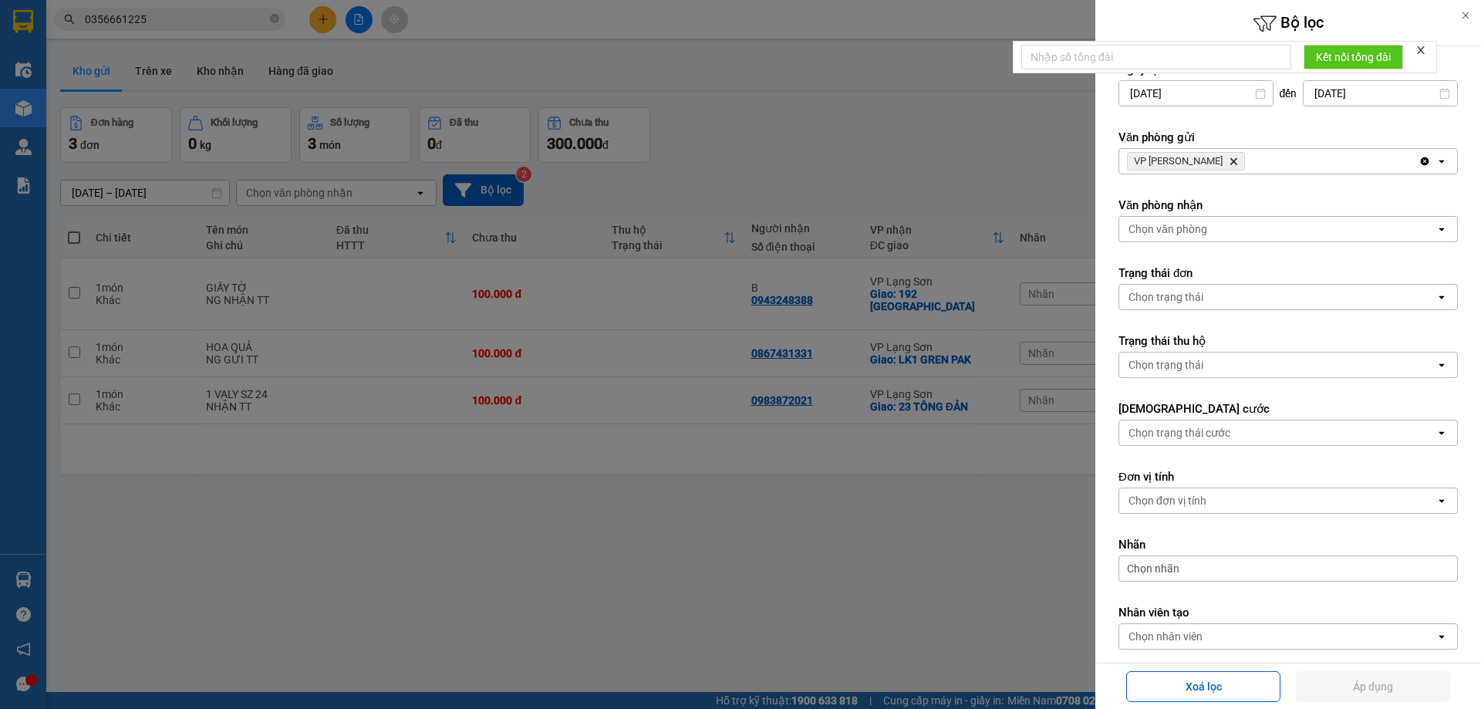
click at [1229, 159] on icon "Delete" at bounding box center [1233, 161] width 9 height 9
click at [1205, 159] on div "Chọn văn phòng" at bounding box center [1168, 161] width 79 height 15
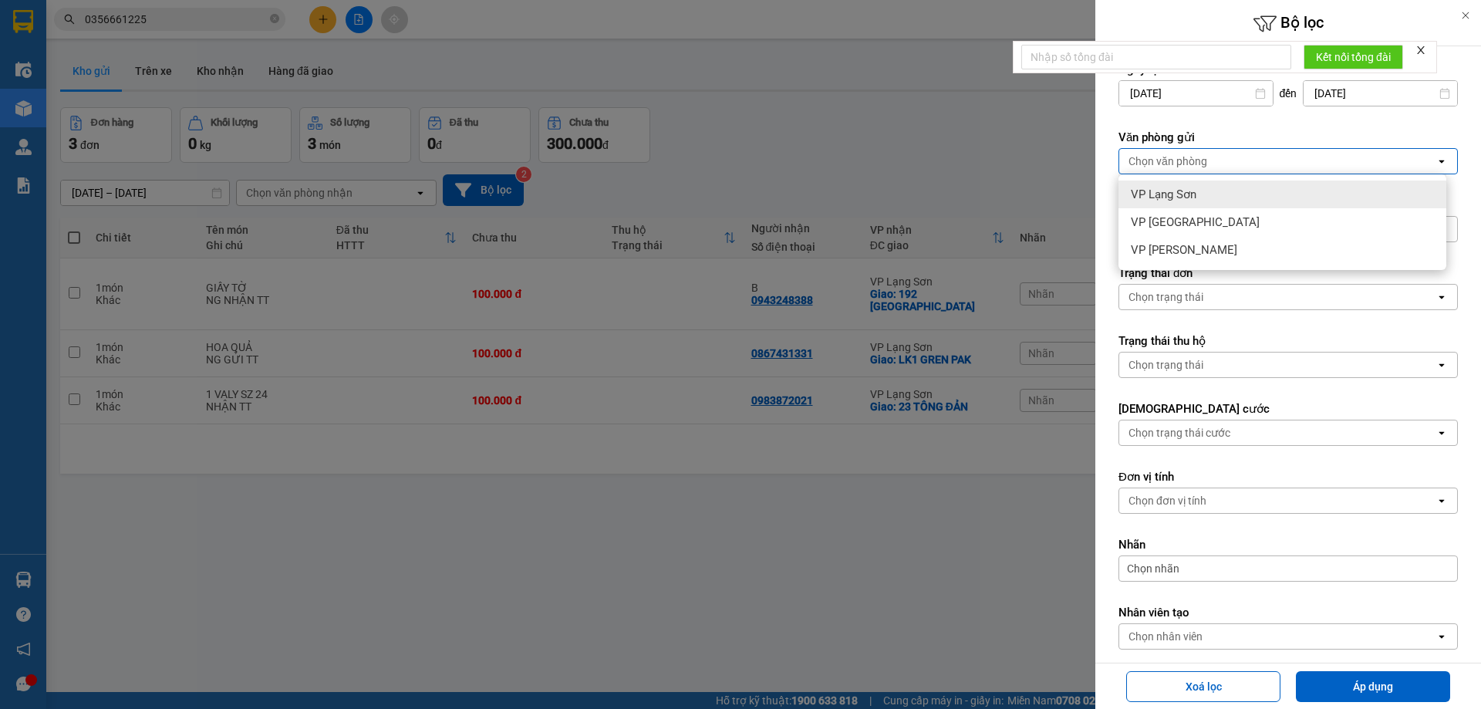
click at [1206, 201] on div "VP Lạng Sơn" at bounding box center [1283, 195] width 328 height 28
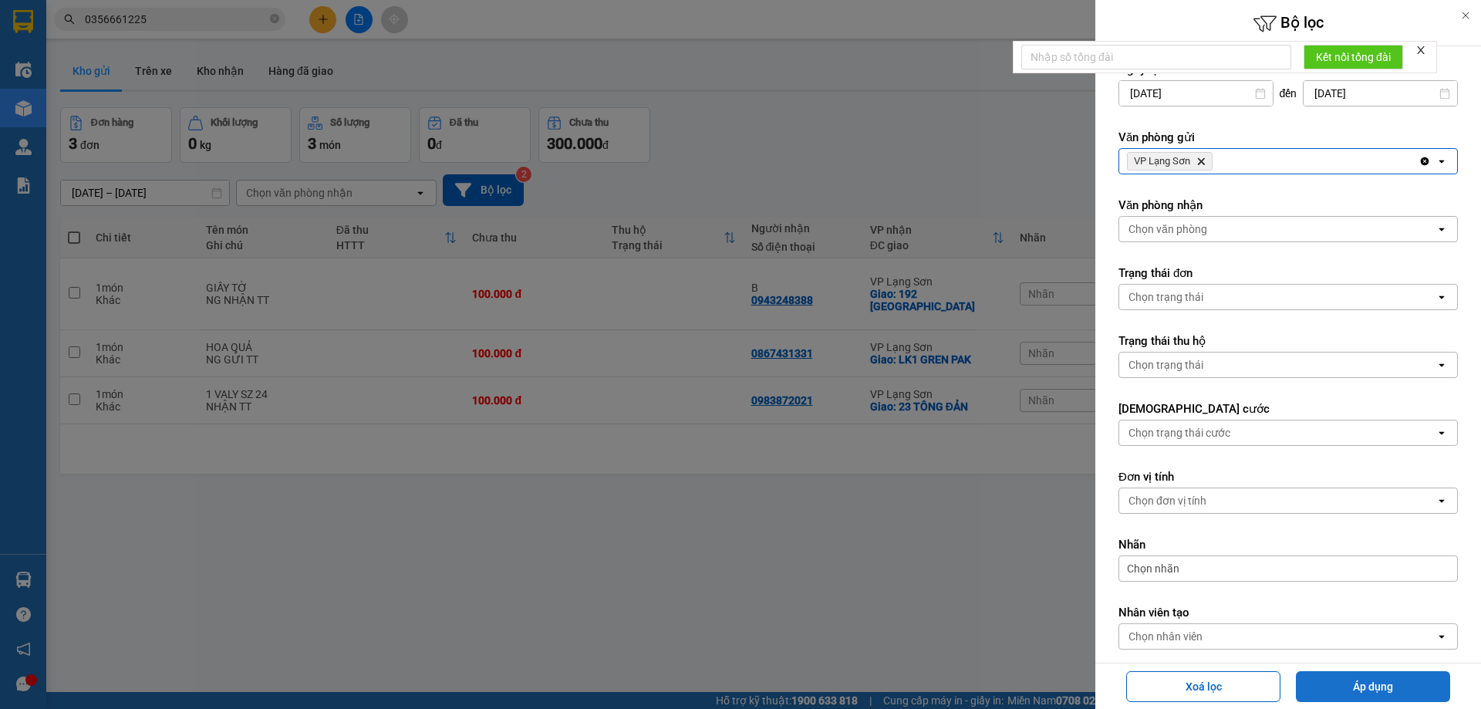
click at [1369, 691] on button "Áp dụng" at bounding box center [1373, 686] width 154 height 31
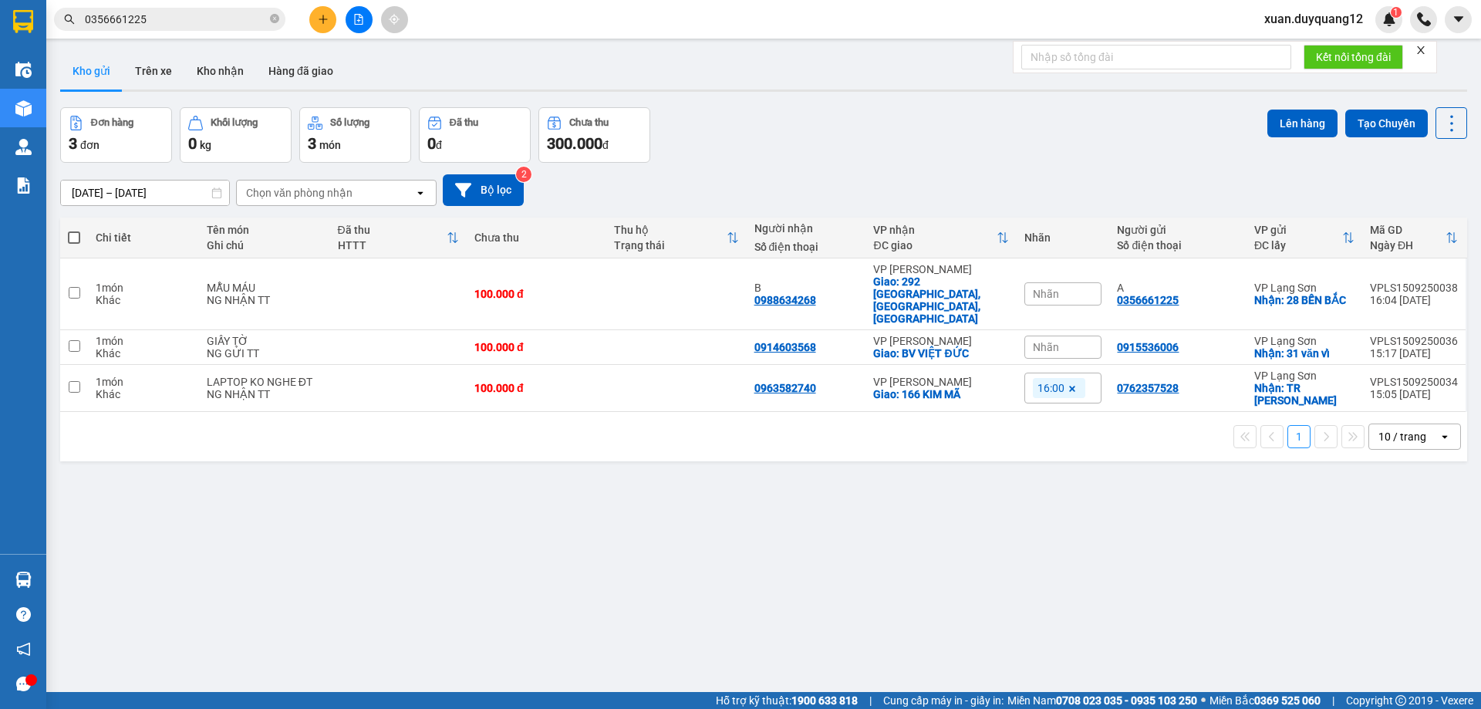
click at [319, 16] on icon "plus" at bounding box center [323, 19] width 11 height 11
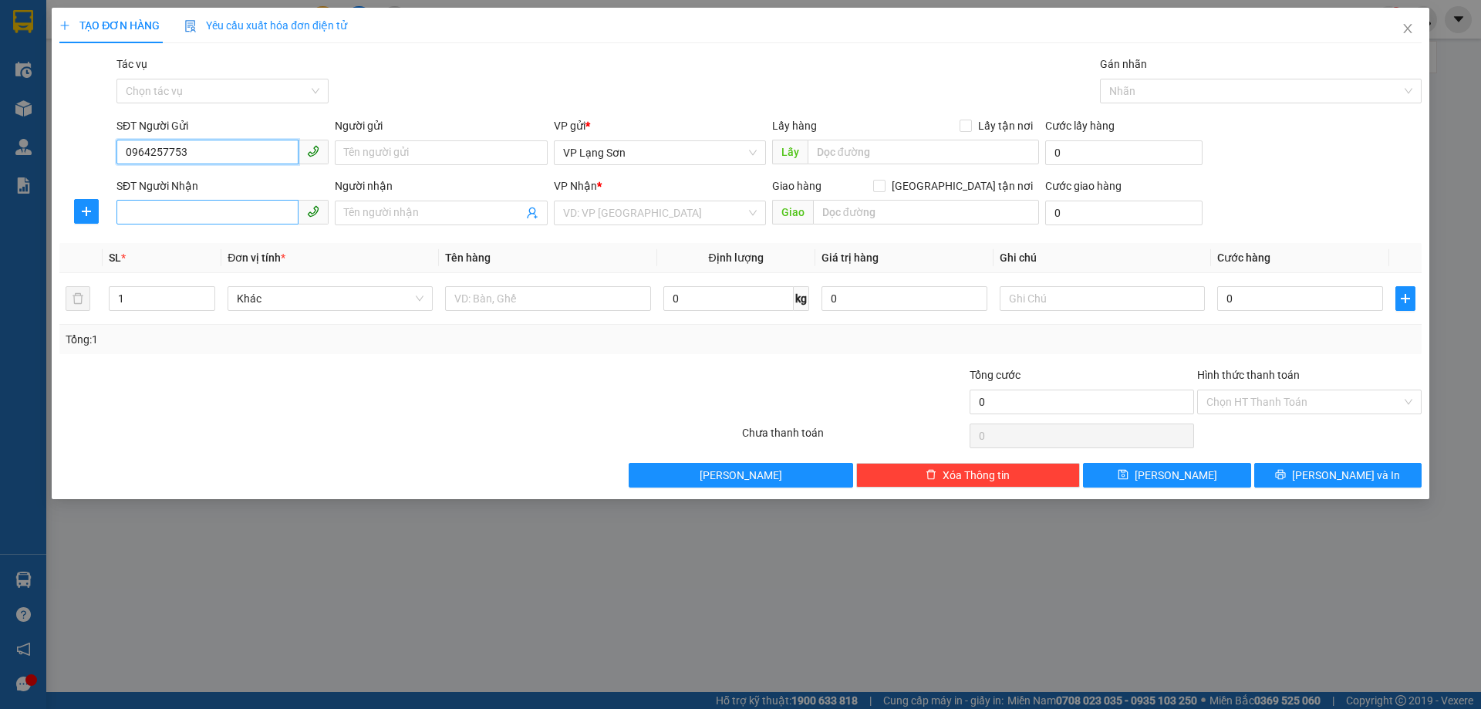
type input "0964257753"
click at [214, 219] on input "SĐT Người Nhận" at bounding box center [207, 212] width 182 height 25
type input "0971509666"
click at [589, 219] on input "search" at bounding box center [654, 212] width 183 height 23
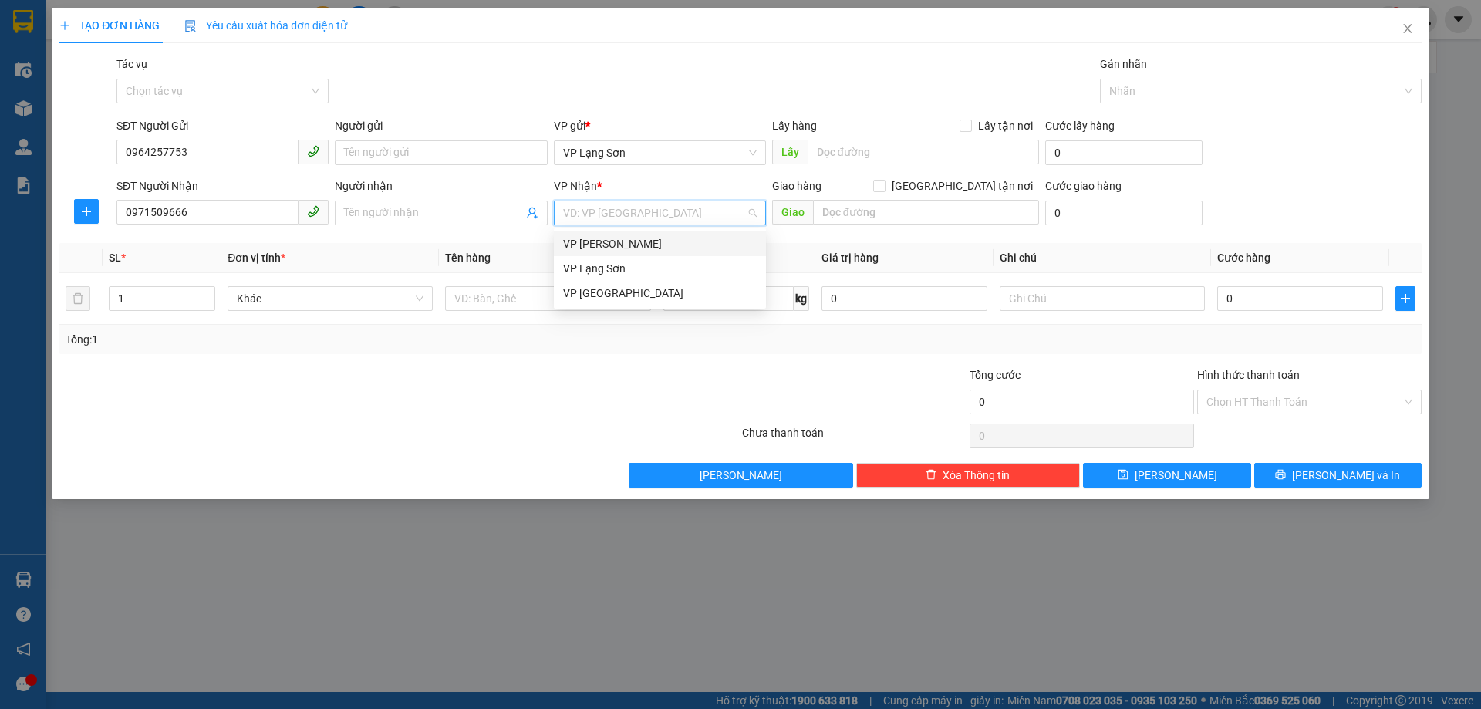
click at [589, 248] on div "VP [PERSON_NAME]" at bounding box center [660, 243] width 194 height 17
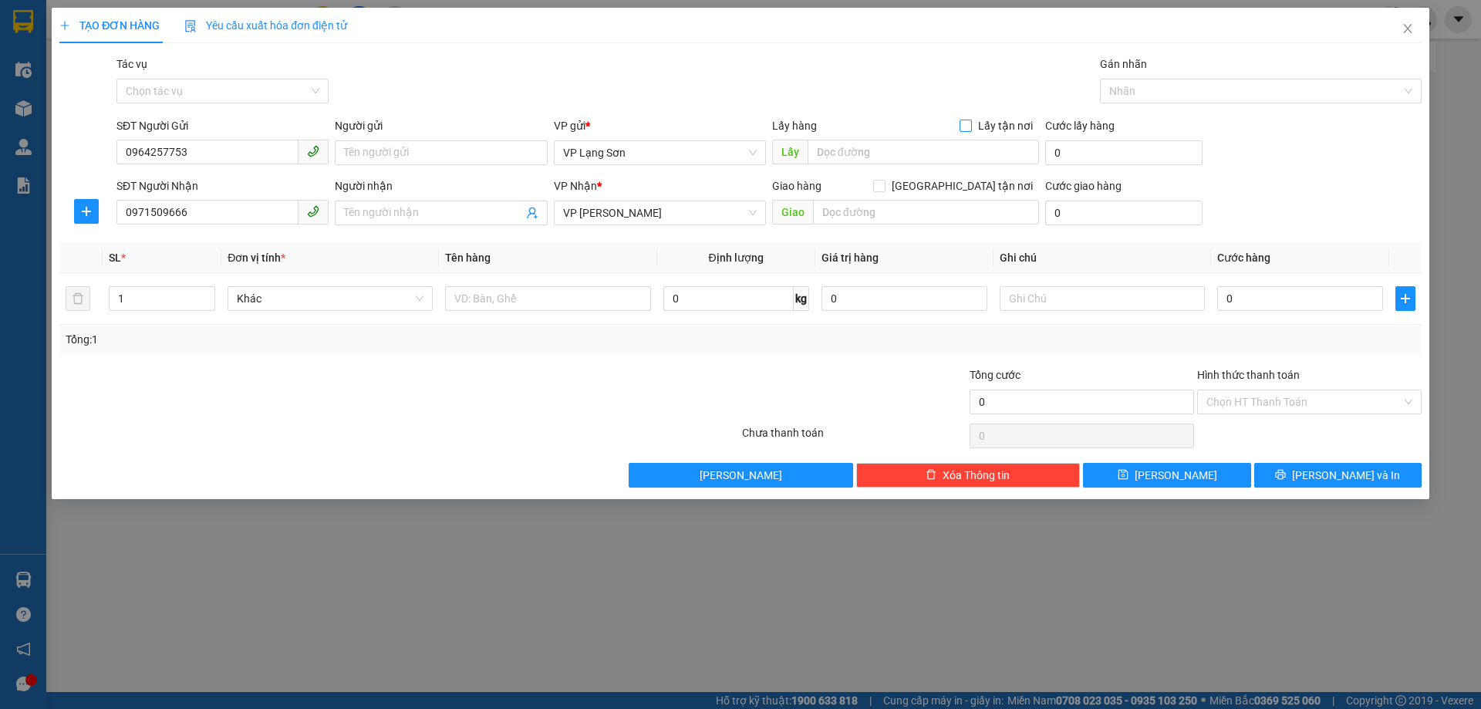
click at [987, 121] on span "Lấy tận nơi" at bounding box center [1005, 125] width 67 height 17
click at [970, 121] on input "Lấy tận nơi" at bounding box center [965, 125] width 11 height 11
checkbox input "true"
click at [970, 185] on span "[GEOGRAPHIC_DATA] tận nơi" at bounding box center [963, 185] width 154 height 17
click at [884, 185] on input "[GEOGRAPHIC_DATA] tận nơi" at bounding box center [878, 185] width 11 height 11
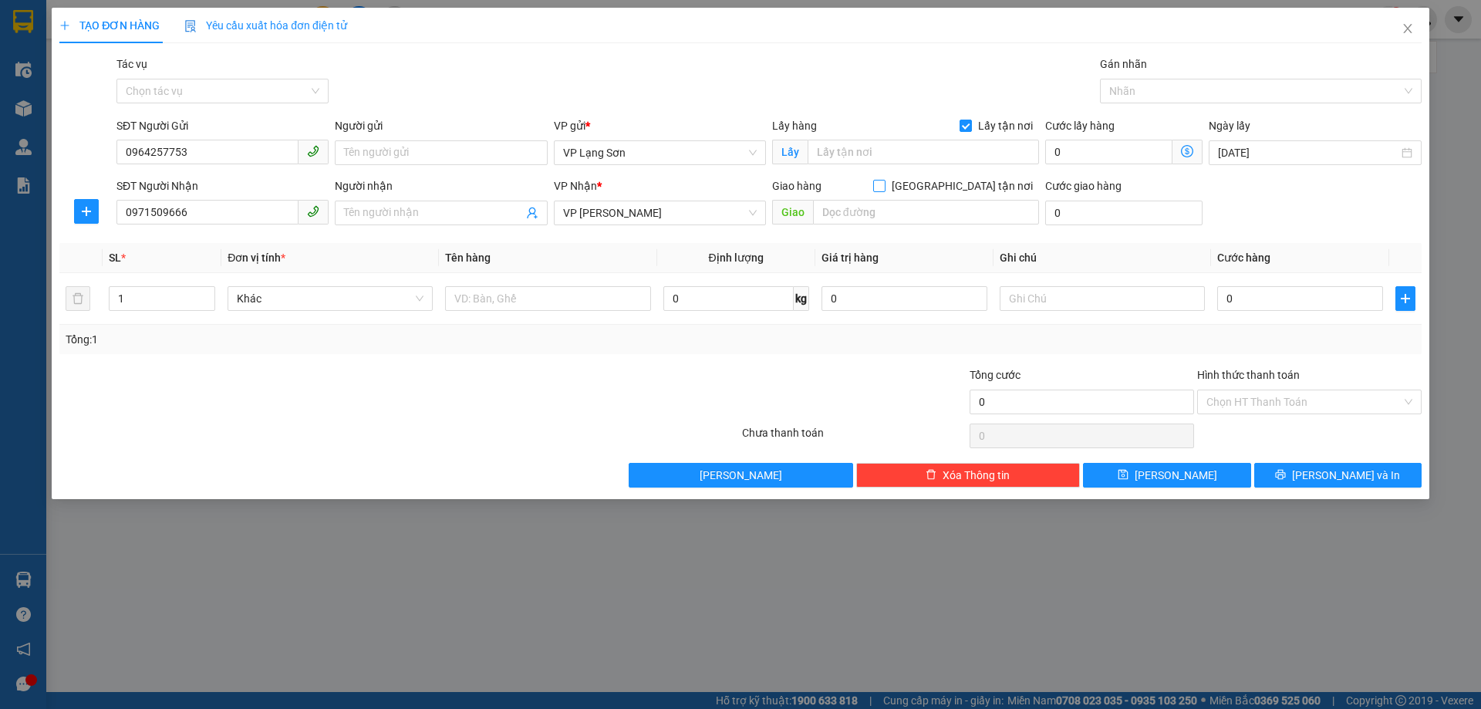
checkbox input "true"
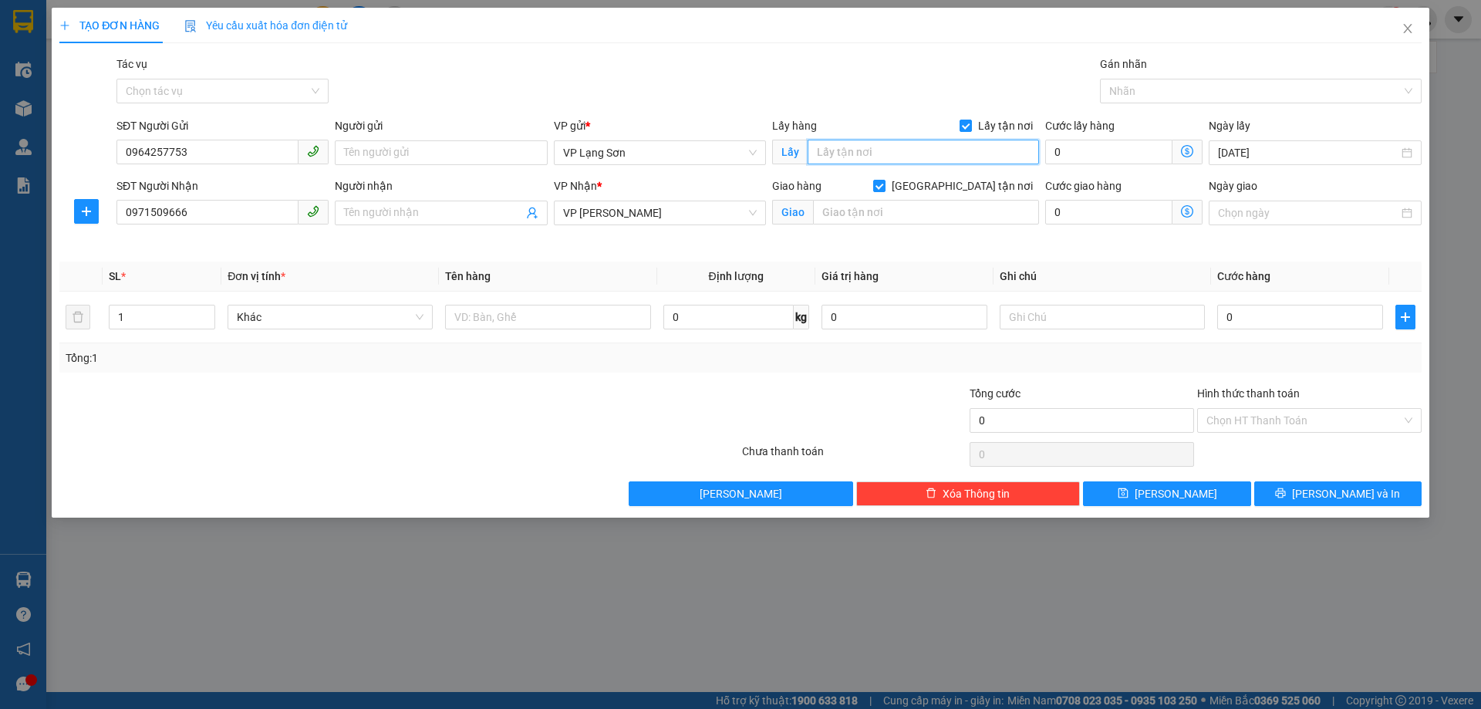
click at [961, 150] on input "text" at bounding box center [923, 152] width 231 height 25
type input "VPLS"
click at [920, 216] on input "text" at bounding box center [926, 212] width 226 height 25
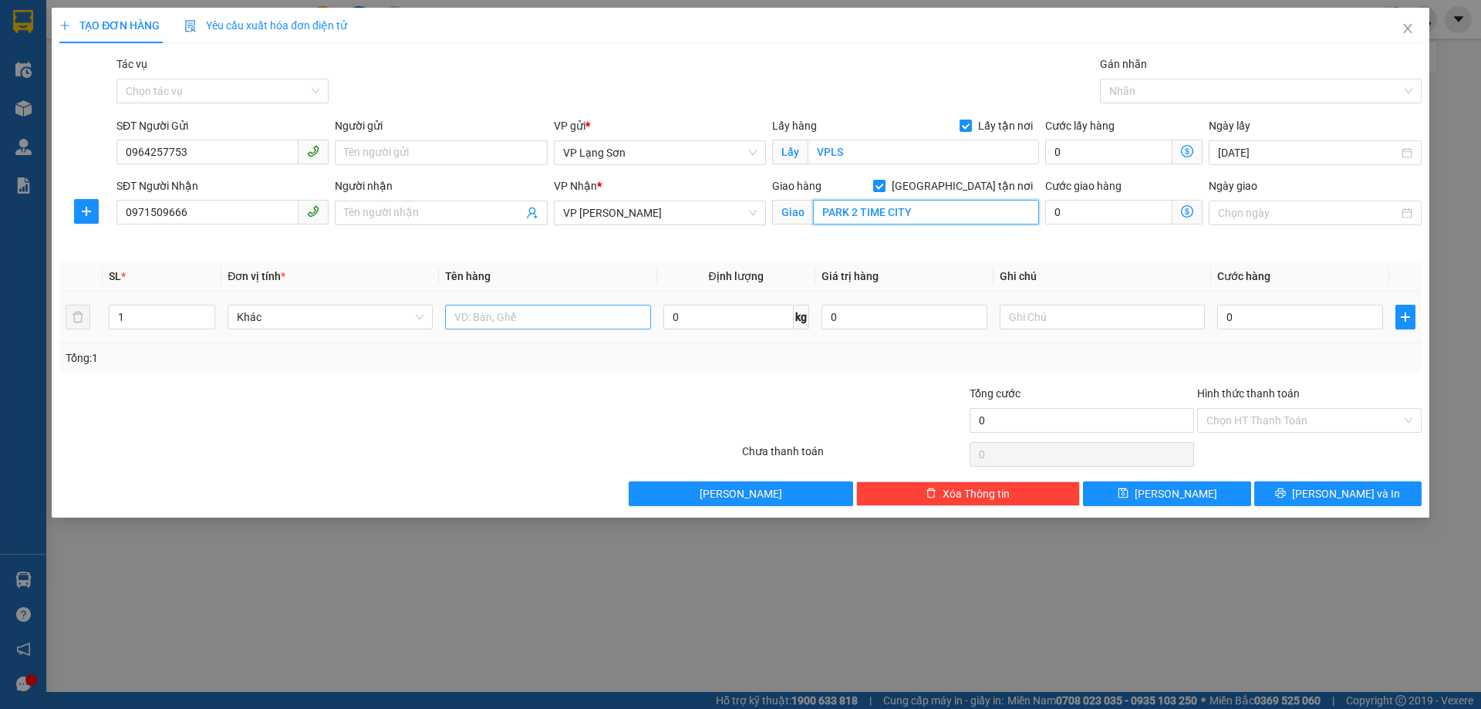
type input "PARK 2 TIME CITY"
click at [515, 317] on input "text" at bounding box center [547, 317] width 205 height 25
type input "D"
type input "ĐỆM"
click at [1279, 322] on input "0" at bounding box center [1300, 317] width 166 height 25
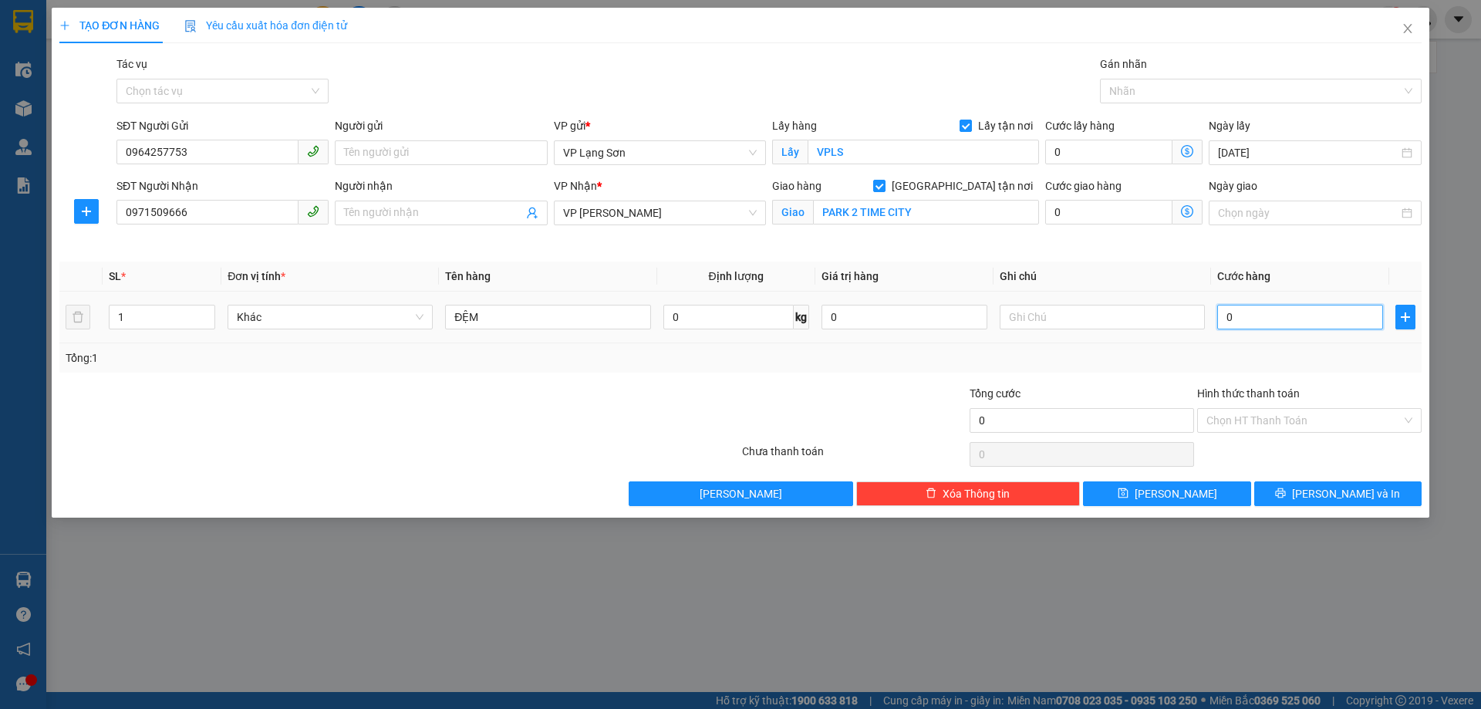
click at [1227, 314] on input "0" at bounding box center [1300, 317] width 166 height 25
type input "1"
type input "10"
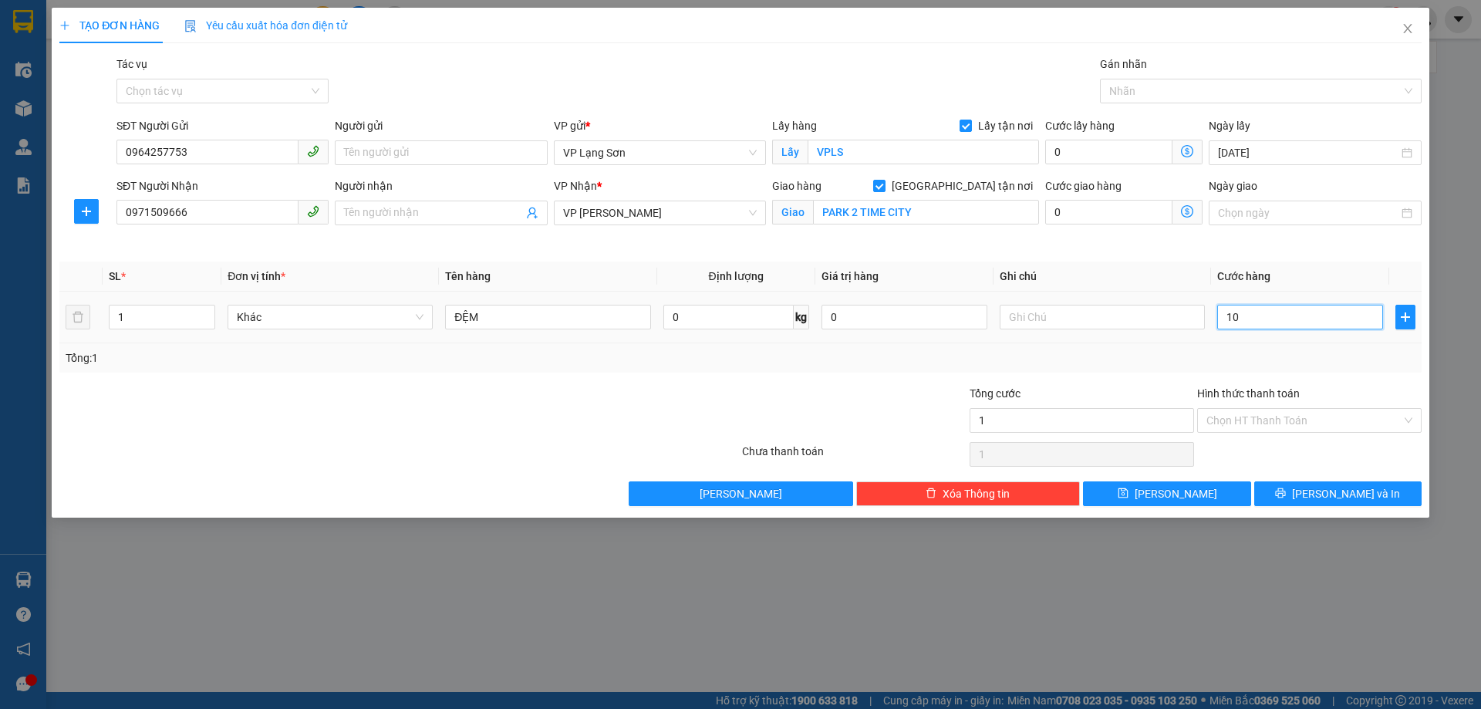
type input "10"
type input "100"
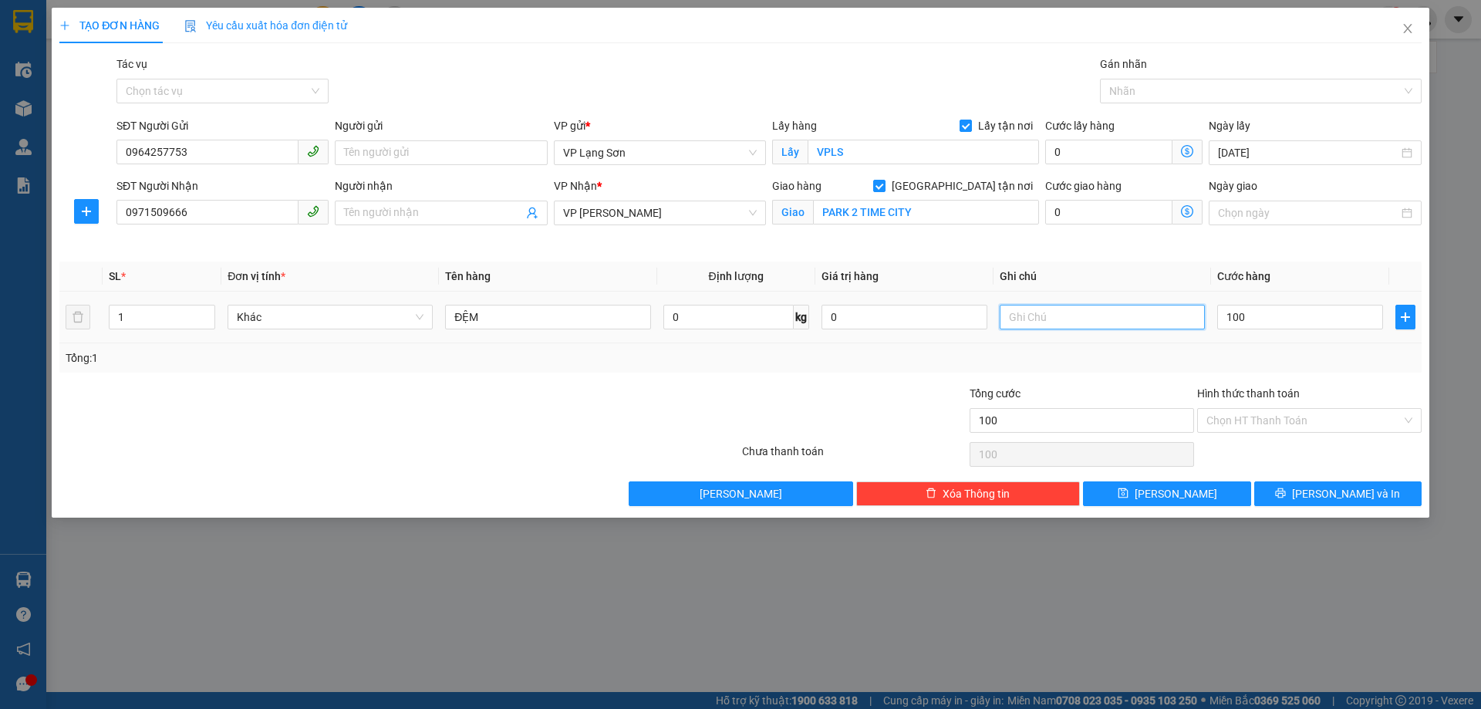
type input "100.000"
click at [1095, 325] on input "text" at bounding box center [1102, 317] width 205 height 25
type input "NG NHẬN TT"
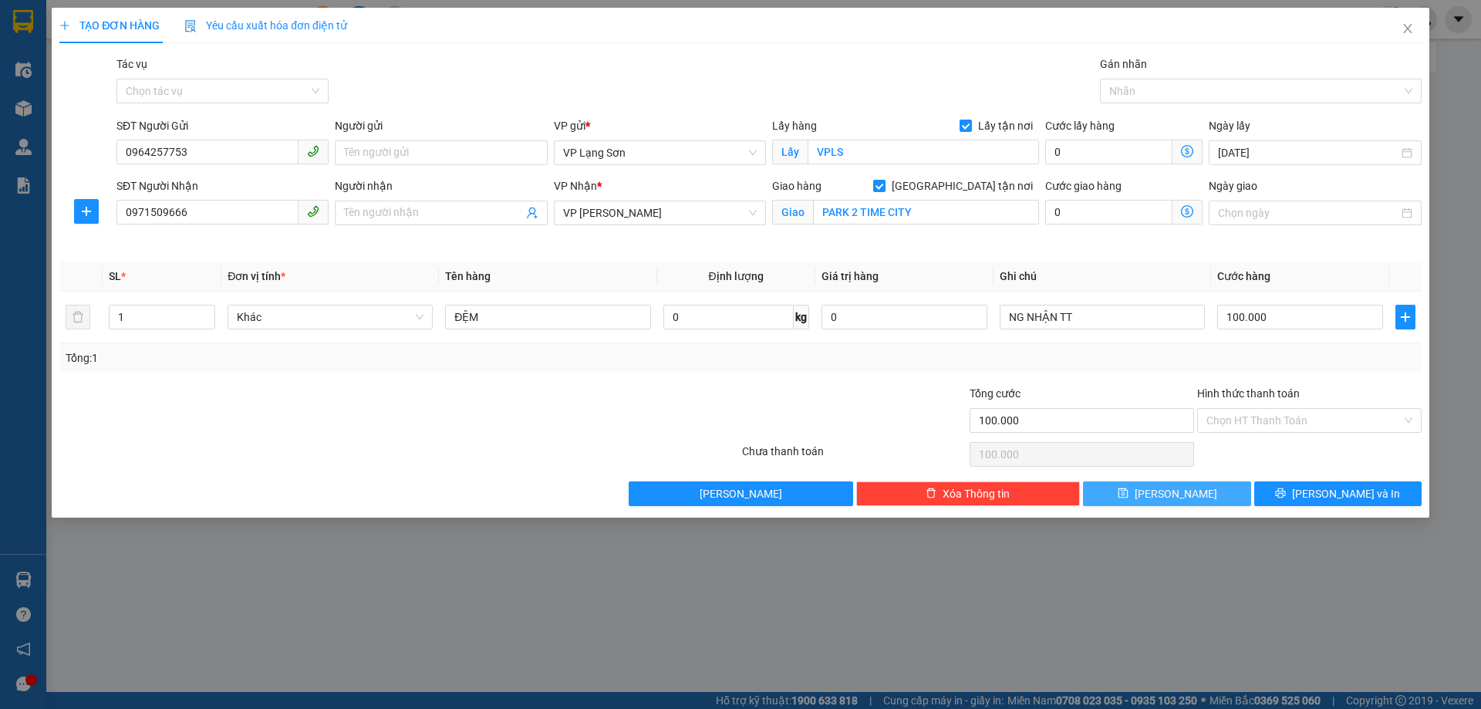
click at [1145, 494] on button "[PERSON_NAME]" at bounding box center [1166, 493] width 167 height 25
checkbox input "false"
type input "0"
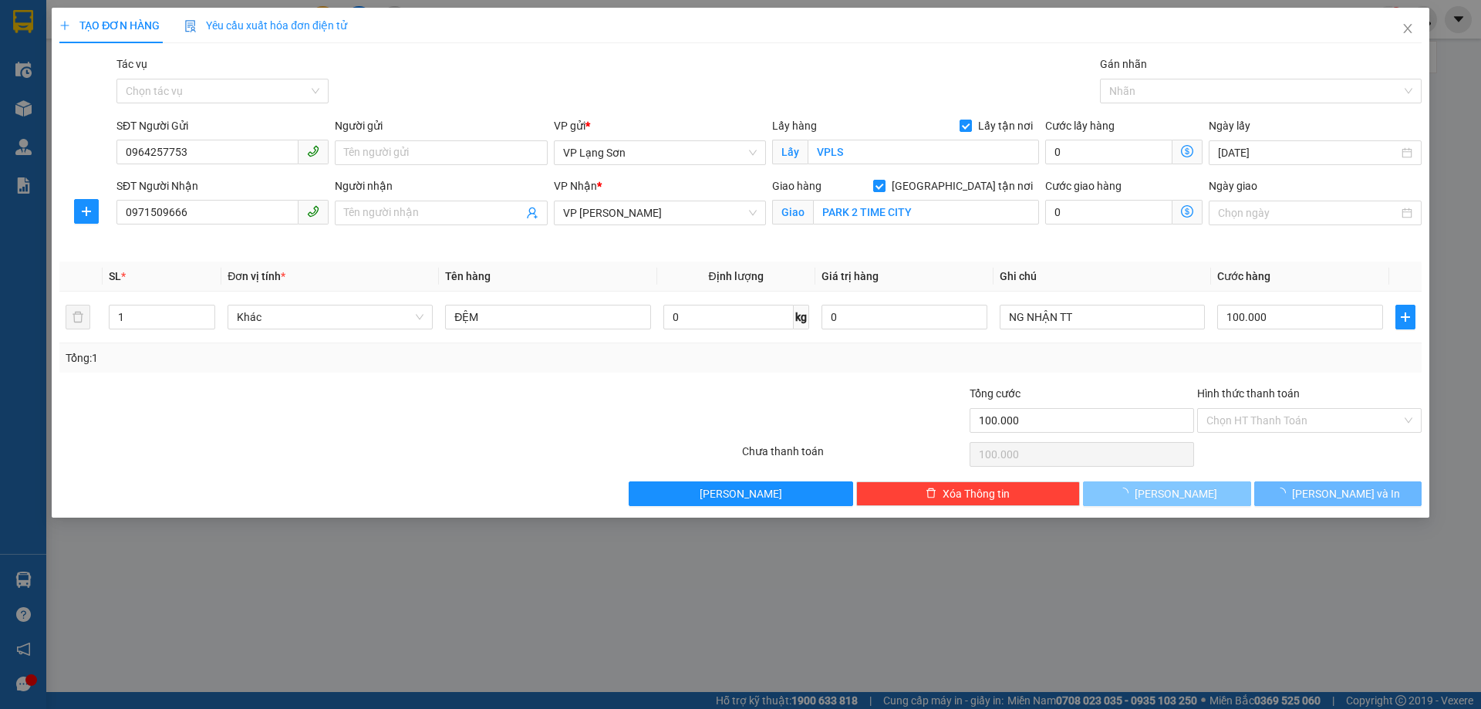
type input "0"
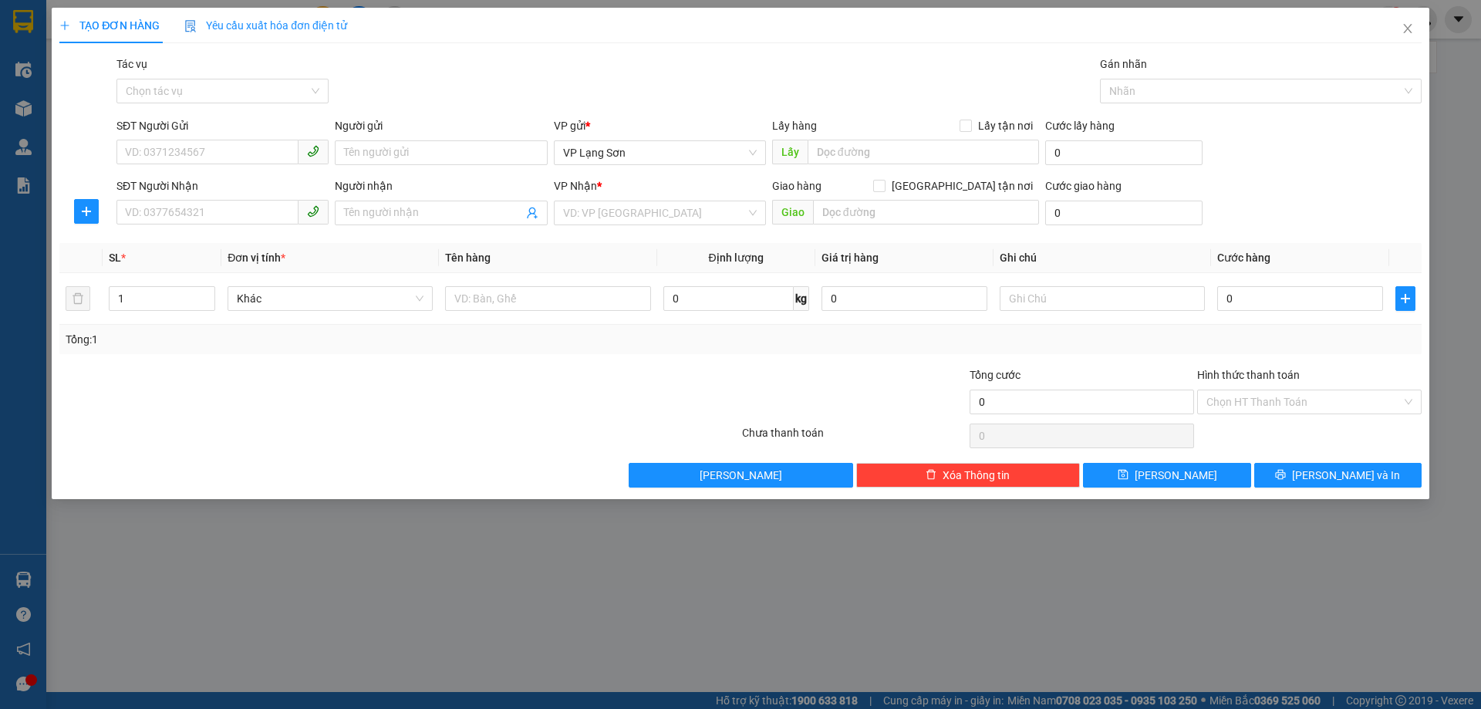
click at [1114, 617] on div "TẠO ĐƠN HÀNG Yêu cầu xuất hóa đơn điện tử Transit Pickup Surcharge Ids Transit …" at bounding box center [740, 354] width 1481 height 709
click at [1405, 35] on icon "close" at bounding box center [1408, 28] width 12 height 12
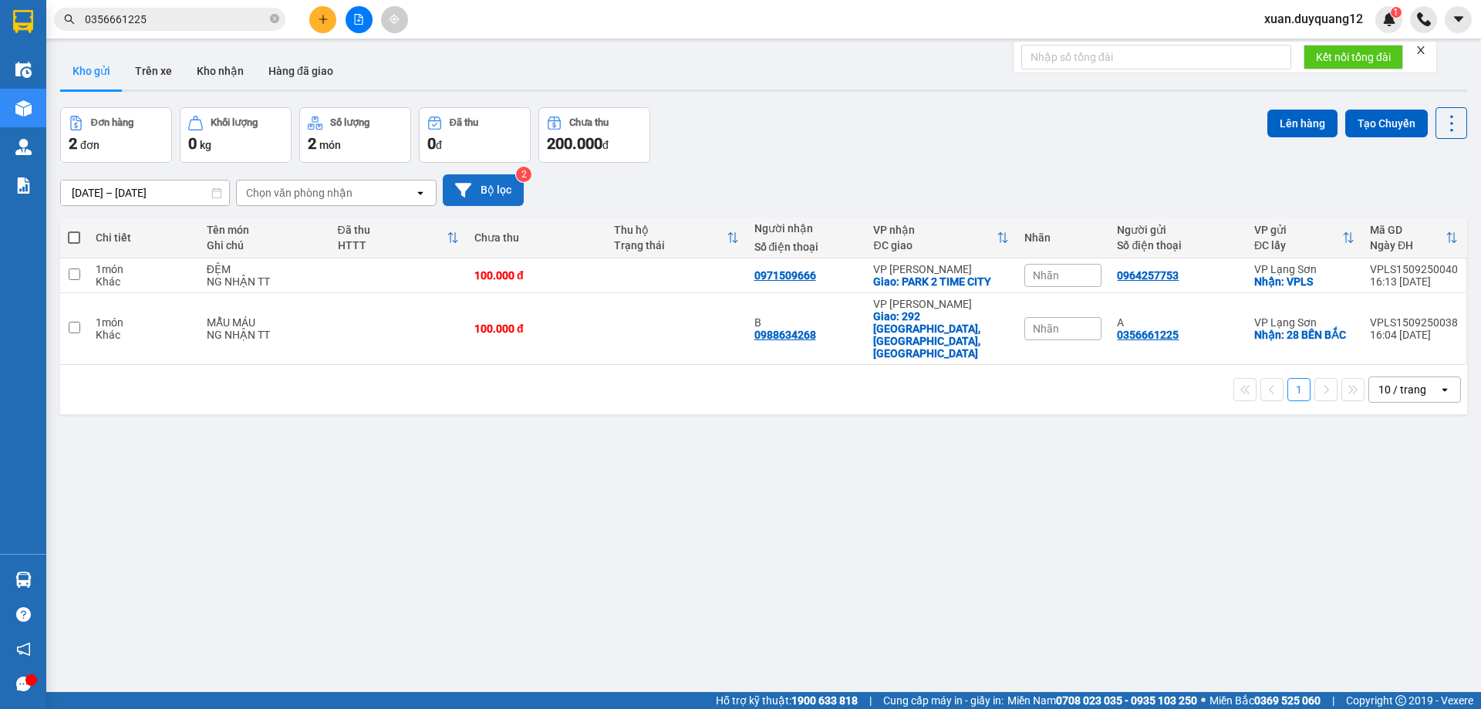
drag, startPoint x: 426, startPoint y: 170, endPoint x: 449, endPoint y: 184, distance: 27.0
click at [430, 174] on div "13/09/2025 – 15/09/2025 Press the down arrow key to interact with the calendar …" at bounding box center [763, 190] width 1407 height 55
click at [456, 184] on button "Bộ lọc" at bounding box center [483, 190] width 81 height 32
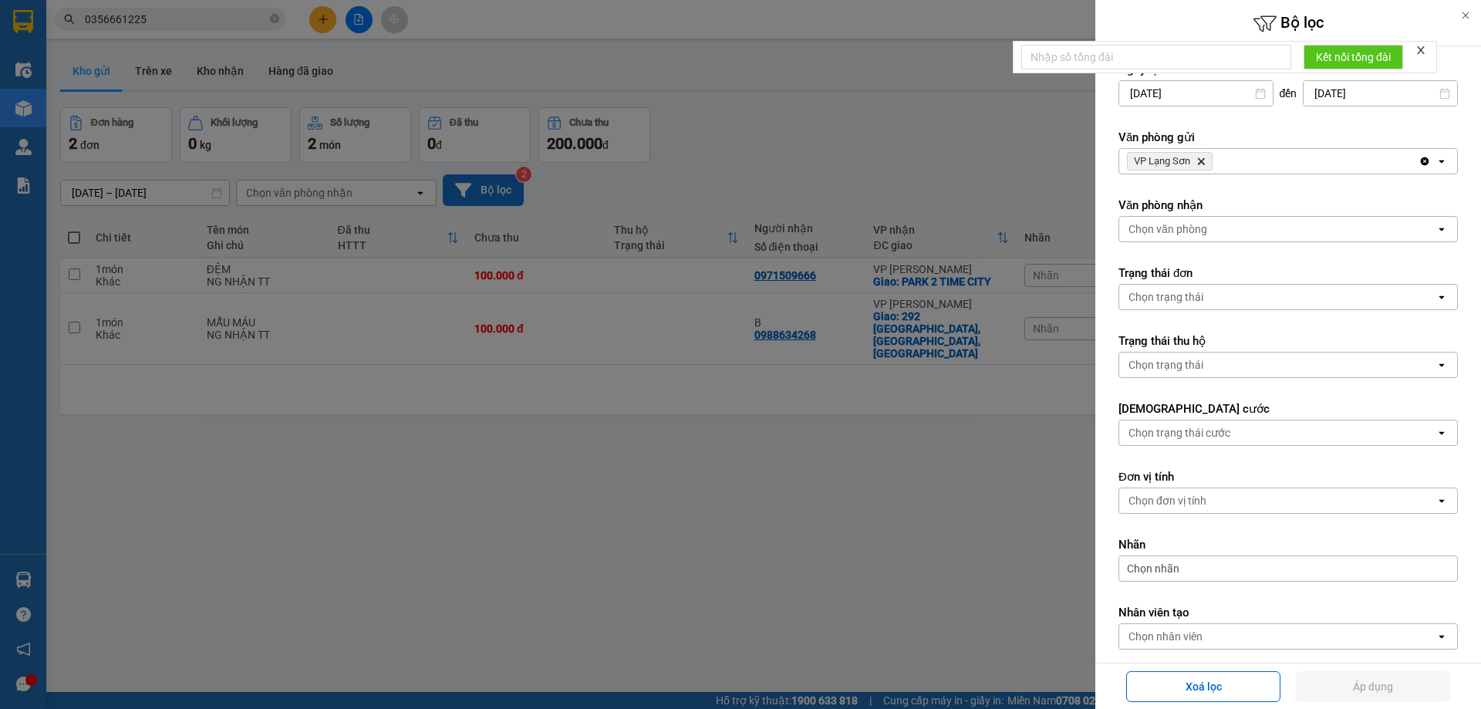
click at [1199, 163] on icon "Delete" at bounding box center [1200, 161] width 9 height 9
click at [1200, 160] on div "Chọn văn phòng" at bounding box center [1168, 161] width 79 height 15
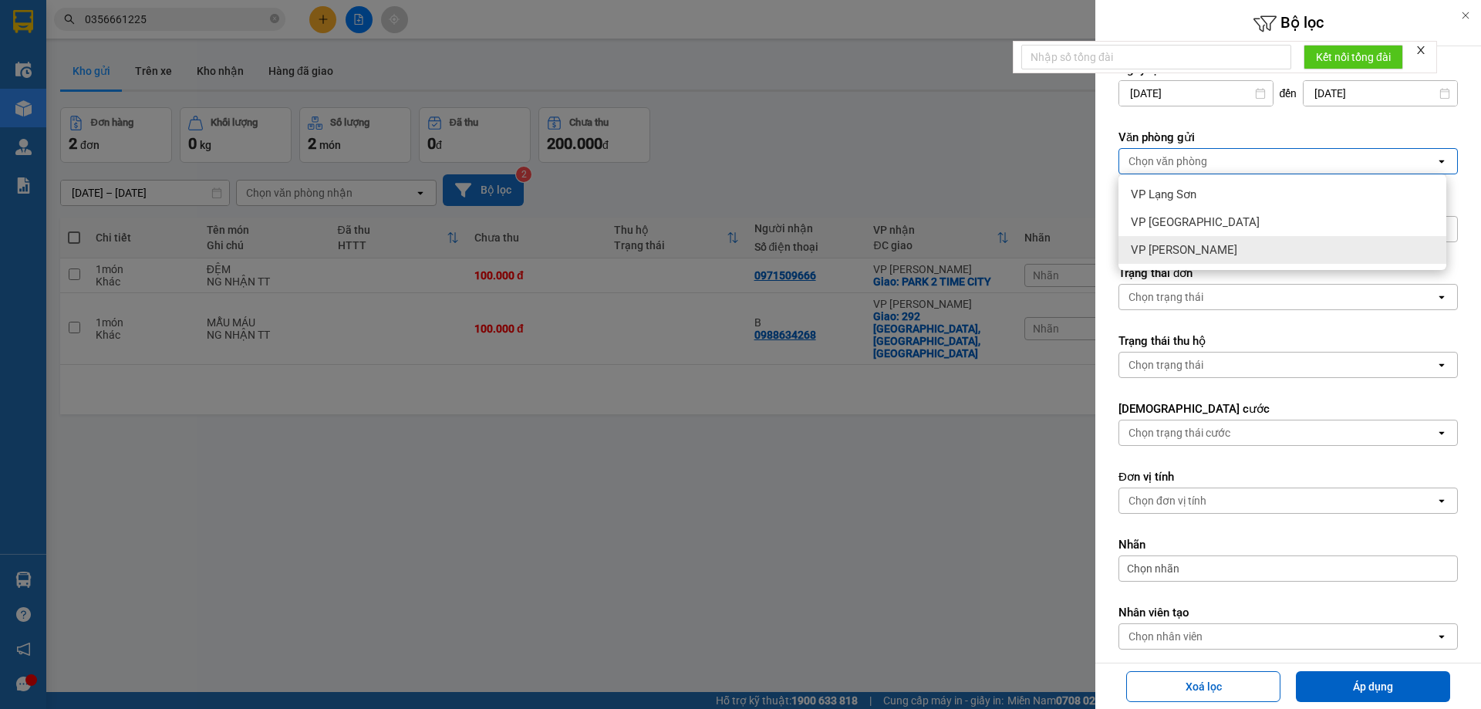
click at [1207, 248] on div "VP [PERSON_NAME]" at bounding box center [1283, 250] width 328 height 28
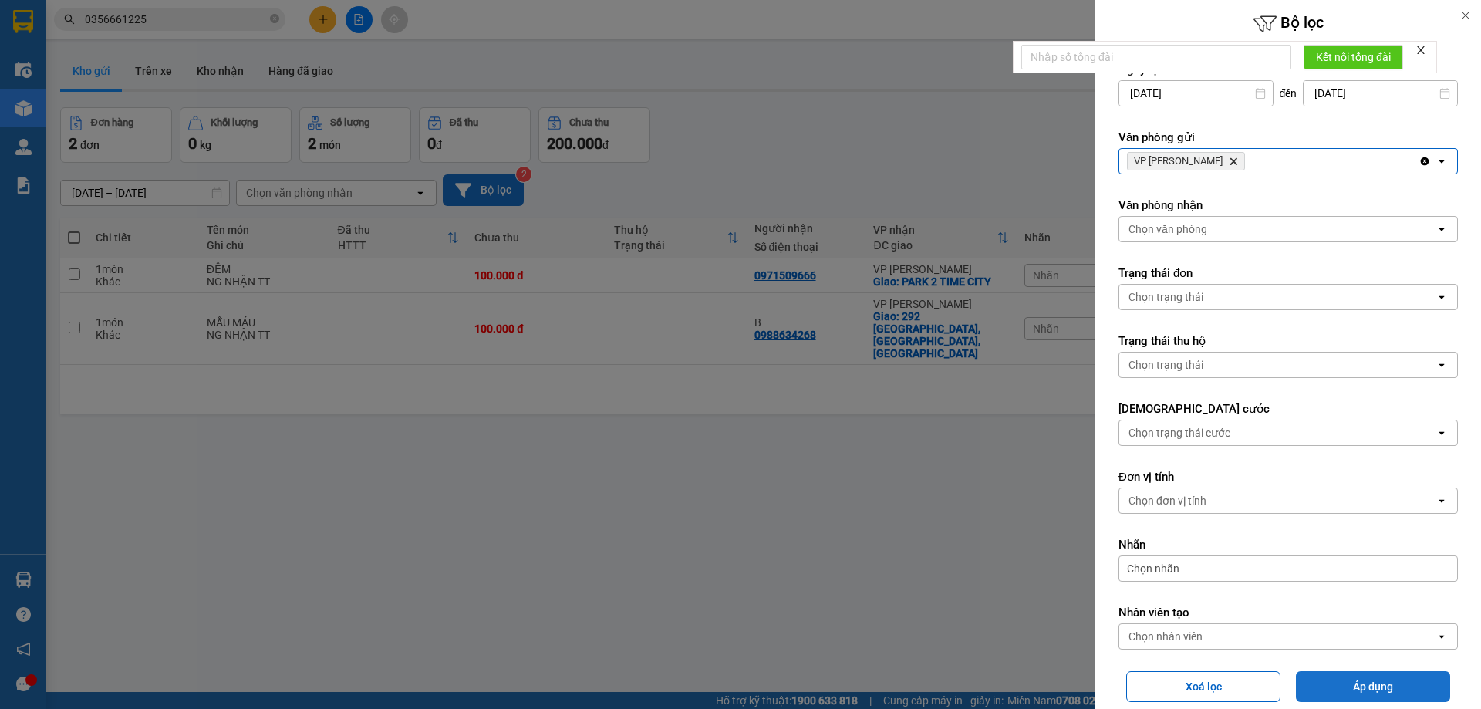
click at [1372, 691] on button "Áp dụng" at bounding box center [1373, 686] width 154 height 31
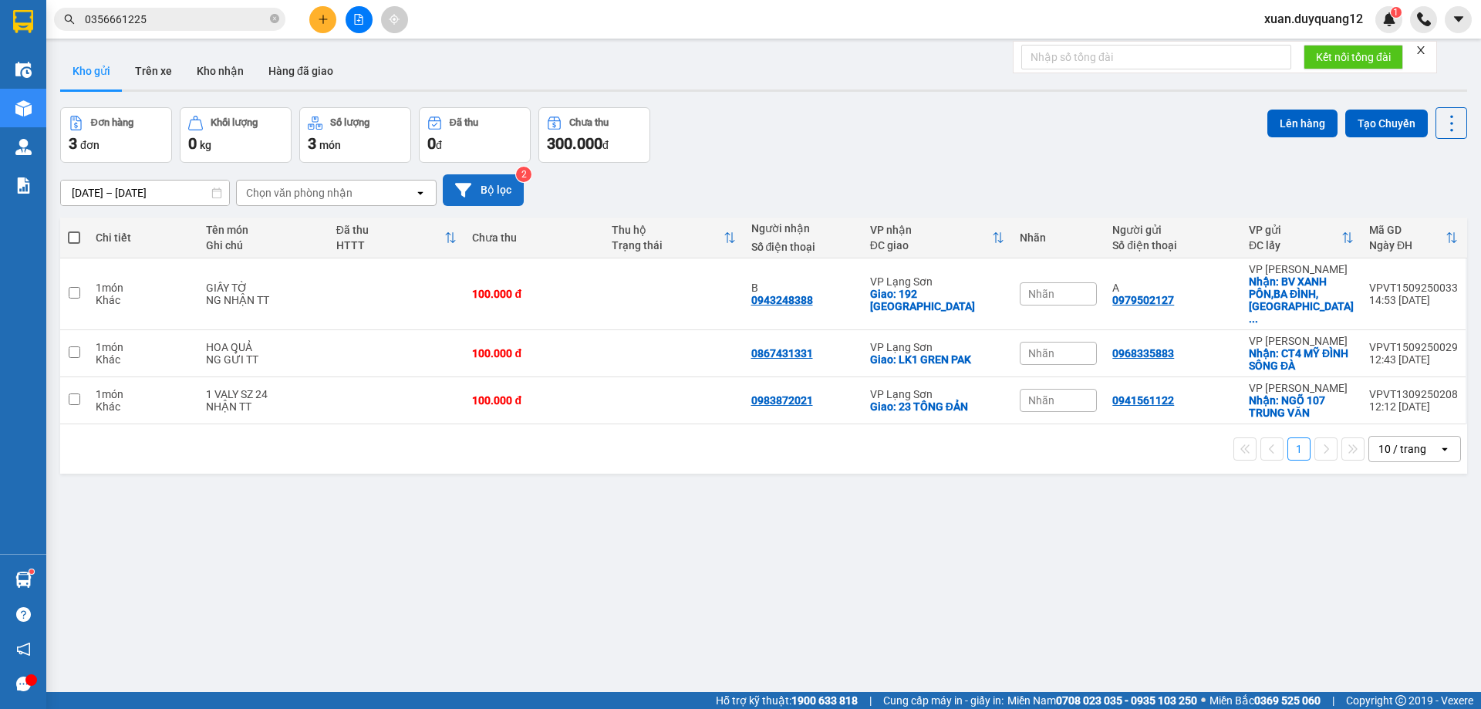
click at [474, 191] on button "Bộ lọc" at bounding box center [483, 190] width 81 height 32
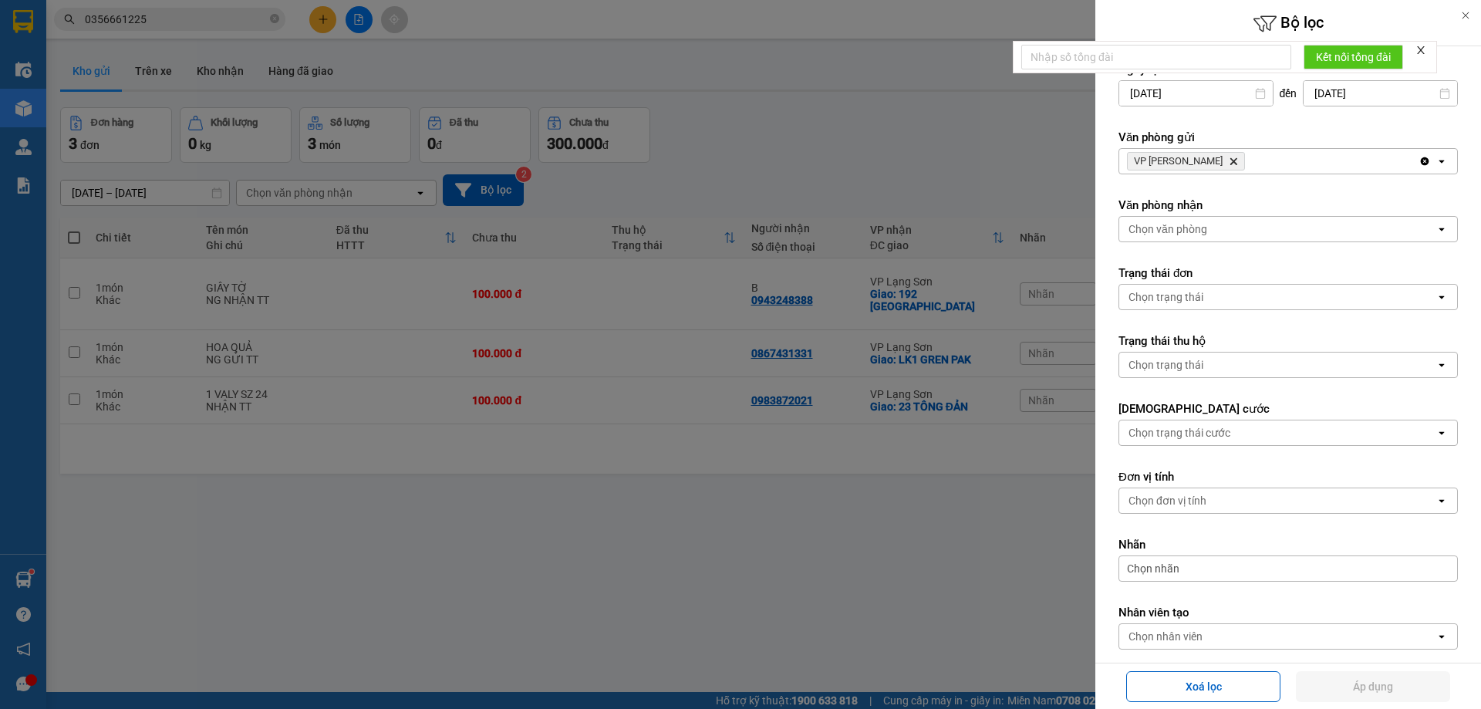
click at [1229, 161] on icon "Delete" at bounding box center [1233, 161] width 9 height 9
click at [1203, 161] on div "Chọn văn phòng" at bounding box center [1168, 161] width 79 height 15
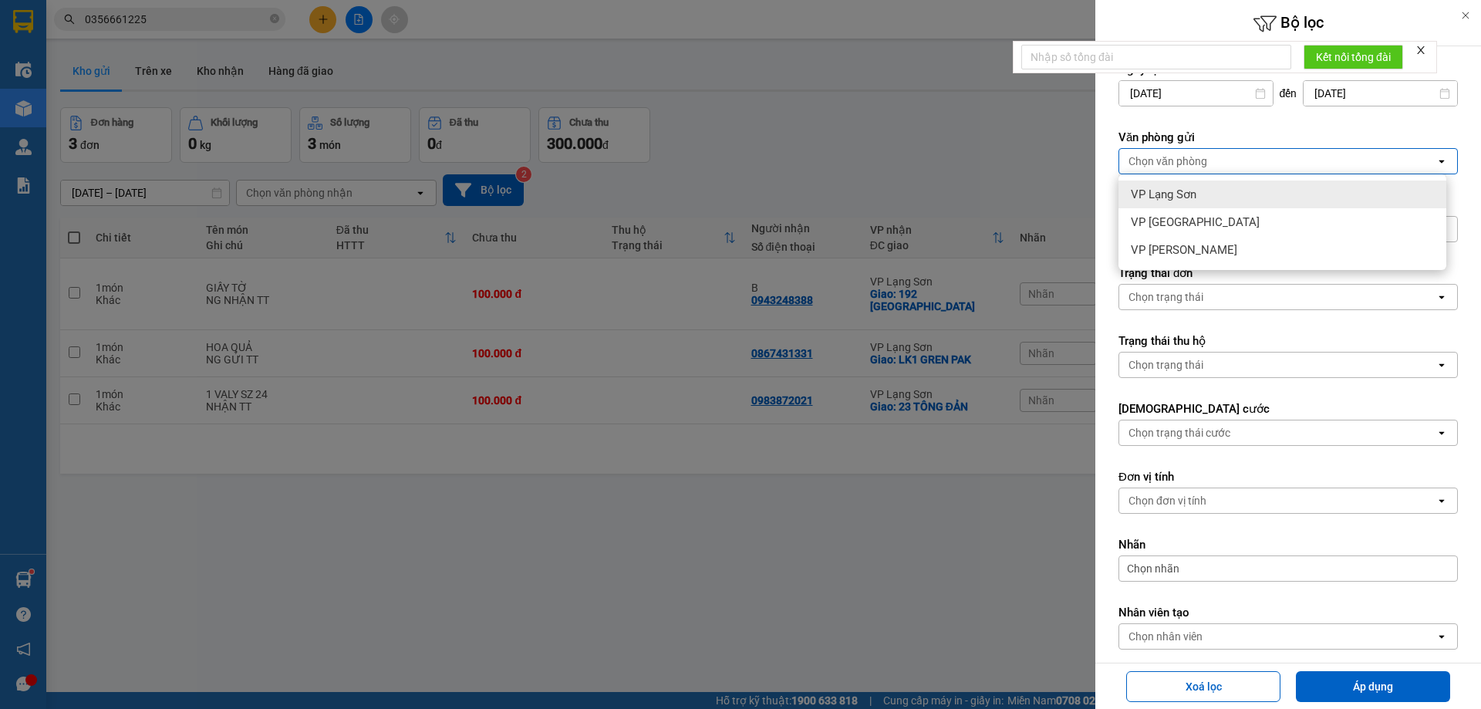
click at [1206, 183] on div "VP Lạng Sơn" at bounding box center [1283, 195] width 328 height 28
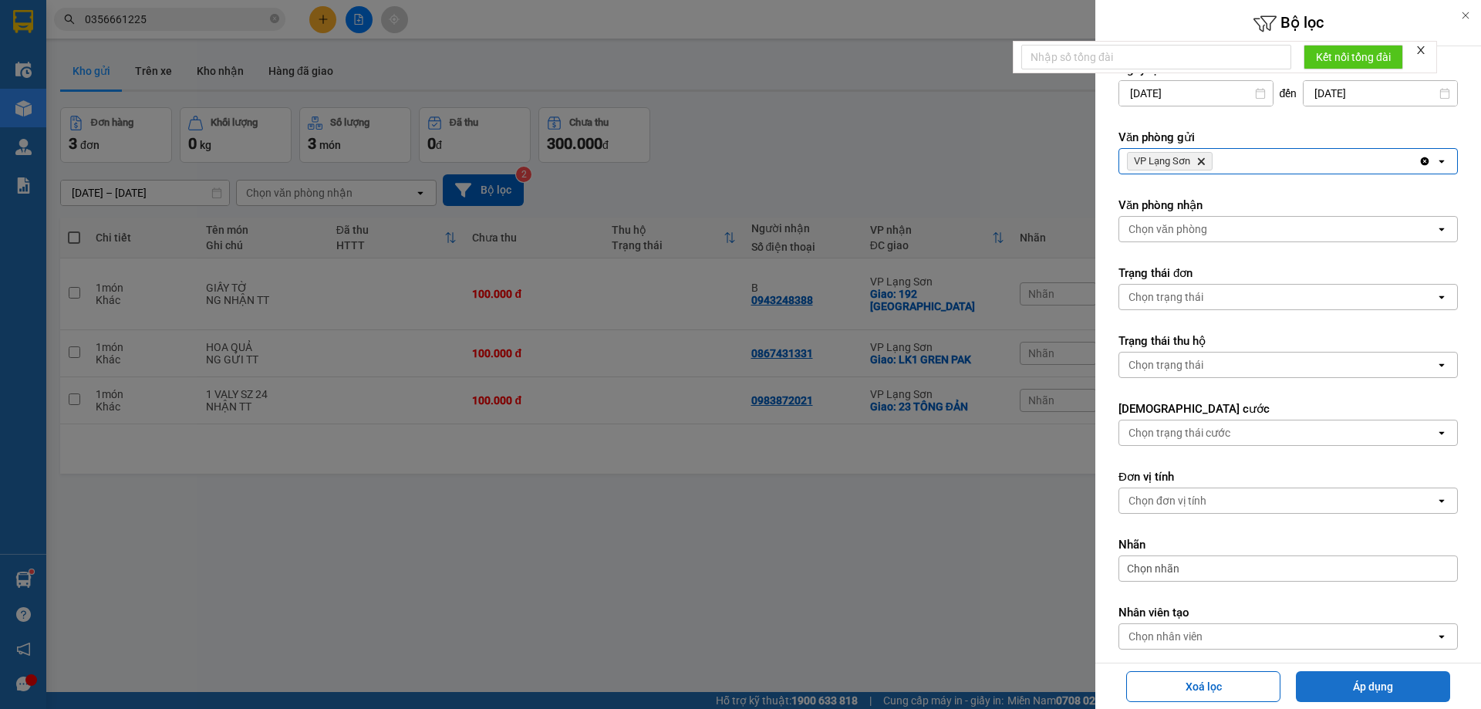
click at [1338, 687] on button "Áp dụng" at bounding box center [1373, 686] width 154 height 31
